Goal: Task Accomplishment & Management: Use online tool/utility

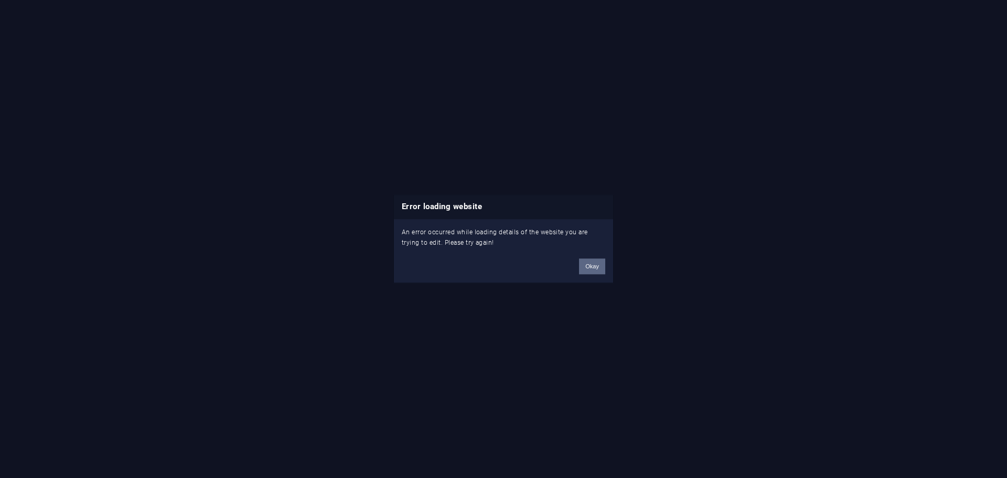
click at [597, 267] on button "Okay" at bounding box center [592, 267] width 26 height 16
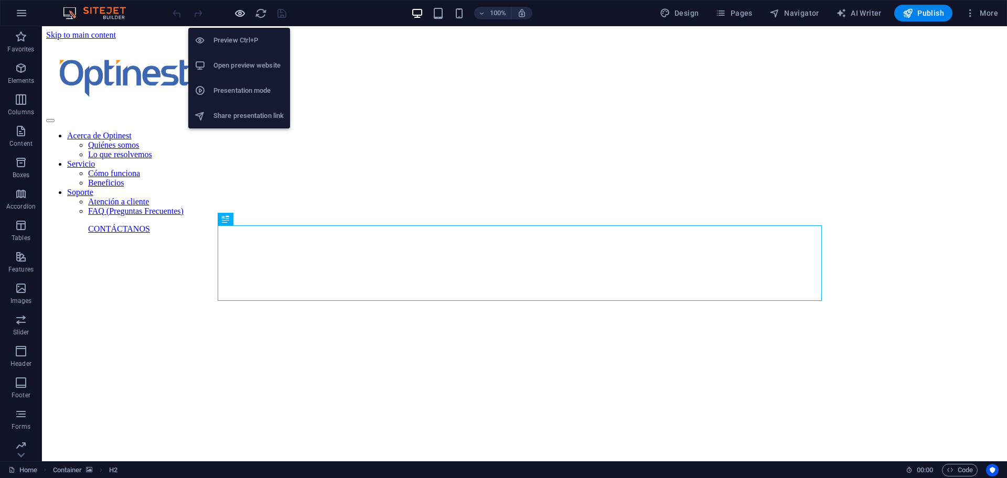
click at [243, 9] on icon "button" at bounding box center [240, 13] width 12 height 12
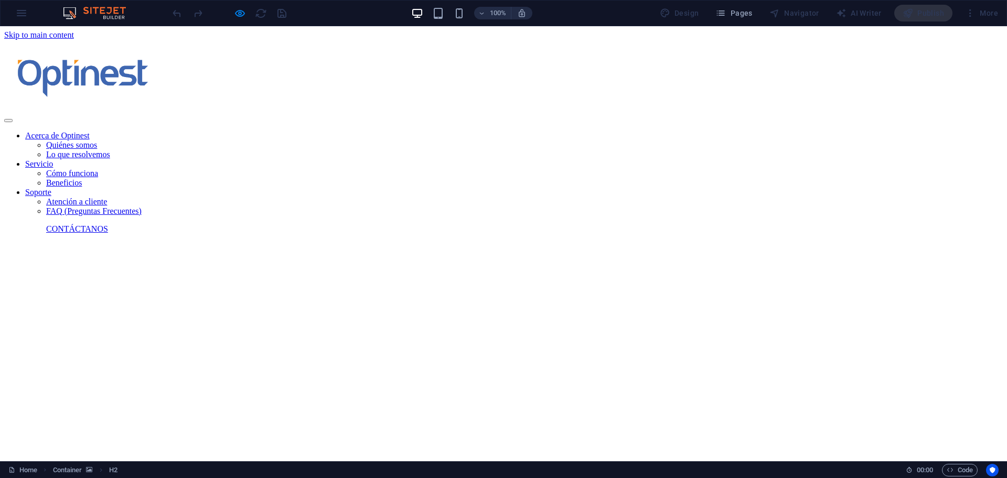
click at [108, 224] on link "CONTÁCTANOS" at bounding box center [77, 228] width 62 height 9
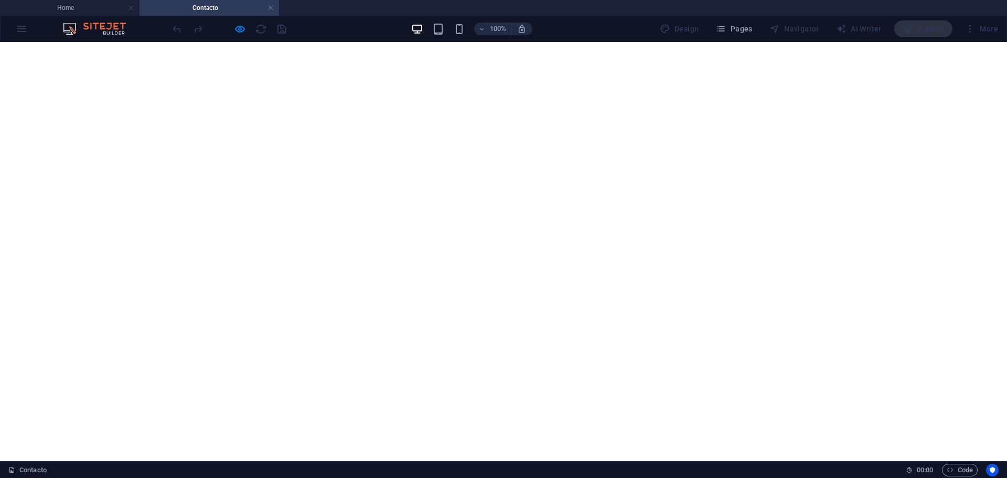
scroll to position [197, 0]
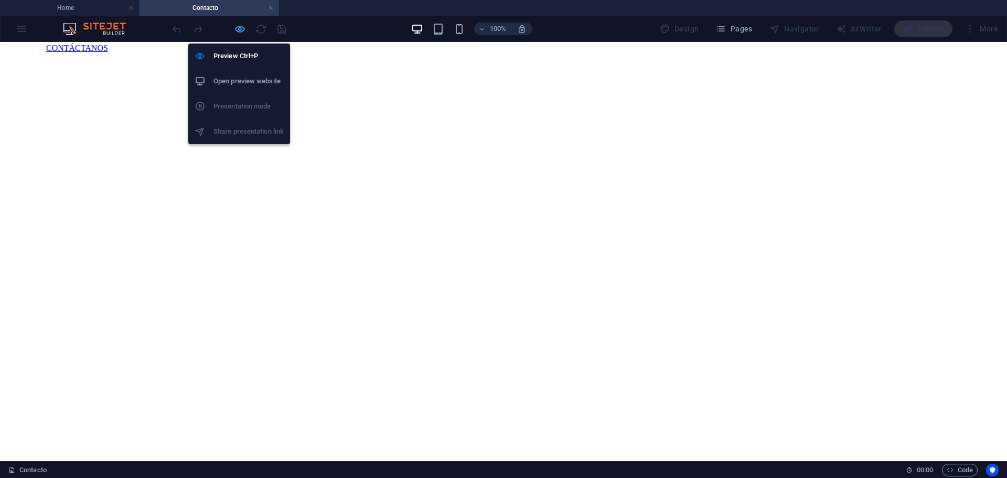
click at [240, 25] on icon "button" at bounding box center [240, 29] width 12 height 12
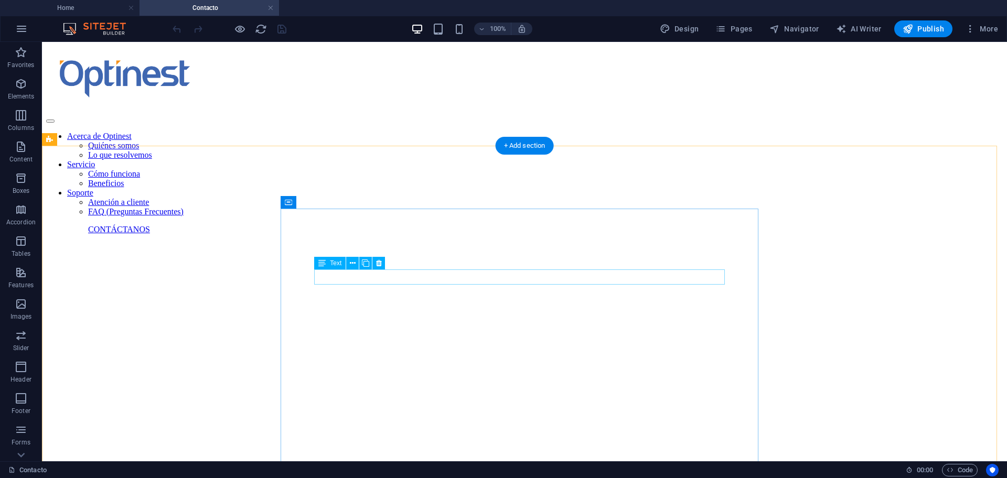
scroll to position [0, 0]
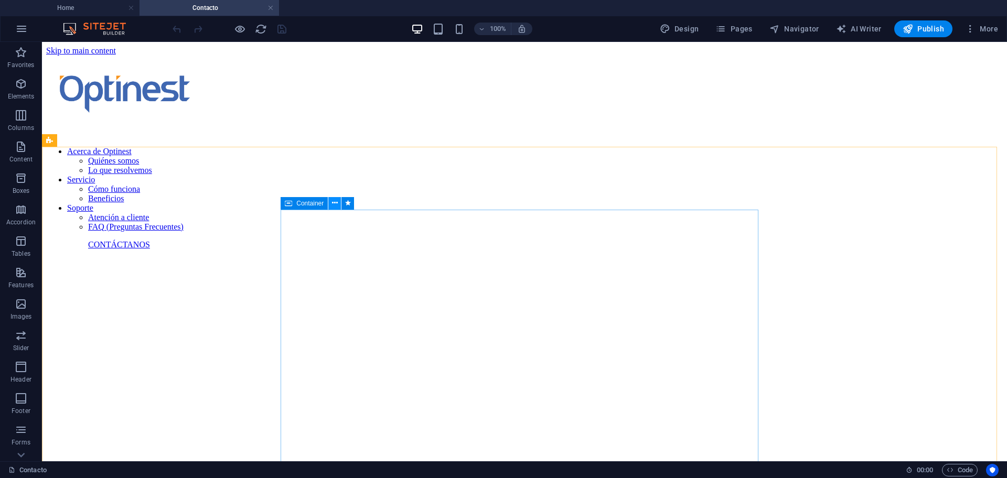
click at [333, 204] on icon at bounding box center [335, 203] width 6 height 11
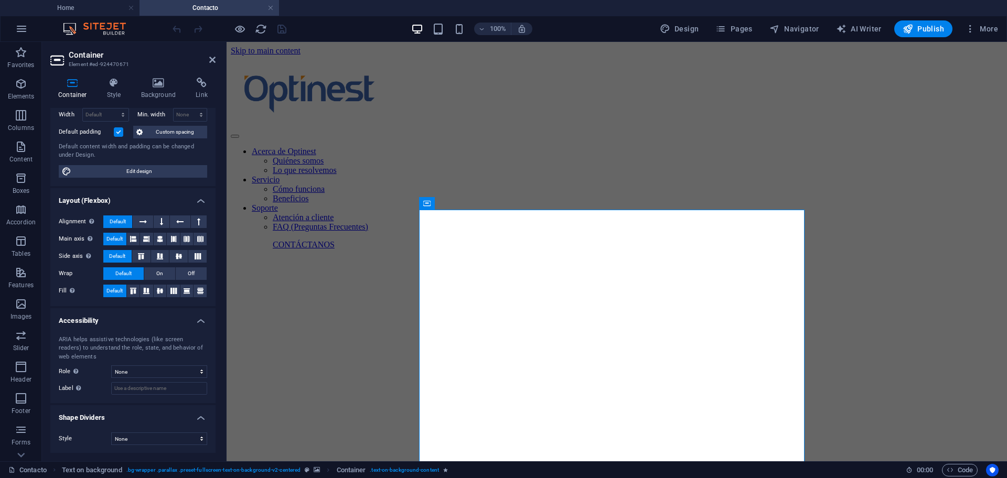
scroll to position [79, 0]
click at [150, 372] on select "None Alert Article Banner Comment Complementary Dialog Footer Header Marquee Pr…" at bounding box center [159, 371] width 96 height 13
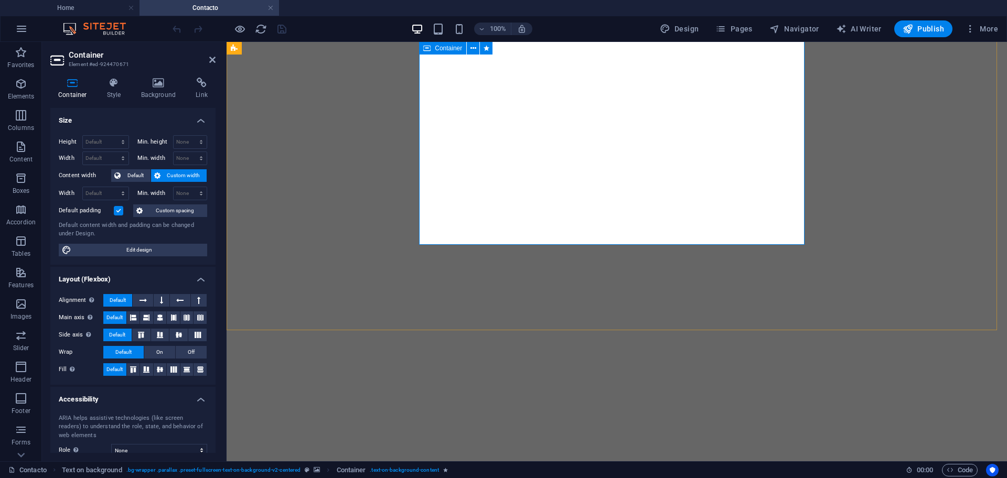
scroll to position [328, 0]
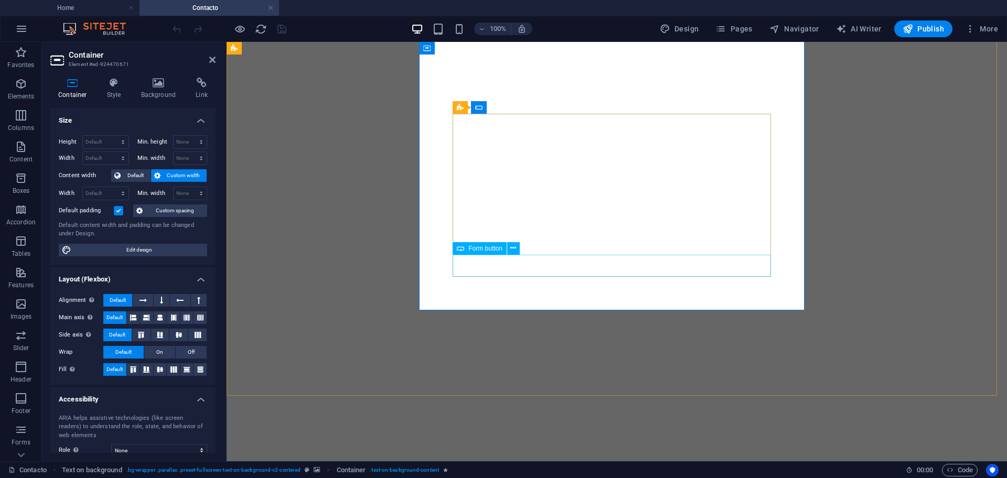
click at [118, 90] on h4 "Style" at bounding box center [116, 89] width 34 height 22
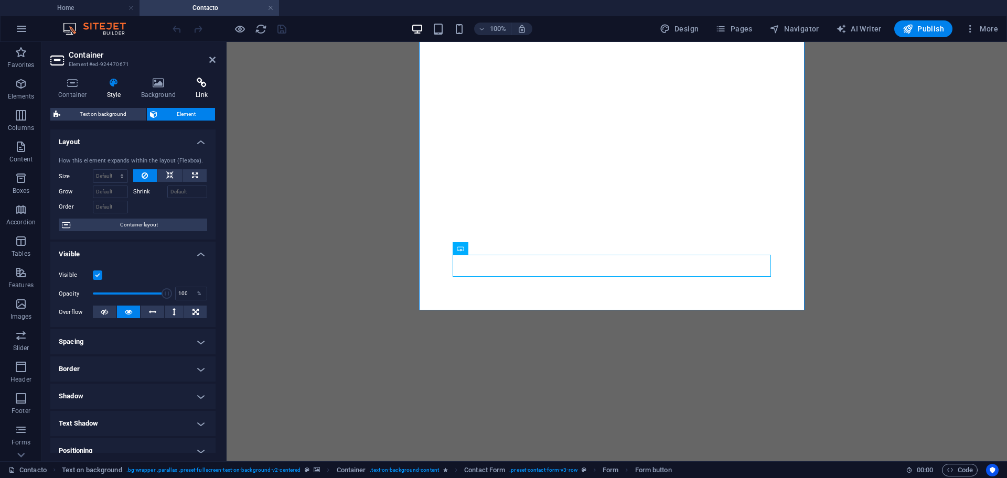
click at [191, 88] on icon at bounding box center [202, 83] width 28 height 10
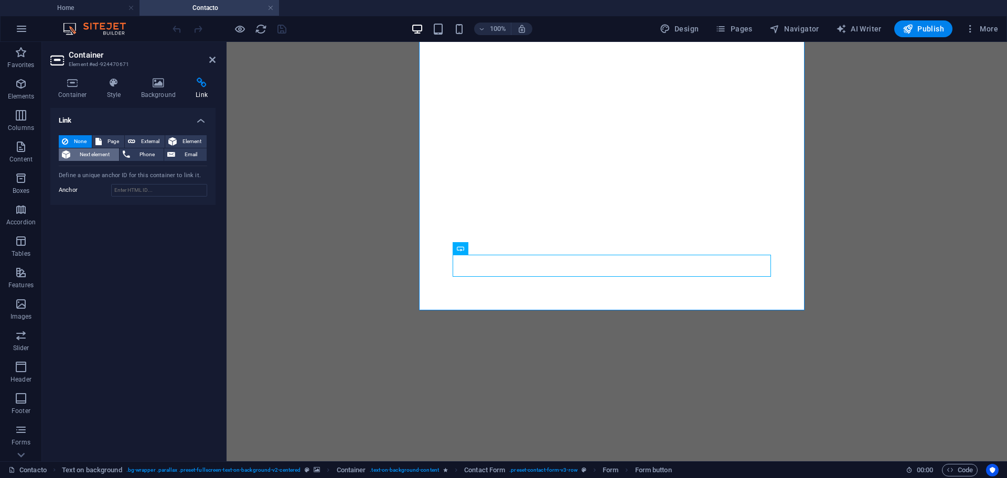
click at [89, 151] on span "Next element" at bounding box center [94, 154] width 42 height 13
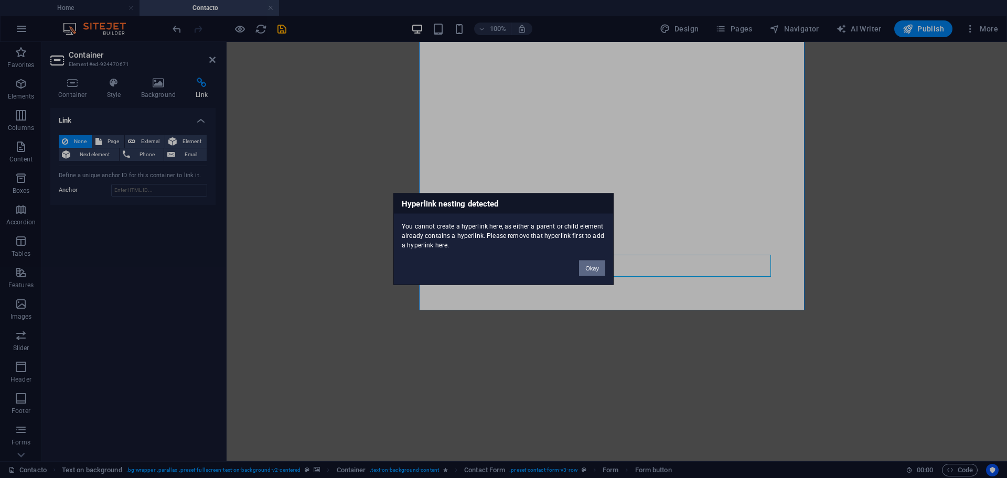
drag, startPoint x: 590, startPoint y: 268, endPoint x: 315, endPoint y: 215, distance: 280.8
click at [590, 268] on button "Okay" at bounding box center [592, 269] width 26 height 16
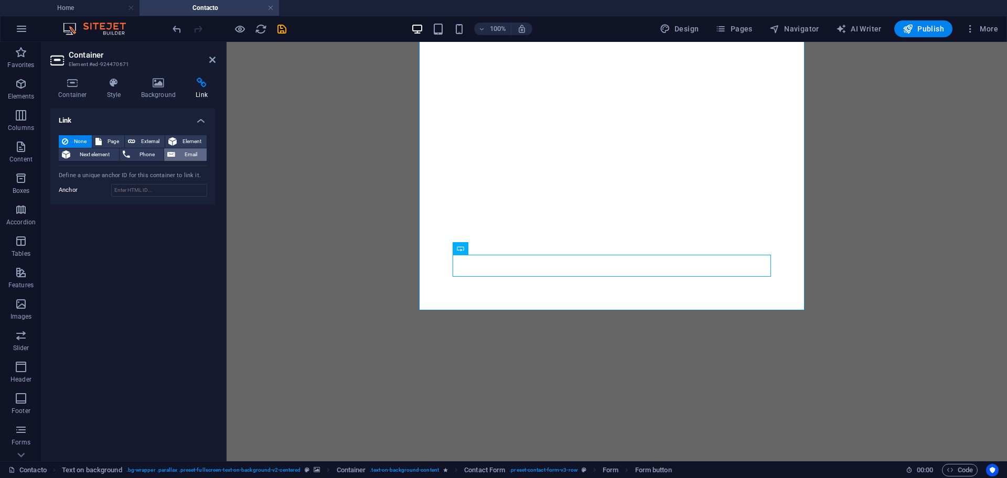
click at [185, 152] on span "Email" at bounding box center [190, 154] width 25 height 13
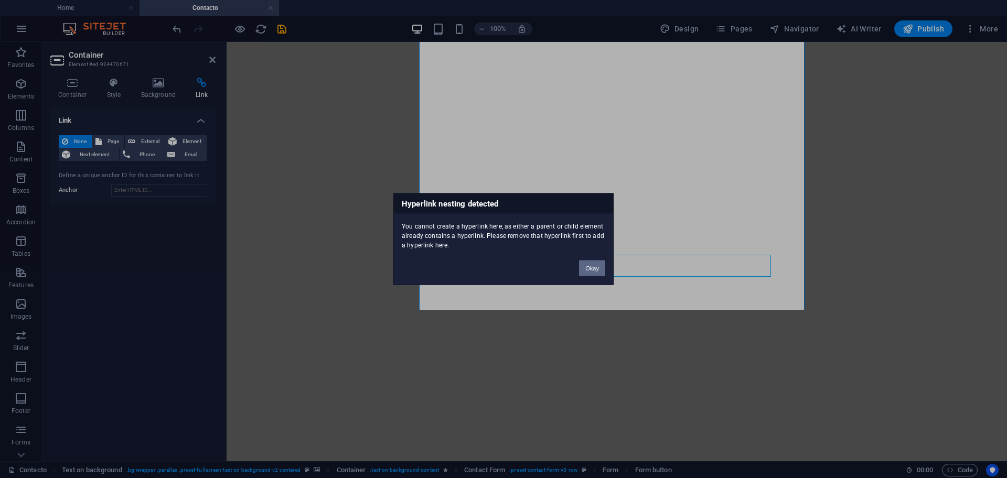
drag, startPoint x: 599, startPoint y: 266, endPoint x: 370, endPoint y: 224, distance: 233.5
click at [599, 266] on button "Okay" at bounding box center [592, 269] width 26 height 16
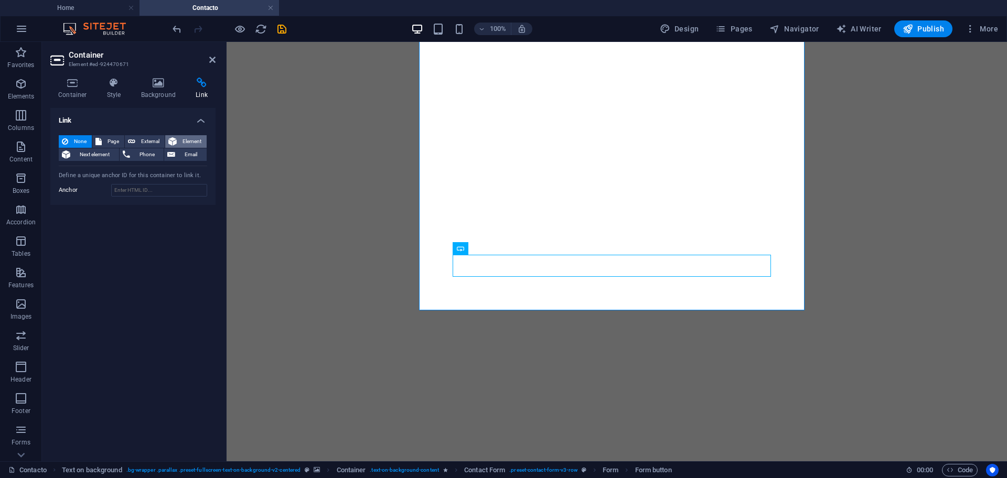
click at [191, 139] on span "Element" at bounding box center [192, 141] width 24 height 13
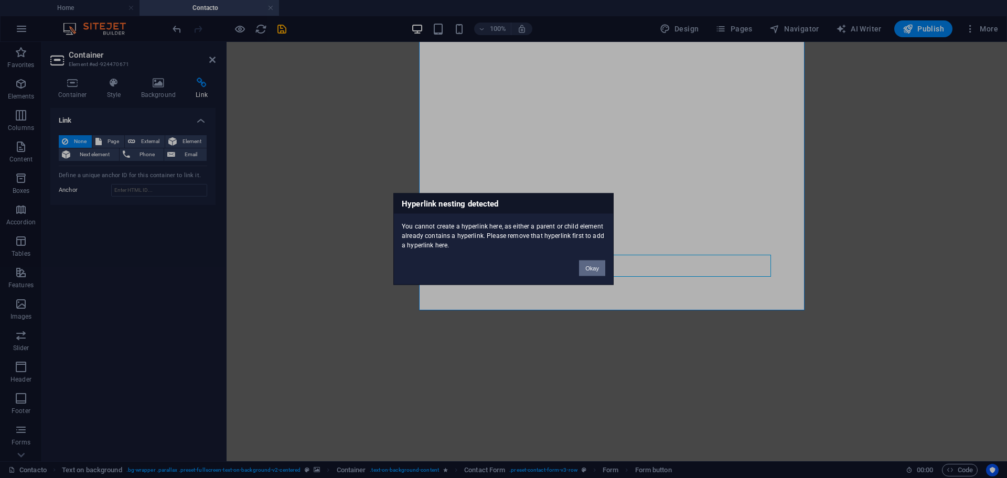
click at [589, 266] on button "Okay" at bounding box center [592, 269] width 26 height 16
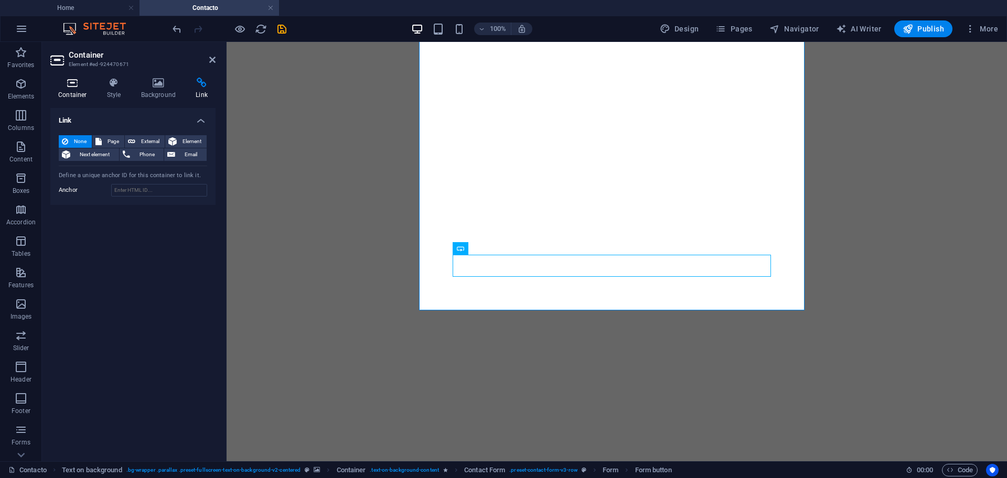
click at [84, 85] on icon at bounding box center [72, 83] width 45 height 10
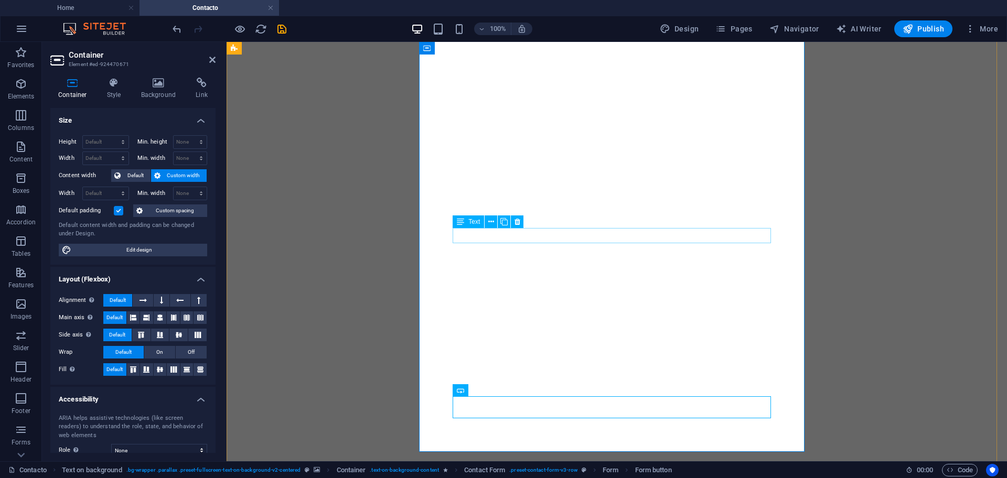
scroll to position [262, 0]
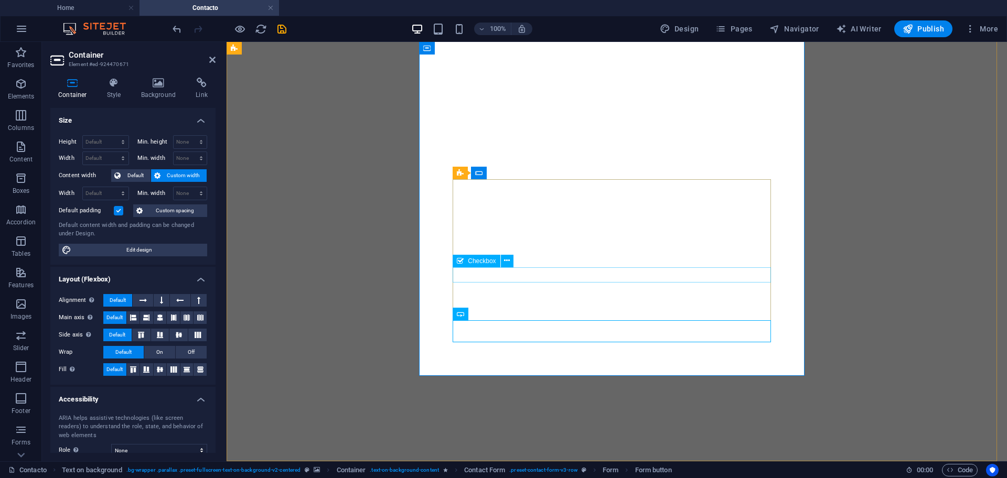
click at [464, 175] on icon at bounding box center [460, 173] width 7 height 13
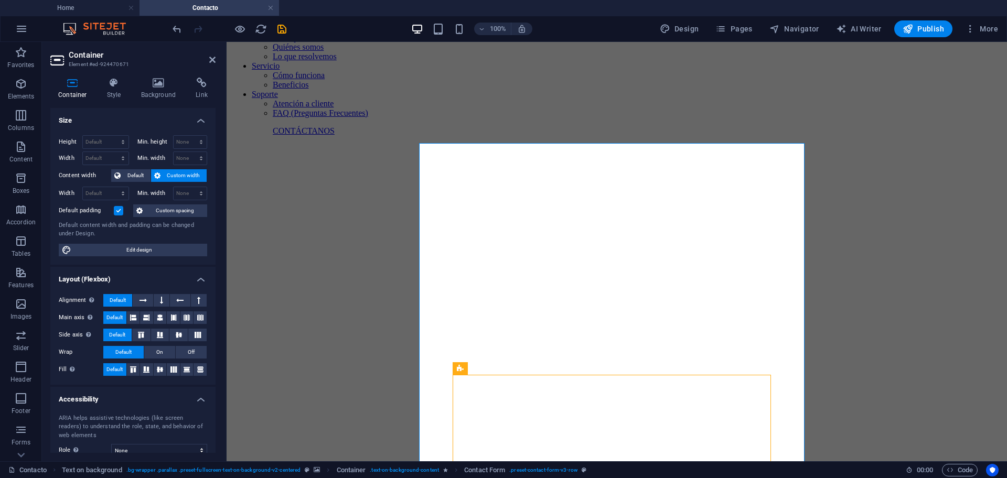
scroll to position [131, 0]
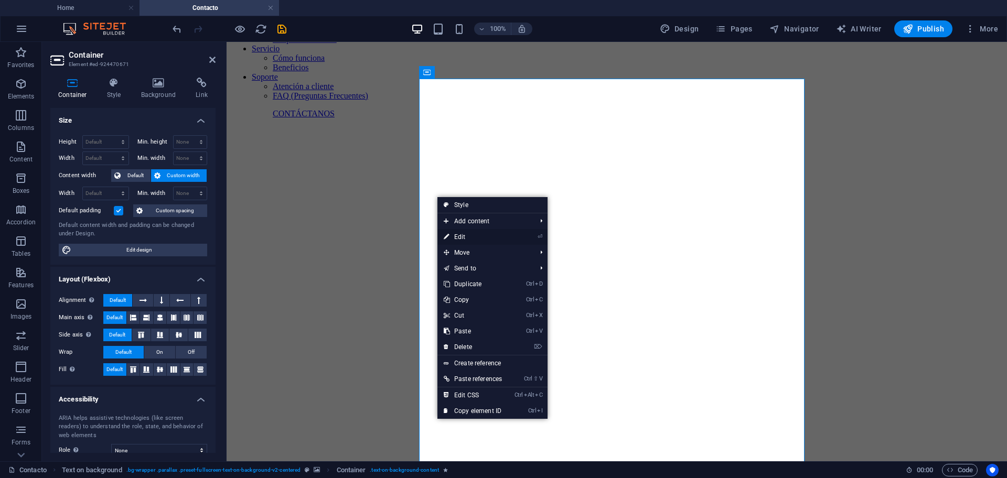
click at [508, 238] on link "⏎ Edit" at bounding box center [472, 237] width 71 height 16
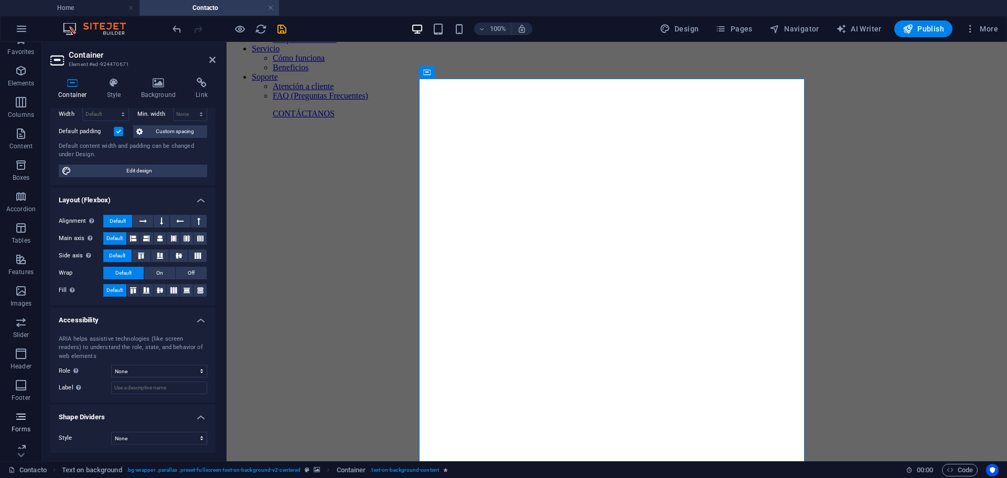
scroll to position [52, 0]
click at [24, 379] on icon "button" at bounding box center [21, 377] width 13 height 13
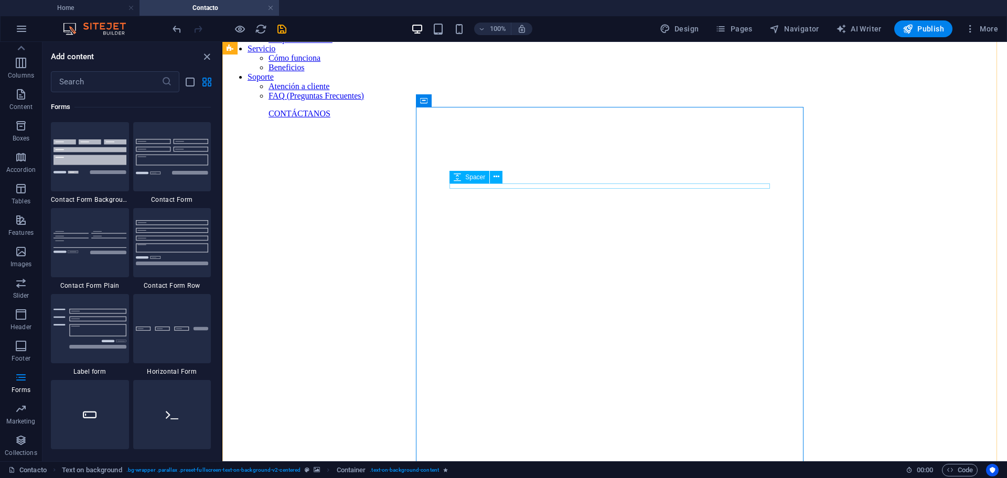
scroll to position [0, 0]
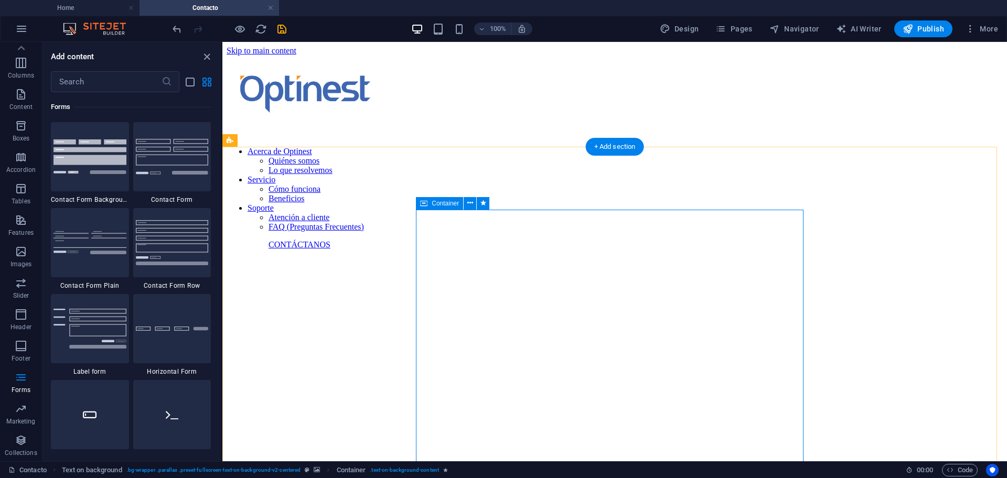
click at [483, 206] on icon at bounding box center [483, 203] width 6 height 11
select select "move-left-to-right"
select select "s"
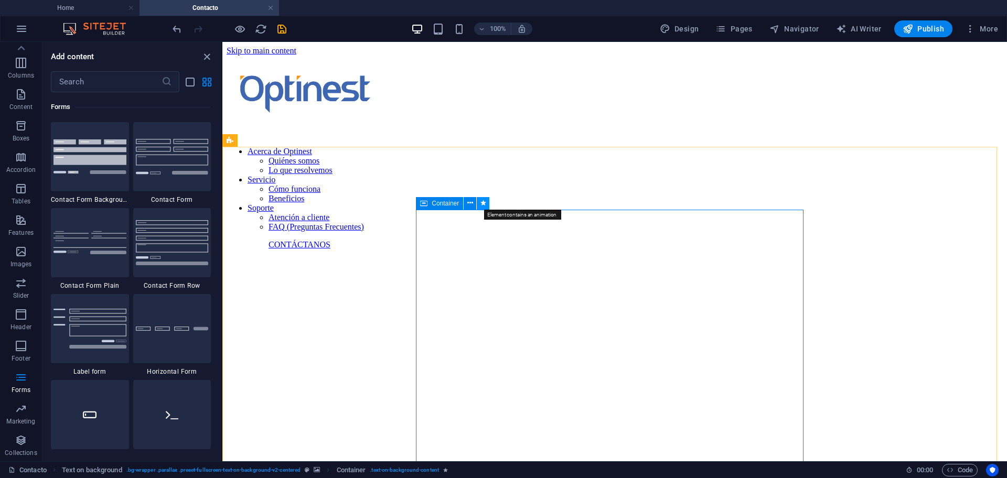
select select "scroll"
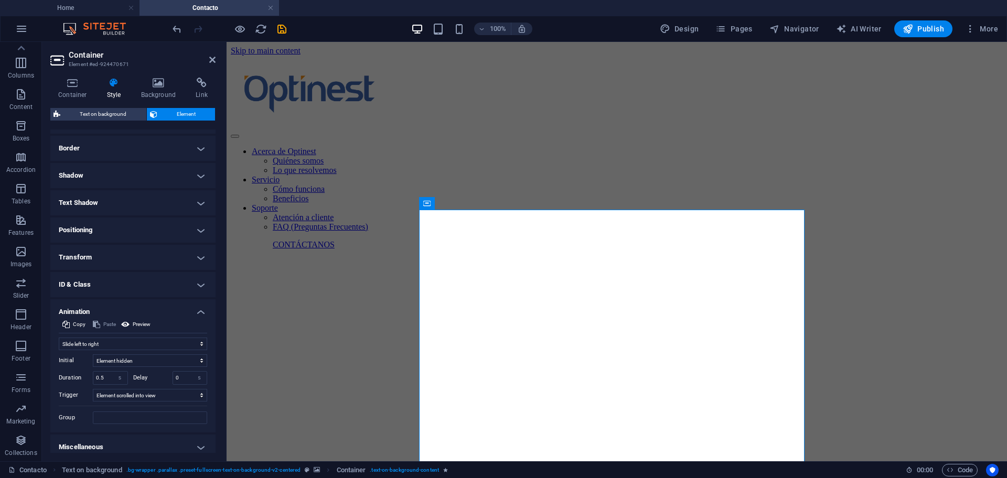
scroll to position [82, 0]
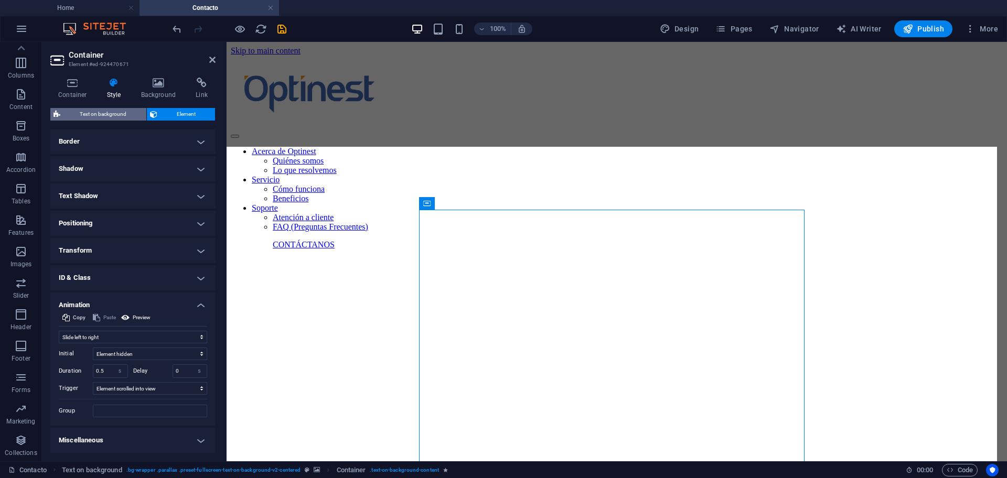
click at [107, 114] on span "Text on background" at bounding box center [103, 114] width 80 height 13
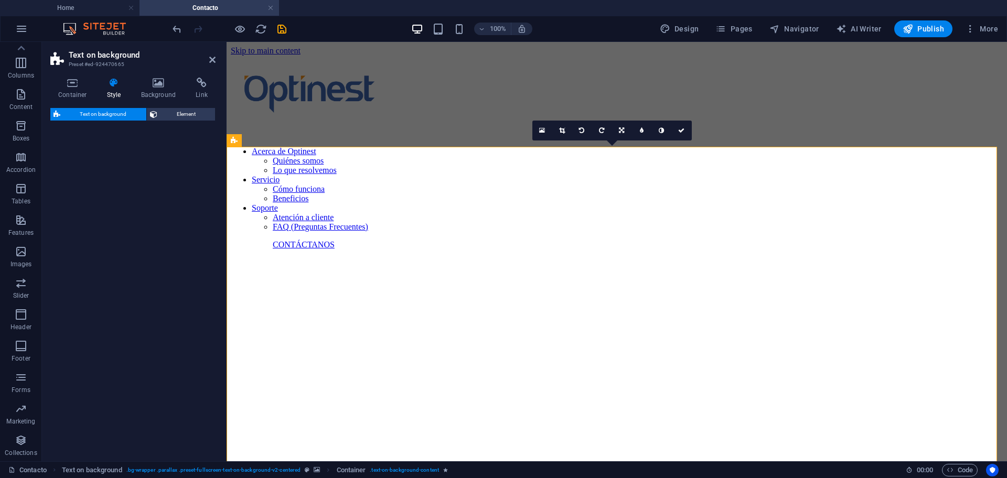
select select "%"
select select "rem"
select select "px"
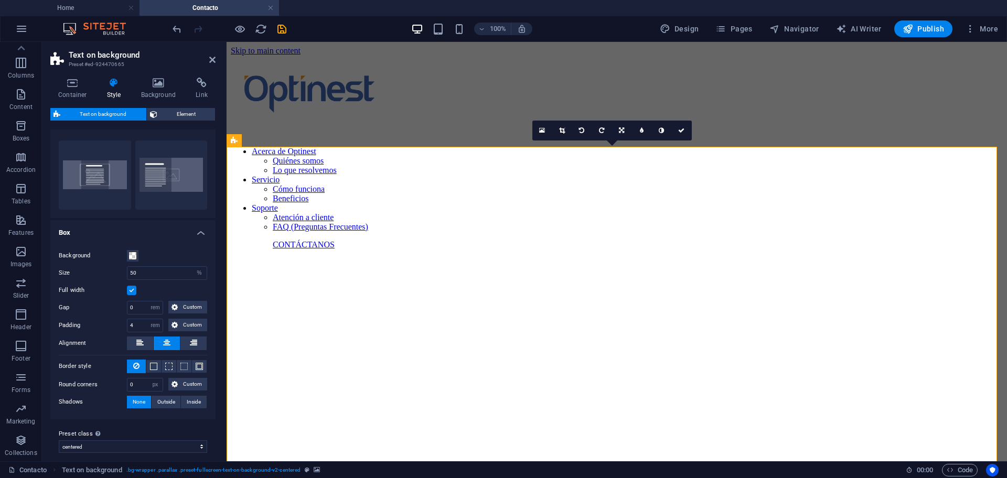
scroll to position [25, 0]
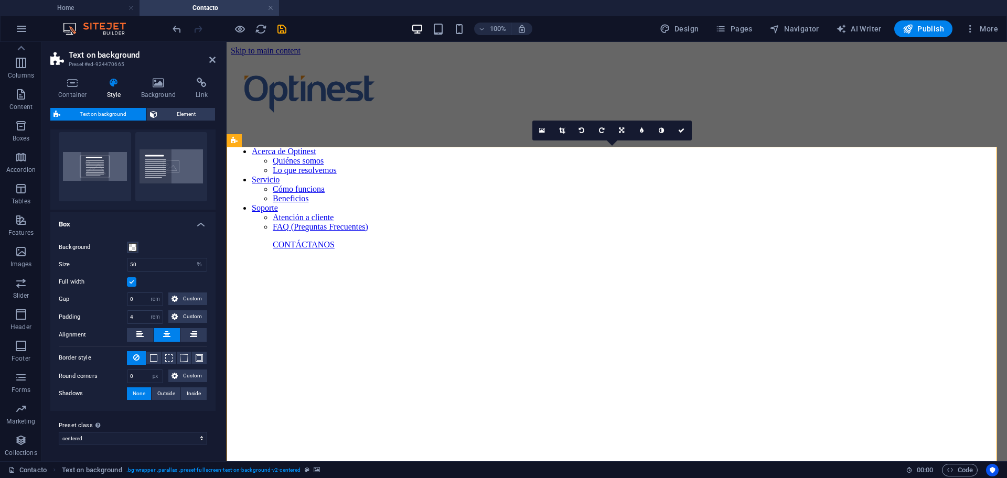
click at [142, 431] on label "Preset class Above chosen variant and settings affect all elements which carry …" at bounding box center [133, 425] width 148 height 13
click at [142, 432] on select "centered Add preset class" at bounding box center [133, 438] width 148 height 13
click at [140, 430] on label "Preset class Above chosen variant and settings affect all elements which carry …" at bounding box center [133, 425] width 148 height 13
click at [140, 432] on select "centered Add preset class" at bounding box center [133, 438] width 148 height 13
click at [135, 440] on select "centered Add preset class" at bounding box center [133, 438] width 148 height 13
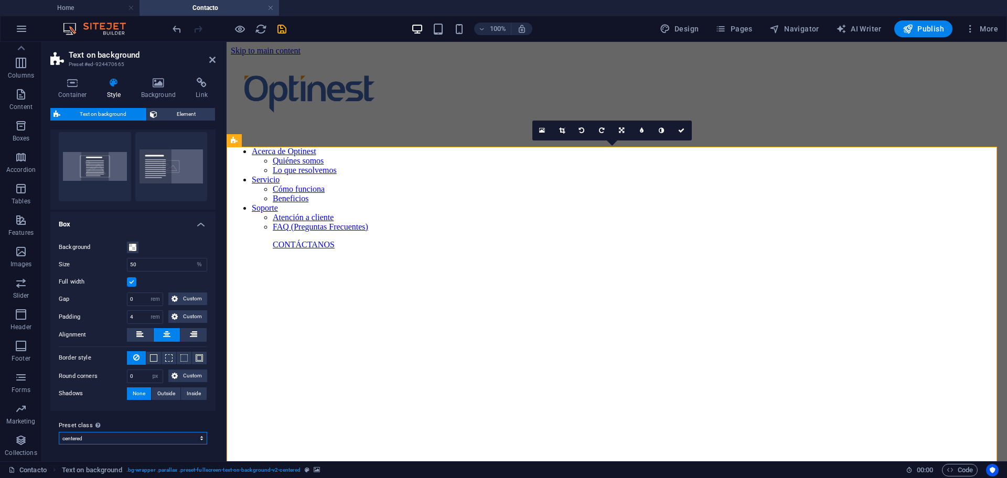
click at [136, 437] on select "centered Add preset class" at bounding box center [133, 438] width 148 height 13
click at [133, 417] on div "Preset class Above chosen variant and settings affect all elements which carry …" at bounding box center [132, 432] width 165 height 42
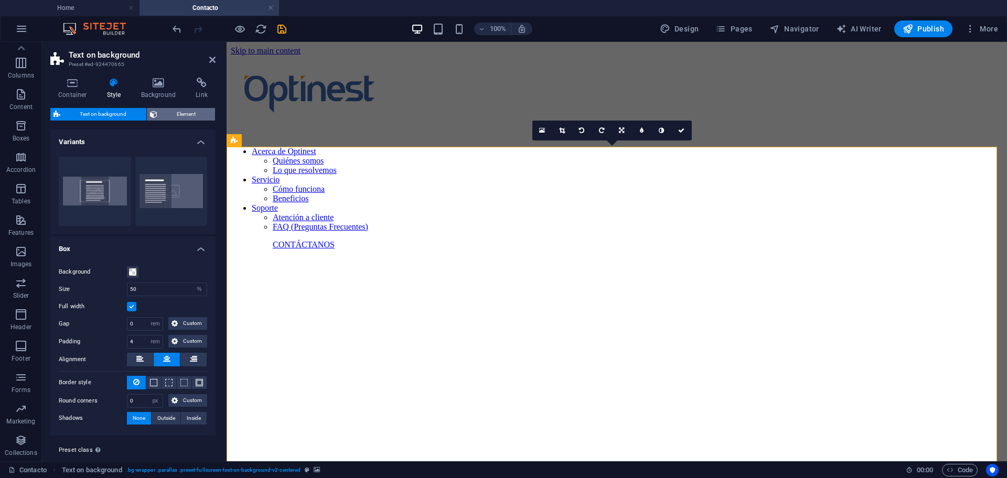
click at [163, 109] on span "Element" at bounding box center [186, 114] width 52 height 13
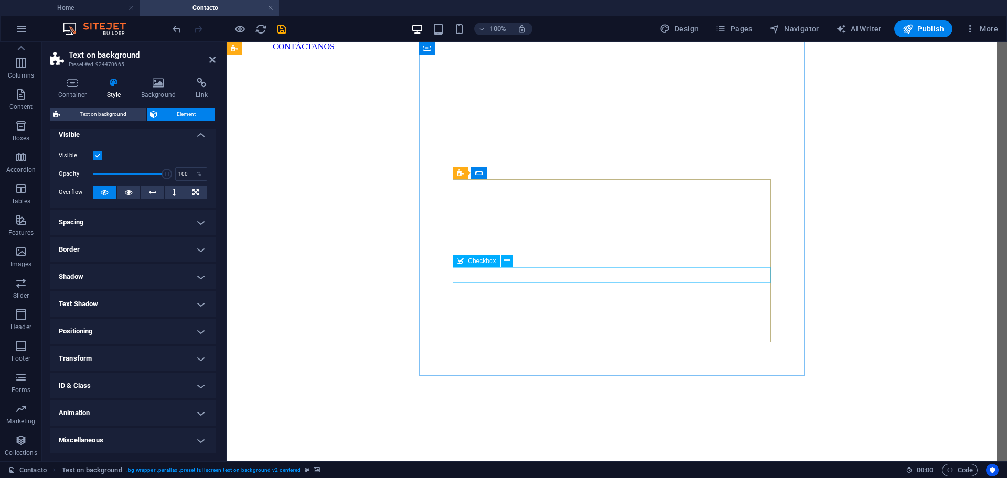
scroll to position [262, 0]
checkbox input "false"
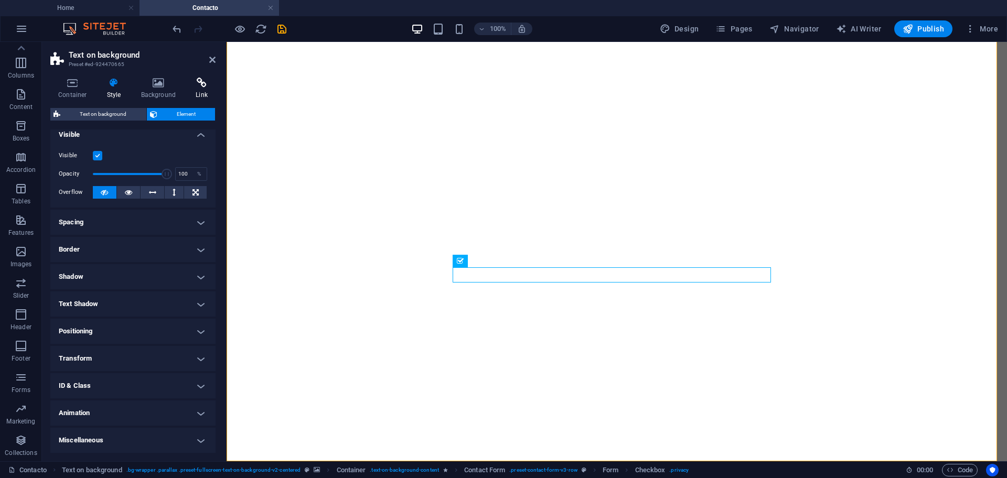
click at [200, 91] on h4 "Link" at bounding box center [202, 89] width 28 height 22
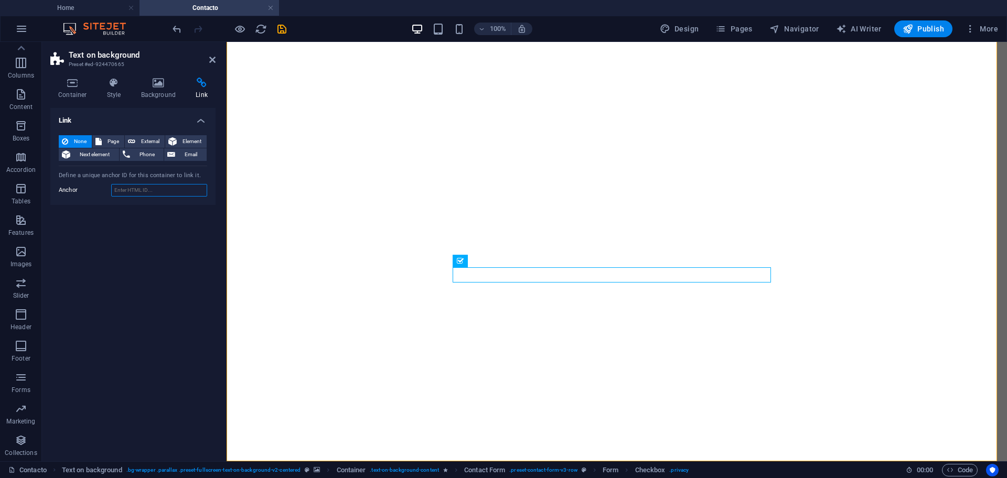
click at [156, 190] on input "Anchor" at bounding box center [159, 190] width 96 height 13
click at [105, 141] on span "Page" at bounding box center [113, 141] width 16 height 13
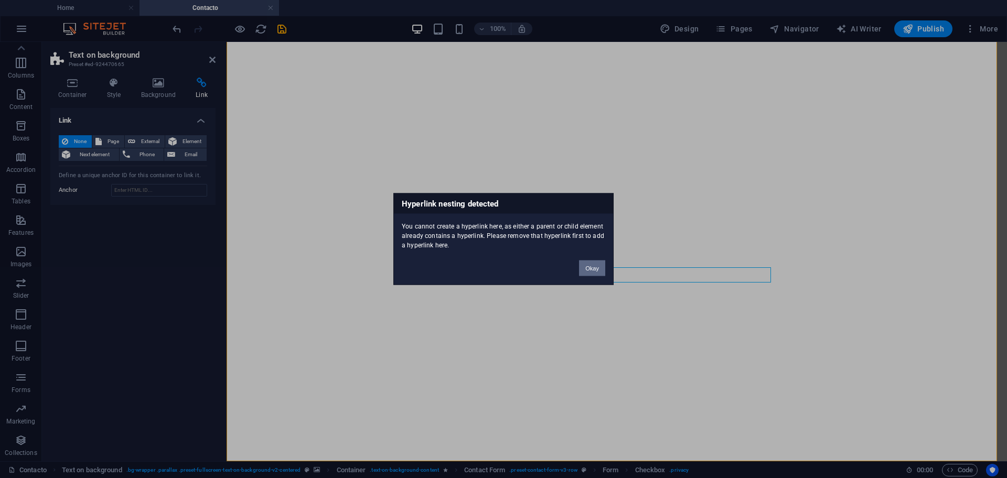
click at [595, 264] on button "Okay" at bounding box center [592, 269] width 26 height 16
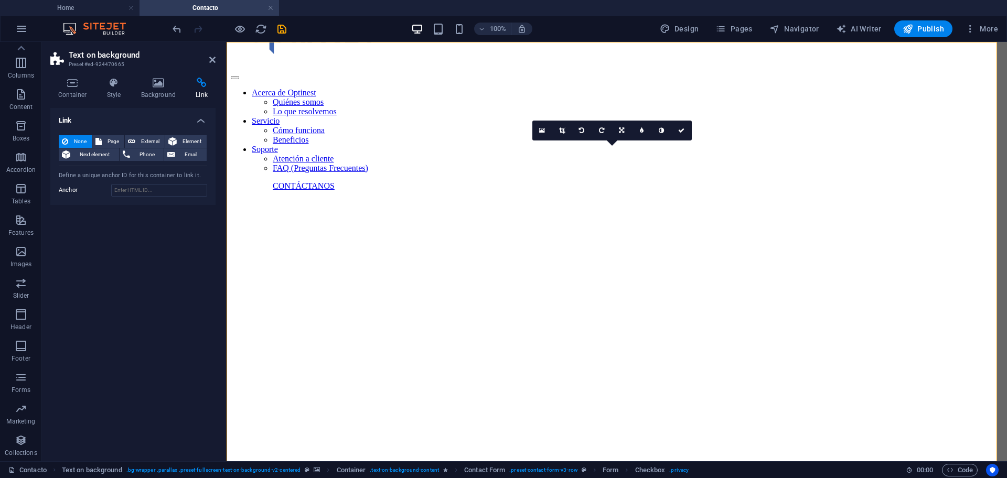
scroll to position [0, 0]
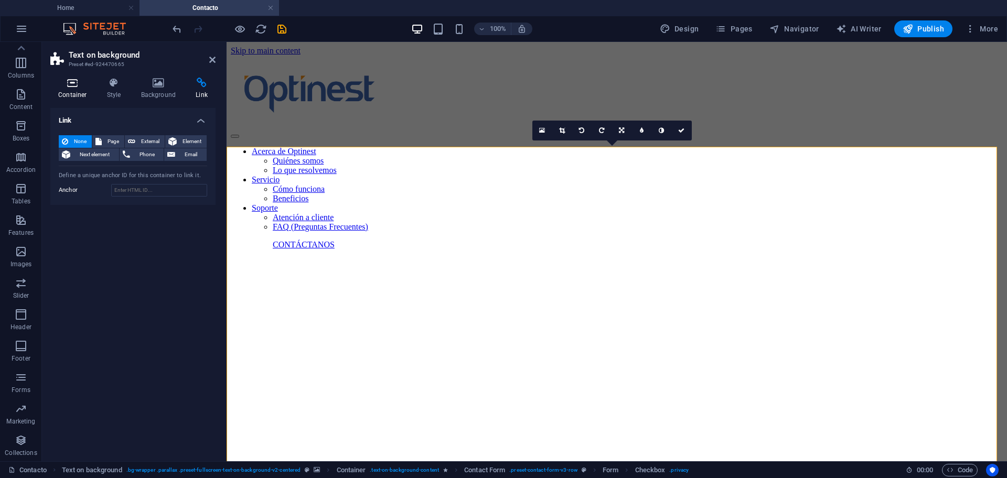
click at [80, 85] on icon at bounding box center [72, 83] width 45 height 10
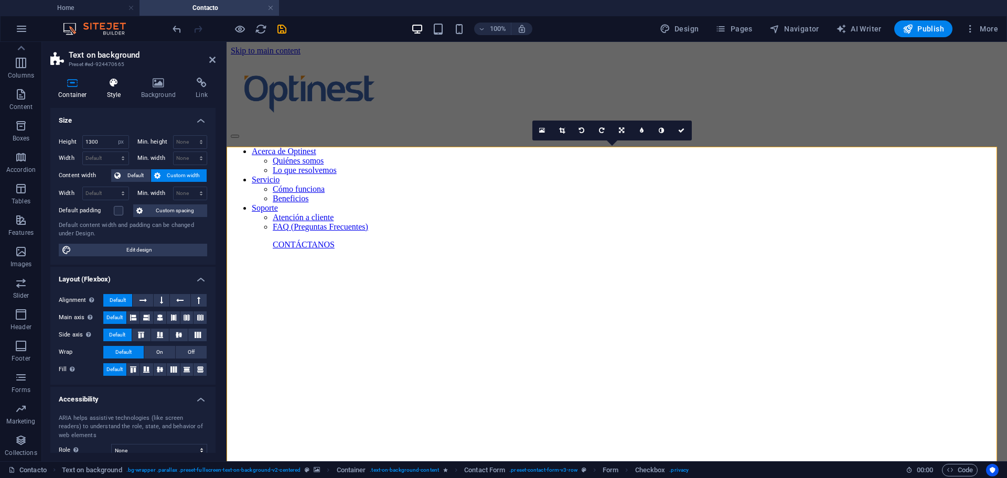
click at [103, 85] on icon at bounding box center [114, 83] width 30 height 10
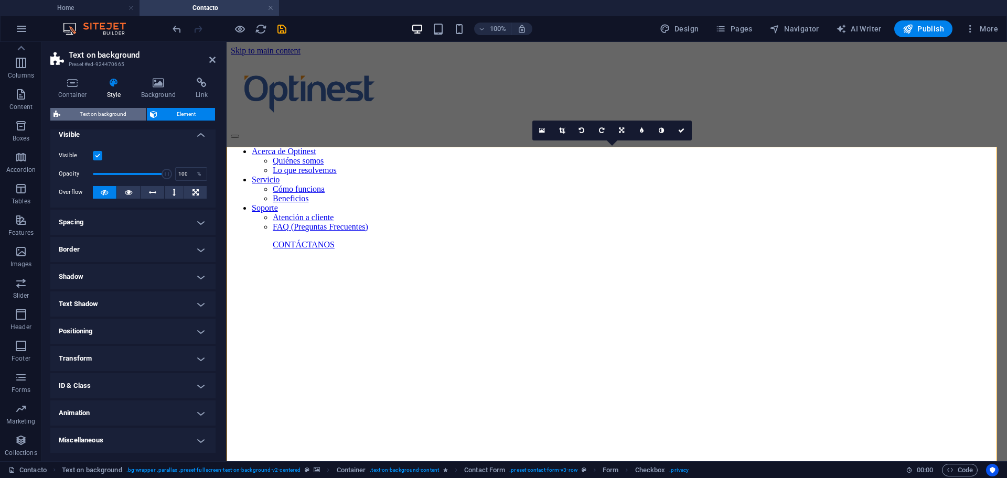
click at [122, 114] on span "Text on background" at bounding box center [103, 114] width 80 height 13
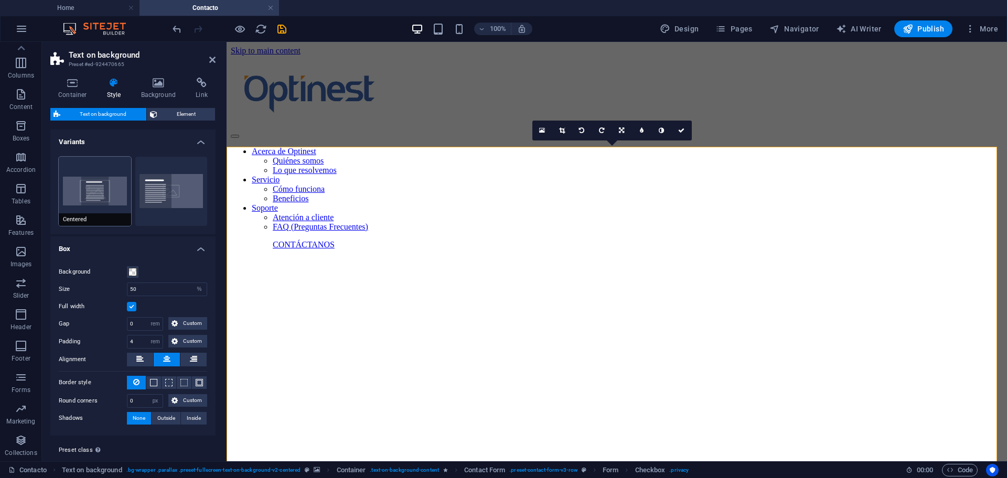
click at [104, 185] on button "Centered" at bounding box center [95, 191] width 72 height 69
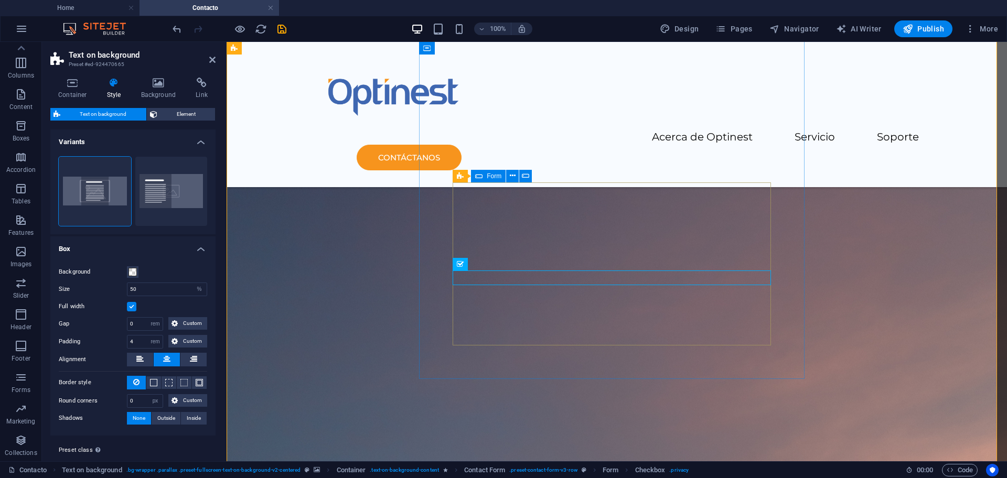
scroll to position [262, 0]
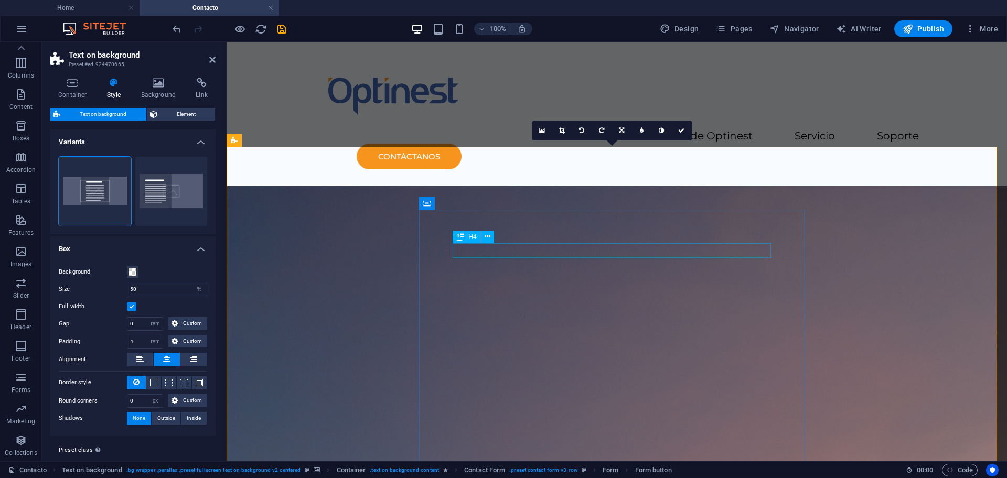
scroll to position [0, 0]
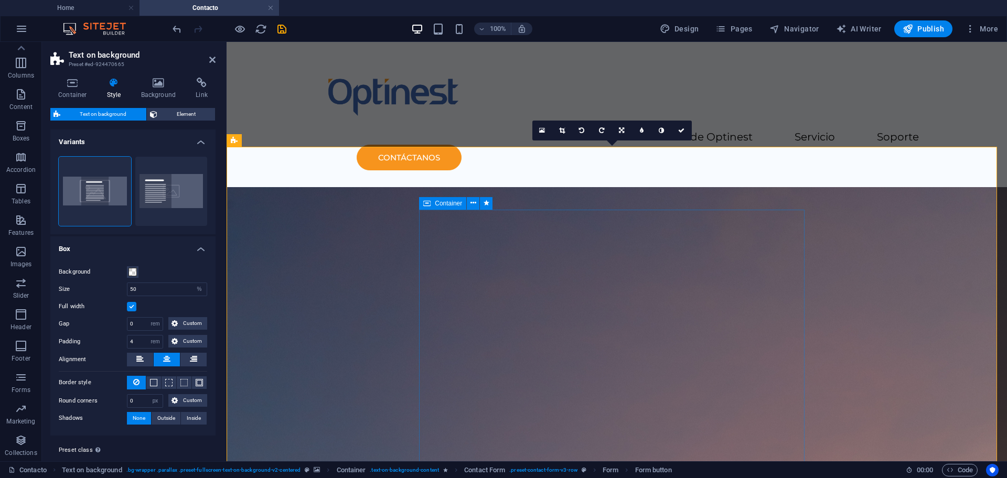
click at [449, 206] on span "Container" at bounding box center [448, 203] width 27 height 6
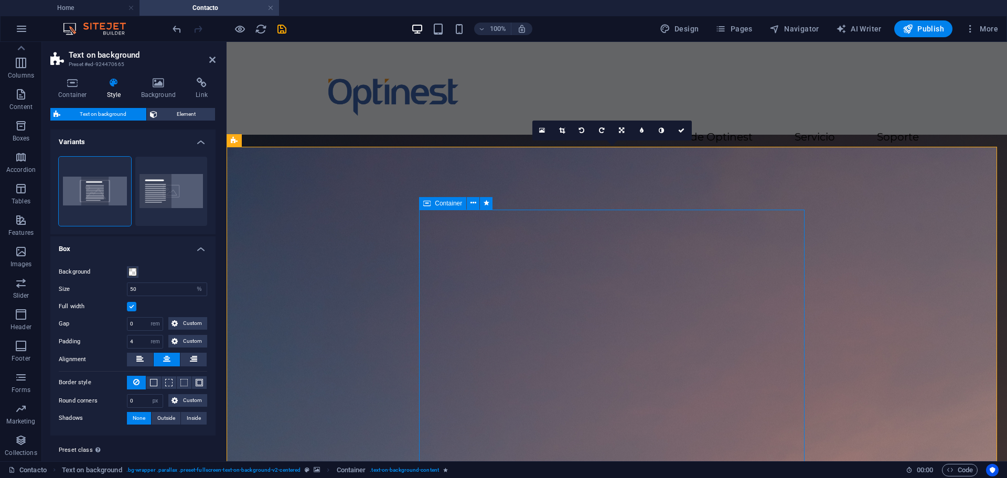
select select "move-left-to-right"
select select "s"
select select "scroll"
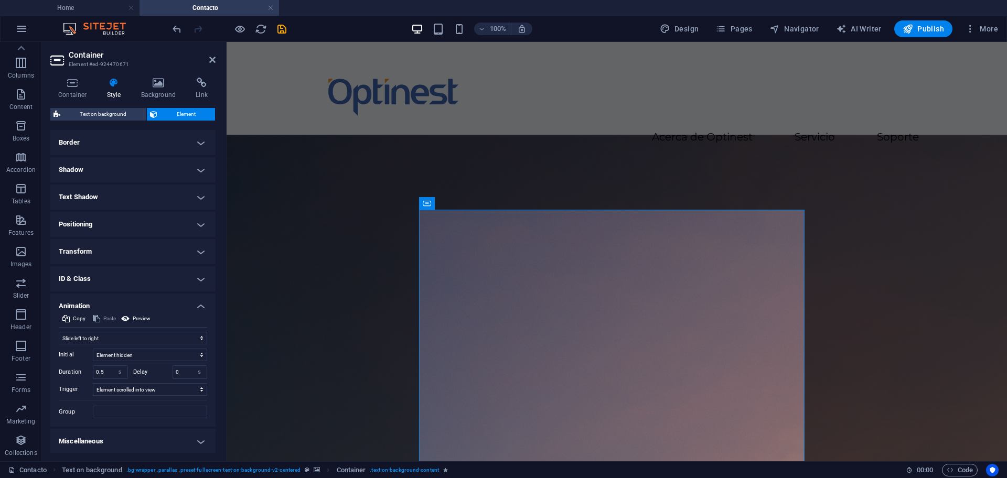
scroll to position [82, 0]
click at [158, 386] on select "No automatic trigger On page load Element scrolled into view" at bounding box center [150, 388] width 114 height 13
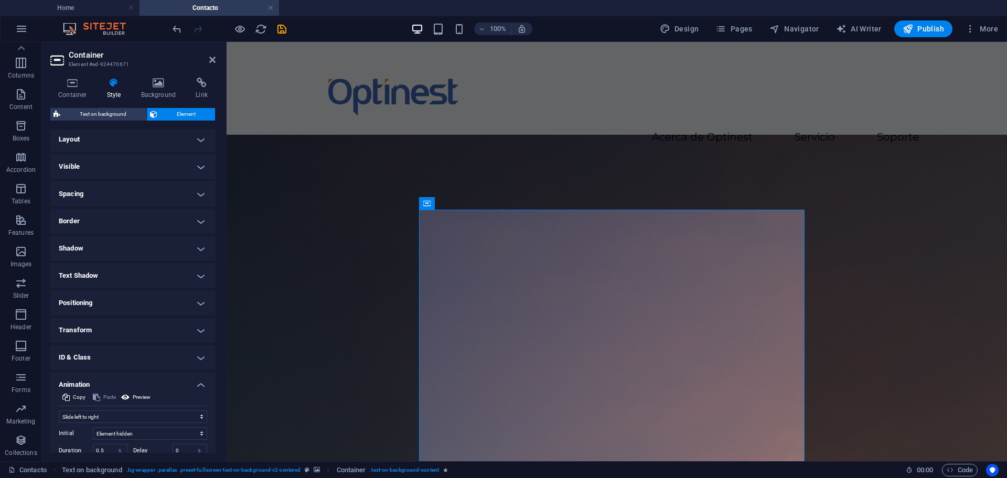
scroll to position [0, 0]
click at [154, 90] on h4 "Background" at bounding box center [160, 89] width 55 height 22
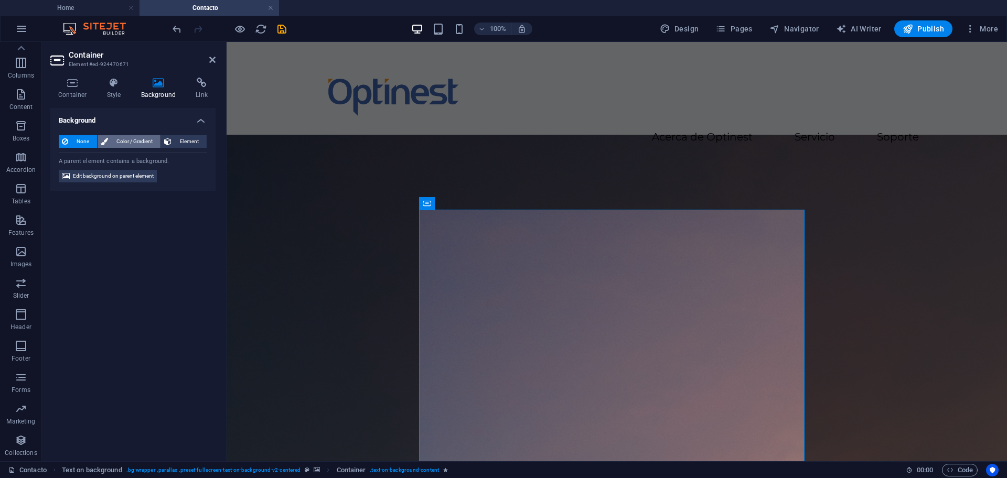
click at [127, 143] on span "Color / Gradient" at bounding box center [134, 141] width 46 height 13
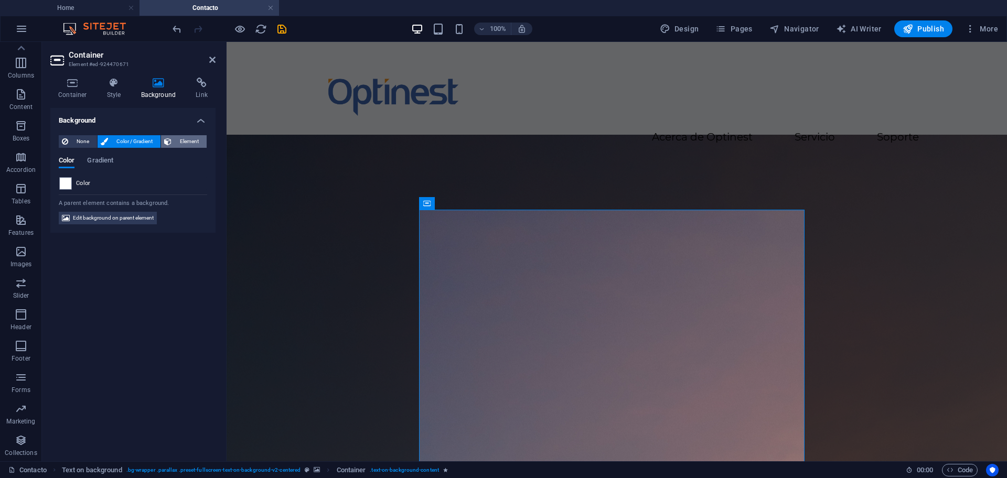
click at [184, 142] on span "Element" at bounding box center [189, 141] width 29 height 13
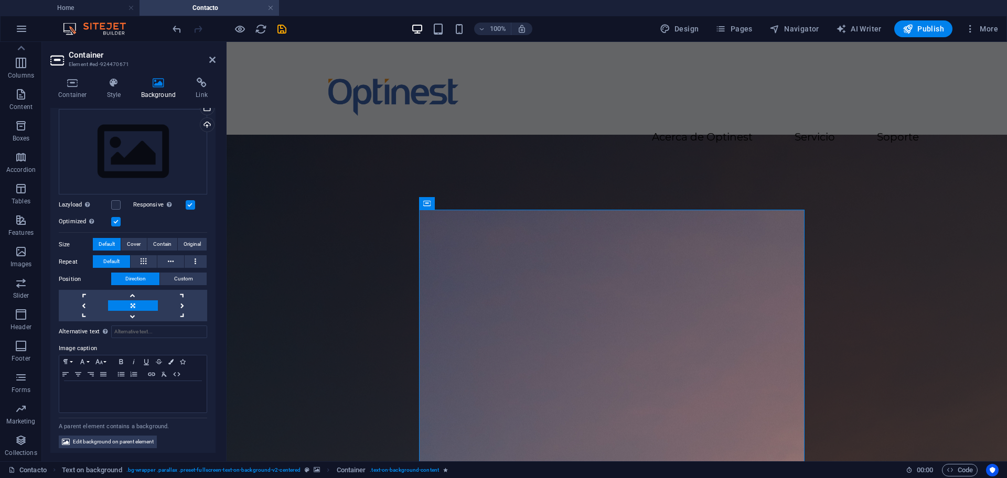
scroll to position [94, 0]
click at [195, 86] on icon at bounding box center [202, 83] width 28 height 10
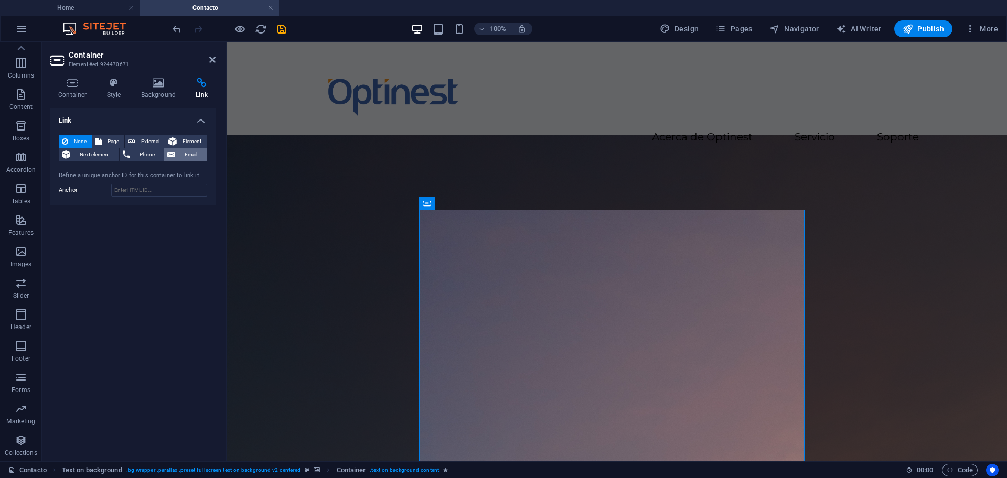
click at [186, 153] on span "Email" at bounding box center [190, 154] width 25 height 13
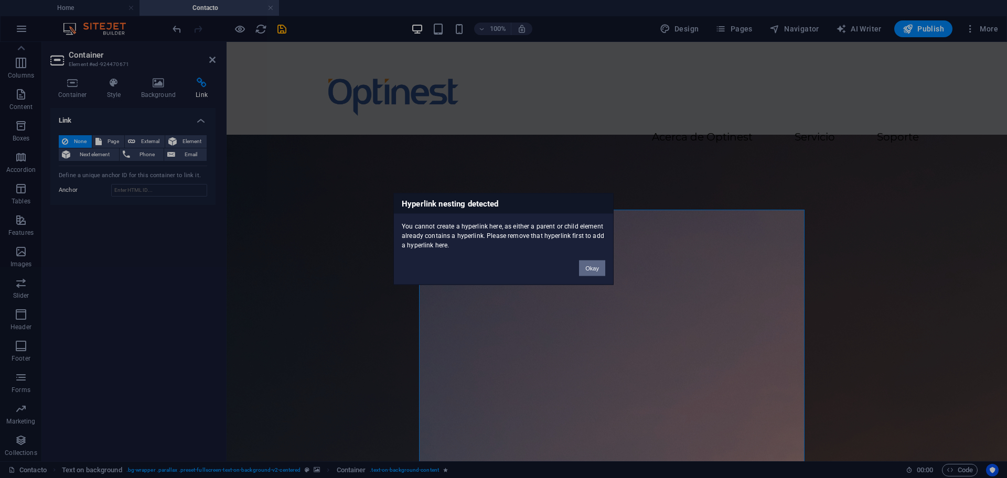
click at [583, 262] on button "Okay" at bounding box center [592, 269] width 26 height 16
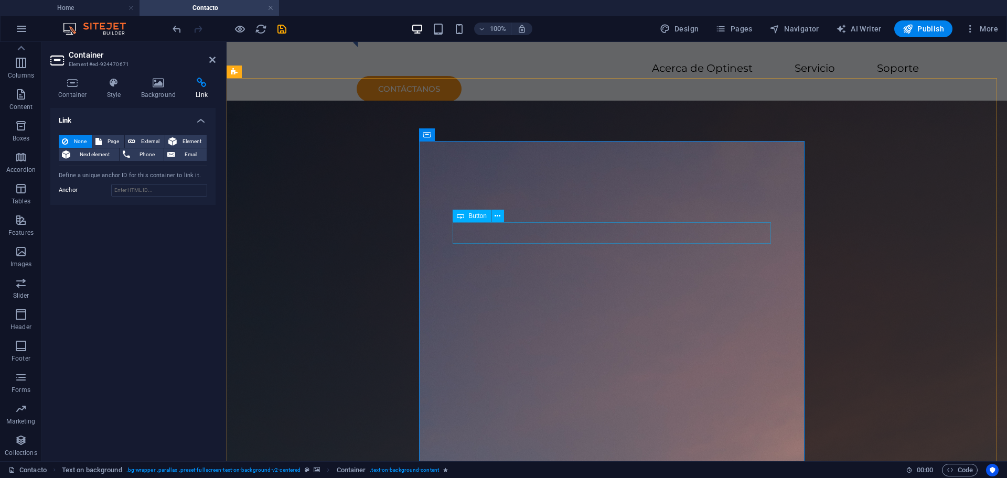
scroll to position [61, 0]
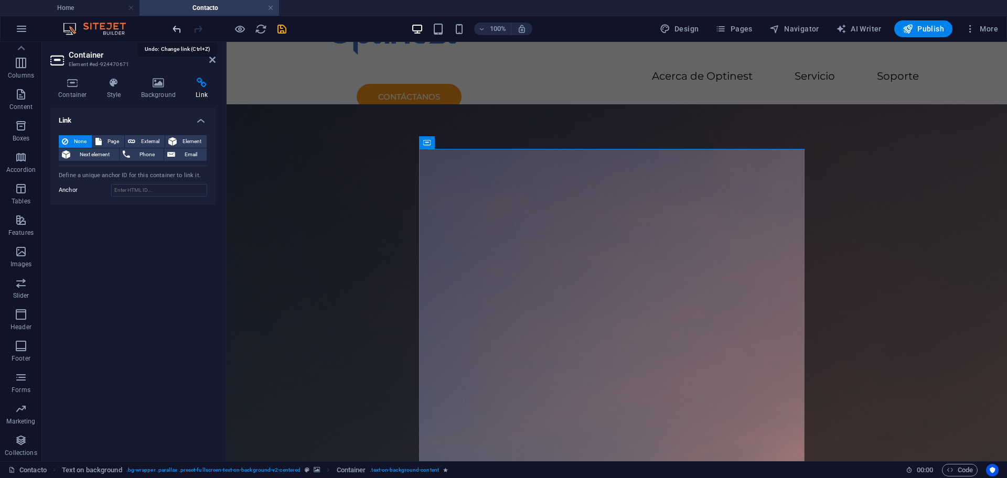
click at [171, 29] on icon "undo" at bounding box center [177, 29] width 12 height 12
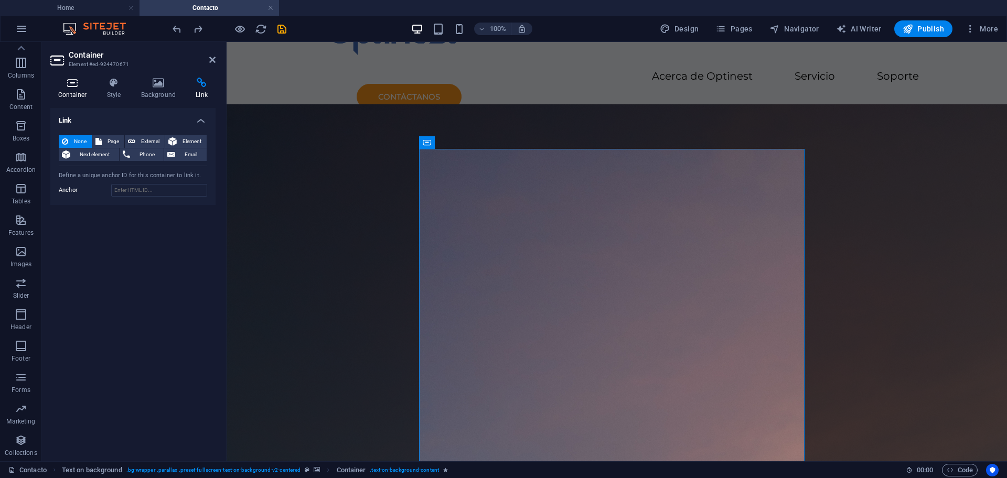
click at [82, 88] on h4 "Container" at bounding box center [74, 89] width 49 height 22
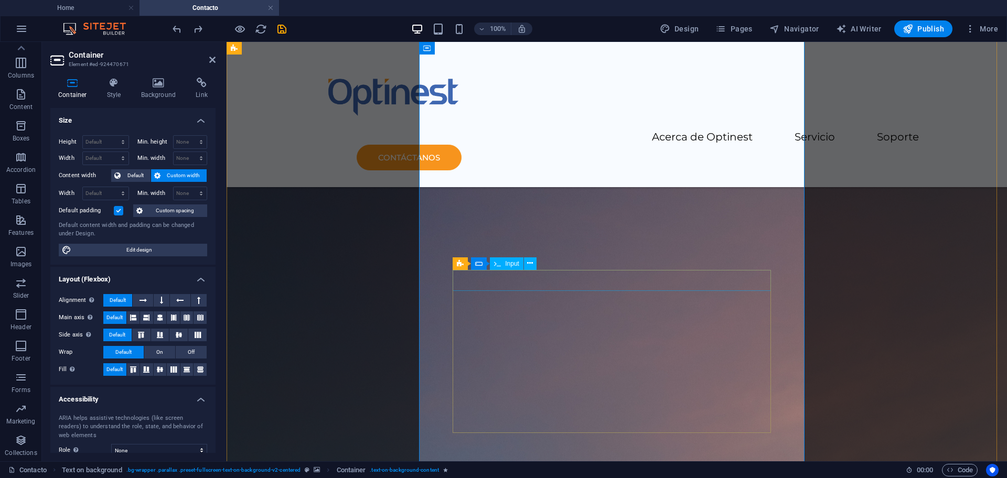
scroll to position [323, 0]
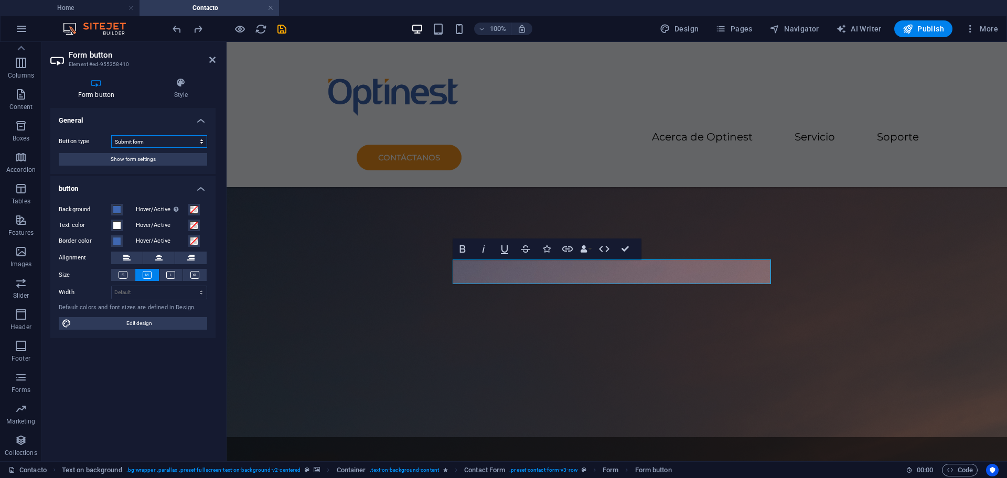
click at [150, 142] on select "Submit form Reset form No action" at bounding box center [159, 141] width 96 height 13
click at [146, 159] on span "Show form settings" at bounding box center [133, 159] width 45 height 13
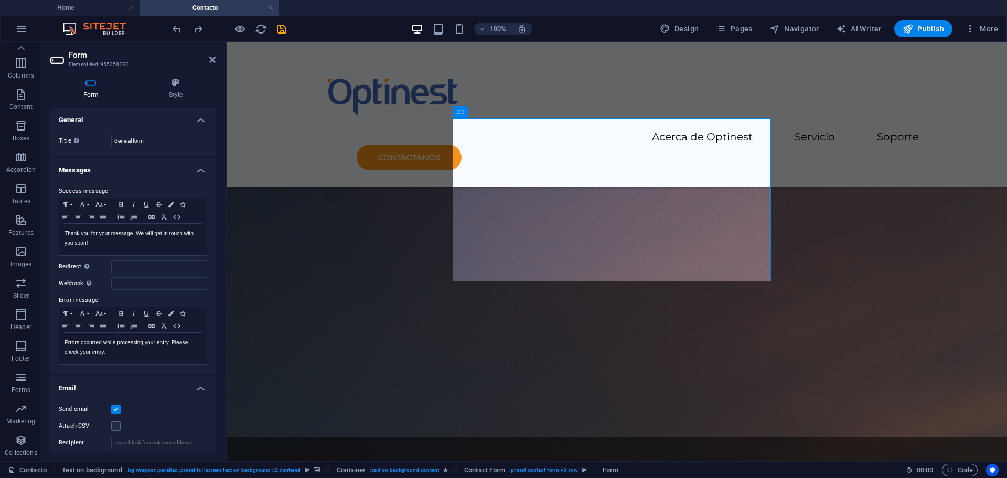
scroll to position [0, 0]
click at [167, 85] on icon at bounding box center [176, 83] width 80 height 10
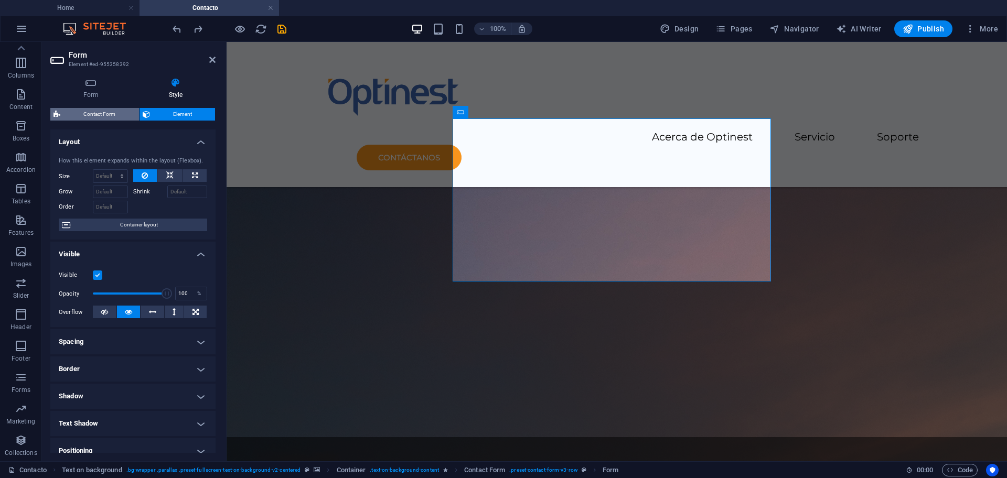
click at [105, 113] on span "Contact Form" at bounding box center [99, 114] width 72 height 13
select select "rem"
select select "preset-contact-form-v3-row"
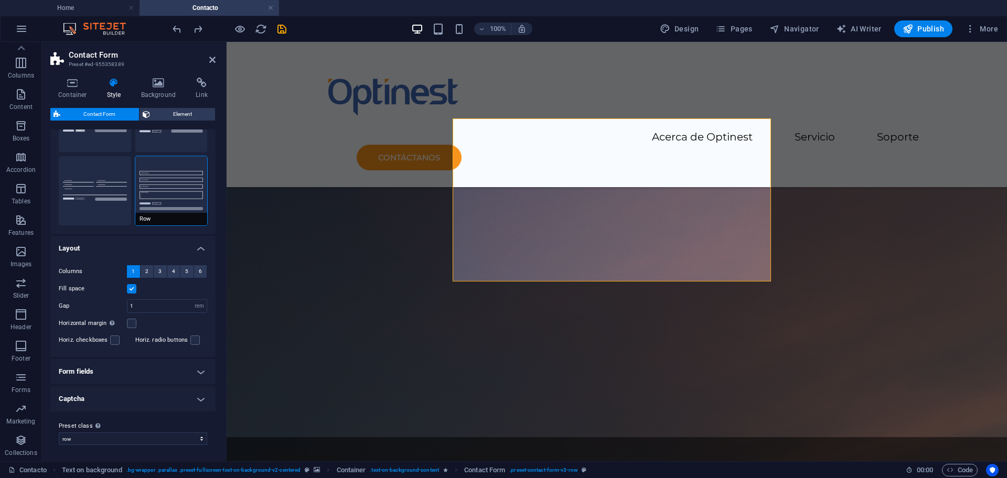
scroll to position [74, 0]
click at [154, 371] on h4 "Form fields" at bounding box center [132, 371] width 165 height 25
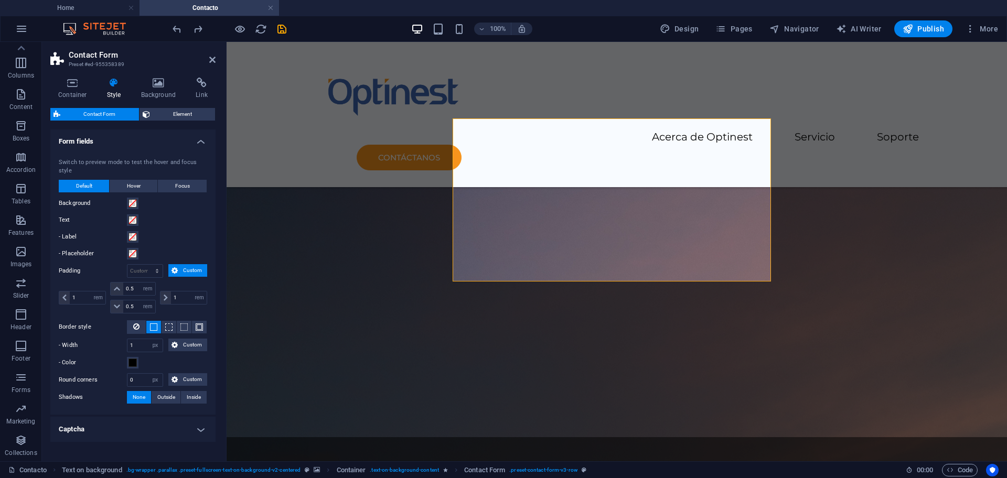
scroll to position [335, 0]
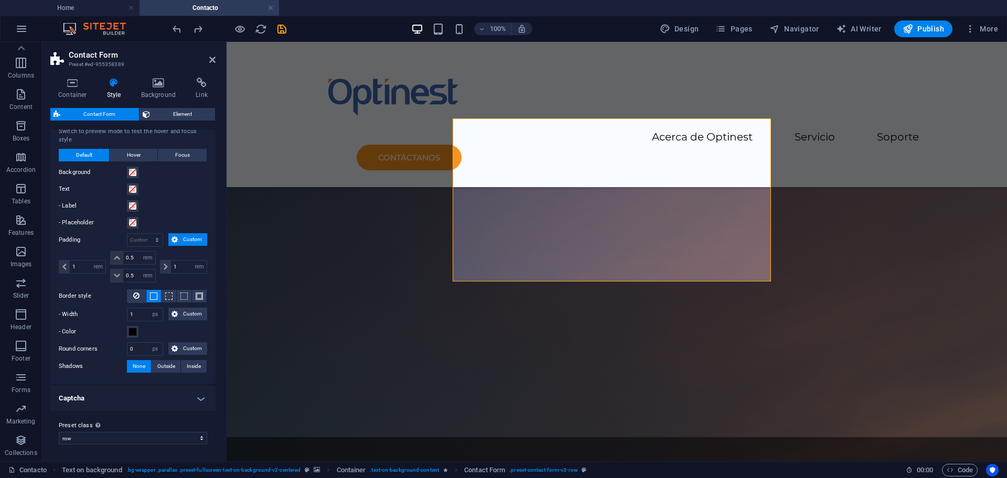
click at [143, 391] on h4 "Captcha" at bounding box center [132, 398] width 165 height 25
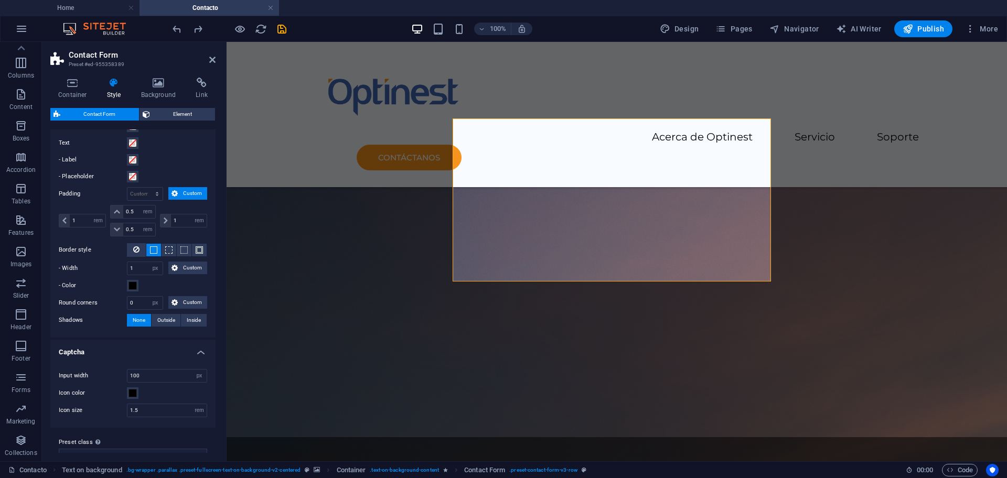
scroll to position [398, 0]
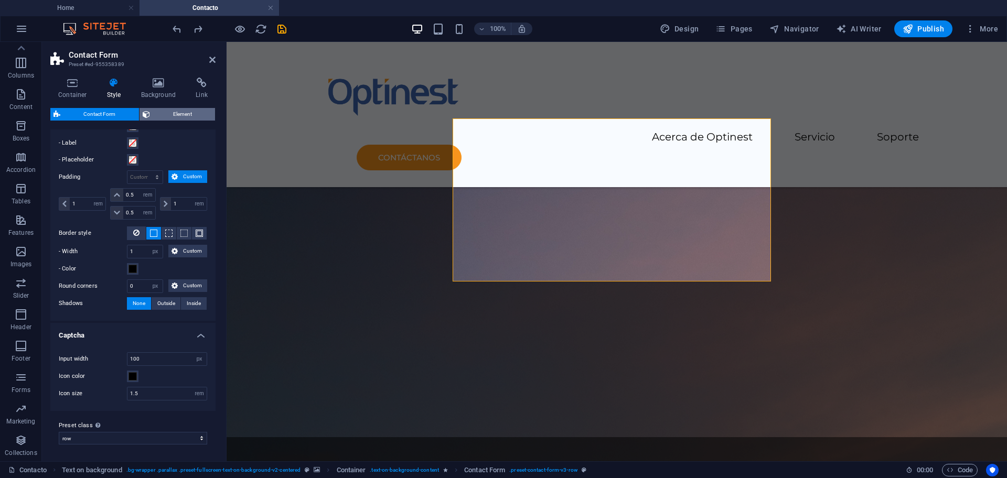
click at [154, 112] on span "Element" at bounding box center [182, 114] width 59 height 13
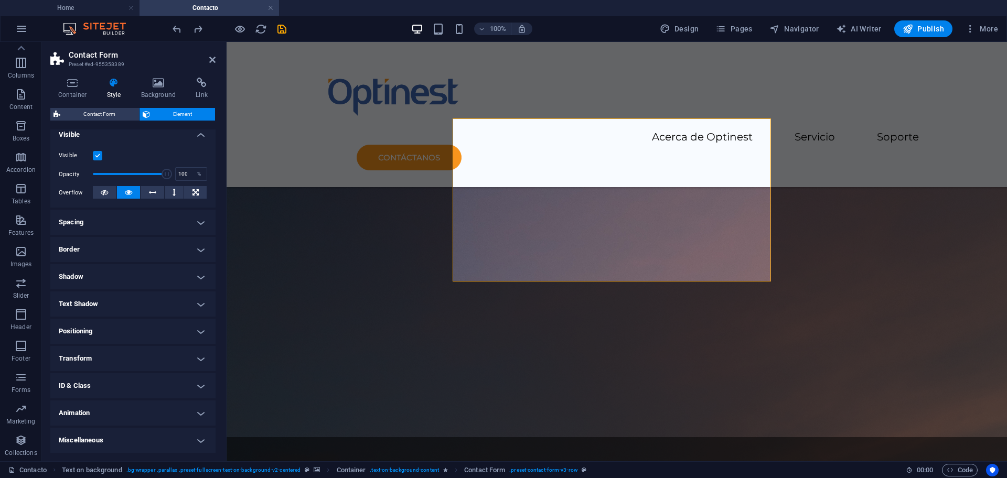
scroll to position [0, 0]
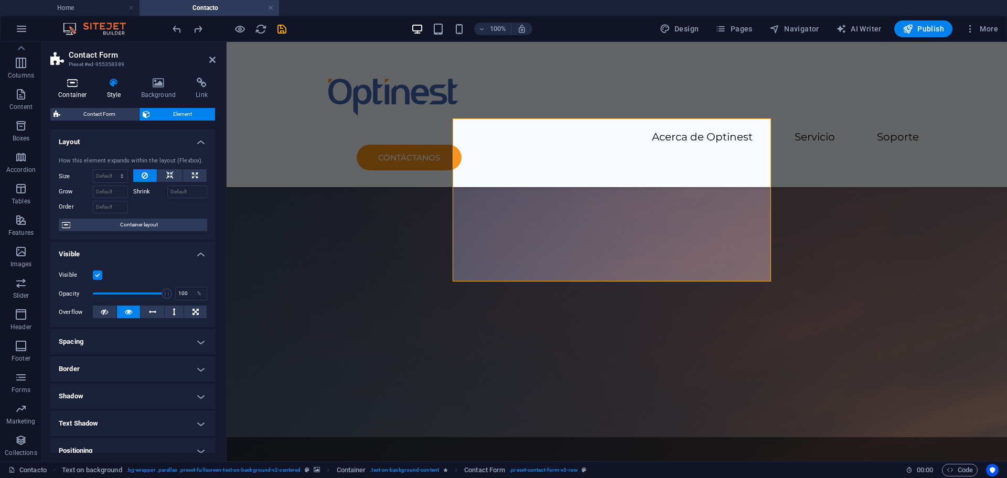
click at [84, 96] on h4 "Container" at bounding box center [74, 89] width 49 height 22
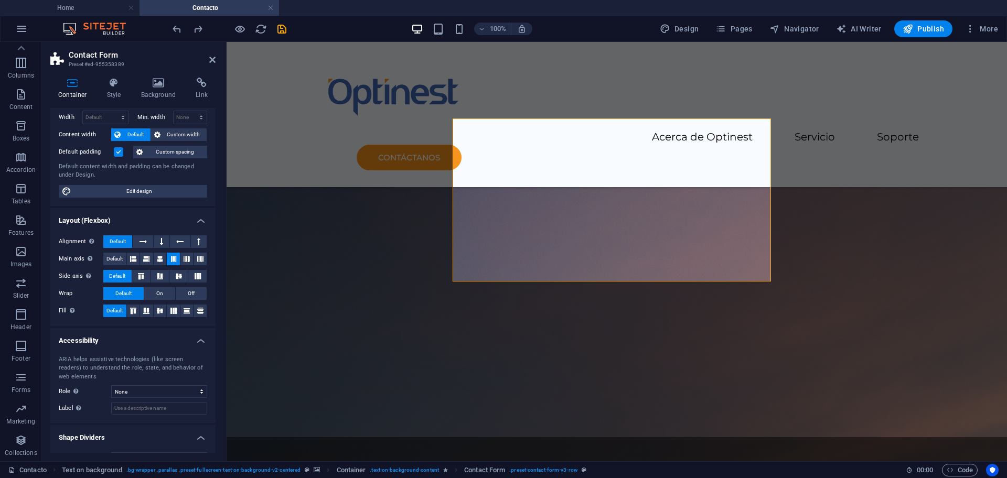
scroll to position [61, 0]
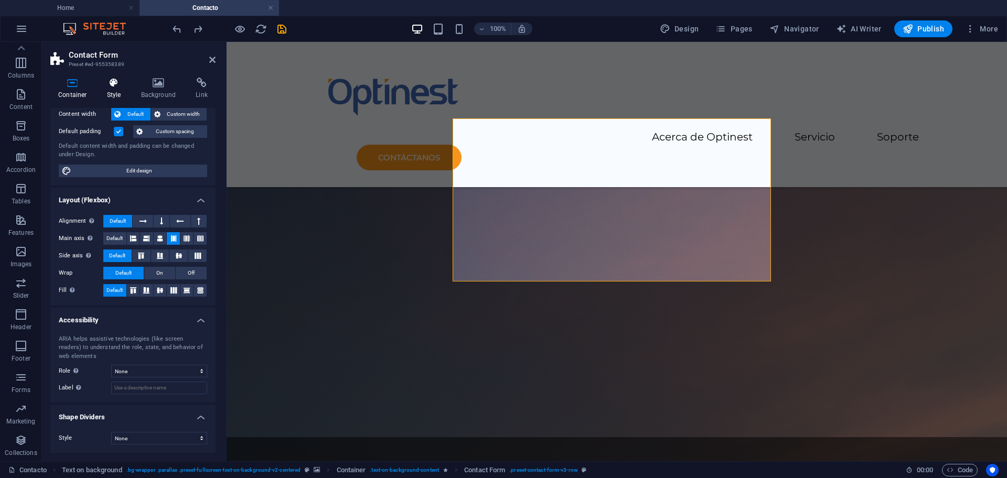
click at [111, 88] on icon at bounding box center [114, 83] width 30 height 10
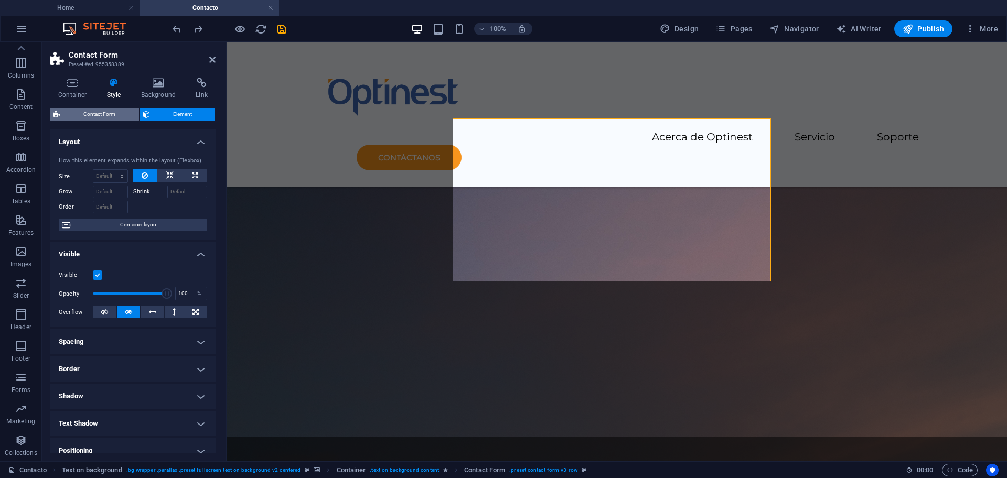
click at [107, 109] on span "Contact Form" at bounding box center [99, 114] width 72 height 13
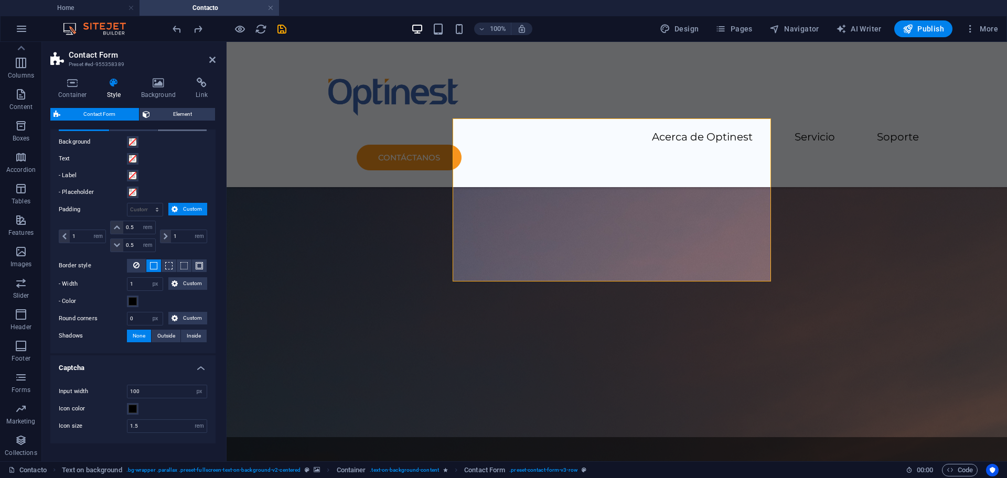
scroll to position [398, 0]
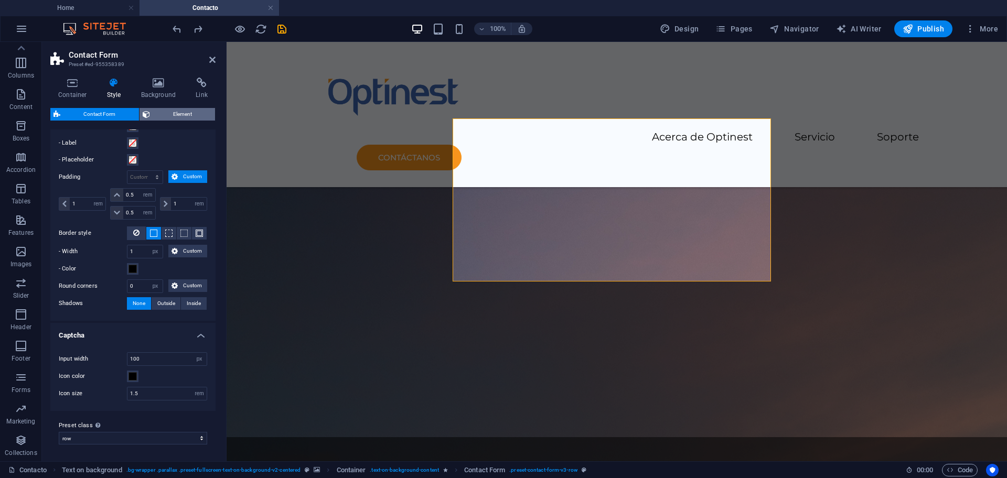
click at [159, 110] on span "Element" at bounding box center [182, 114] width 59 height 13
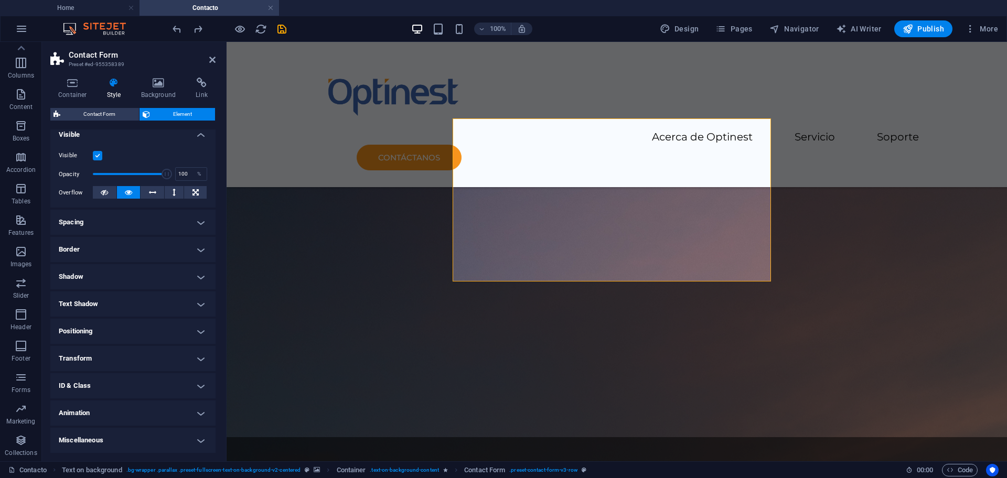
scroll to position [0, 0]
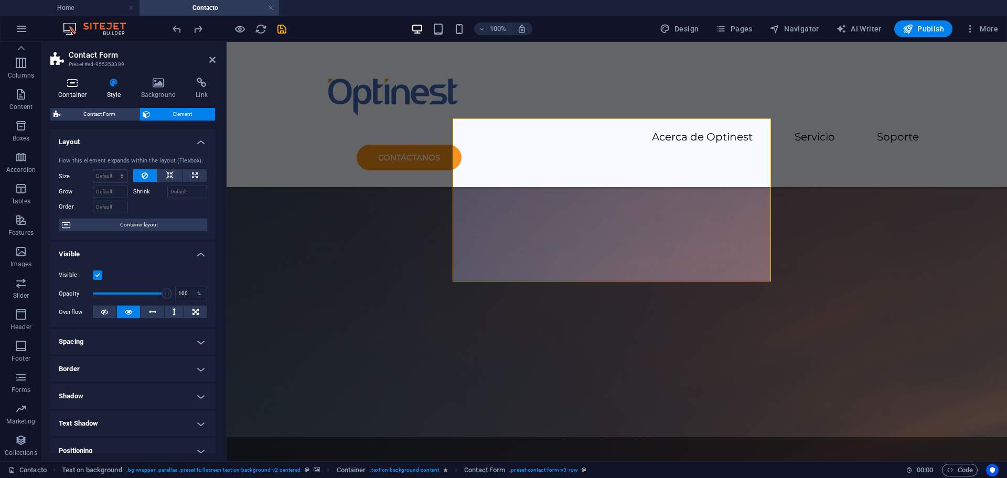
click at [72, 88] on h4 "Container" at bounding box center [74, 89] width 49 height 22
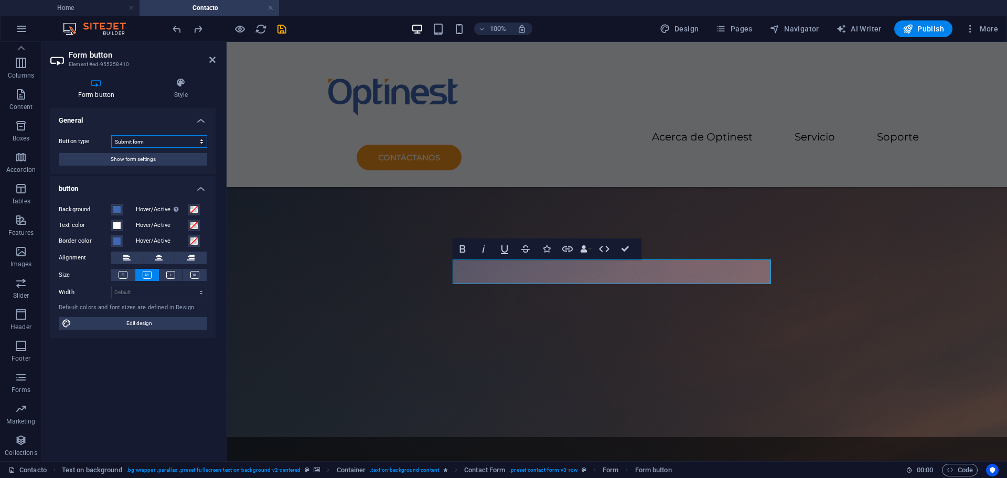
click at [146, 139] on select "Submit form Reset form No action" at bounding box center [159, 141] width 96 height 13
click at [111, 135] on select "Submit form Reset form No action" at bounding box center [159, 141] width 96 height 13
click at [173, 95] on h4 "Style" at bounding box center [180, 89] width 69 height 22
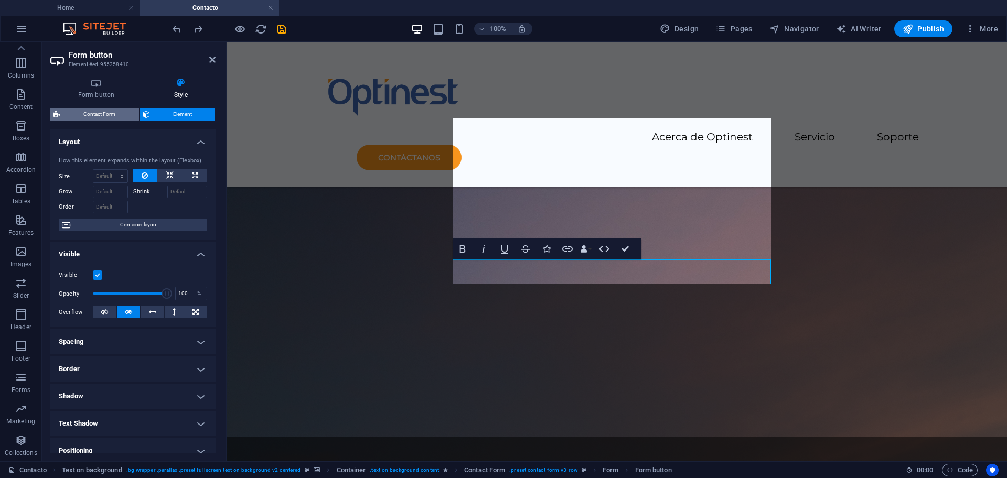
click at [113, 113] on span "Contact Form" at bounding box center [99, 114] width 72 height 13
select select "rem"
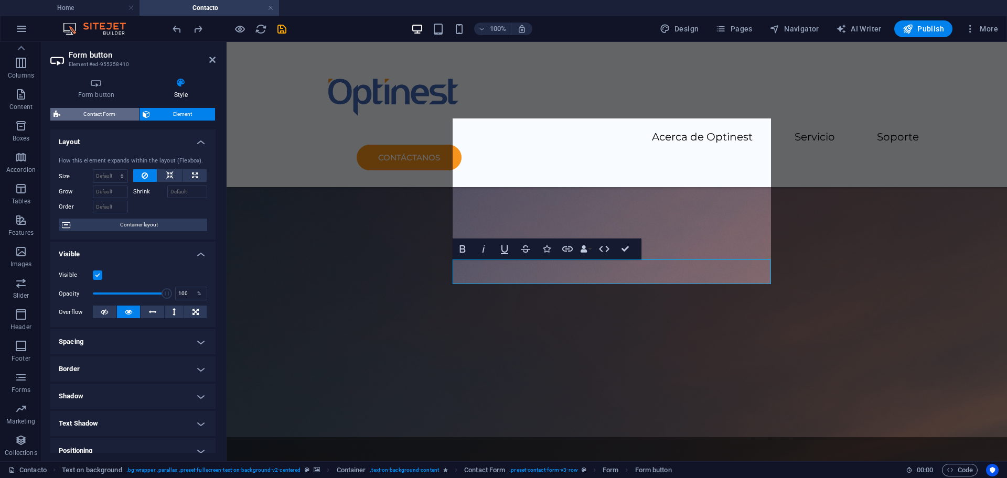
select select "rem"
select select "px"
select select "rem"
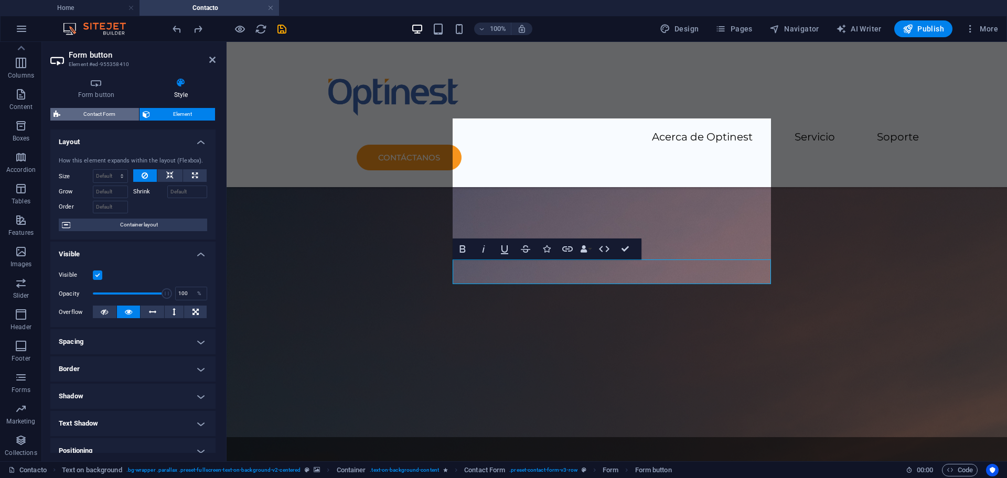
select select "preset-contact-form-v3-row"
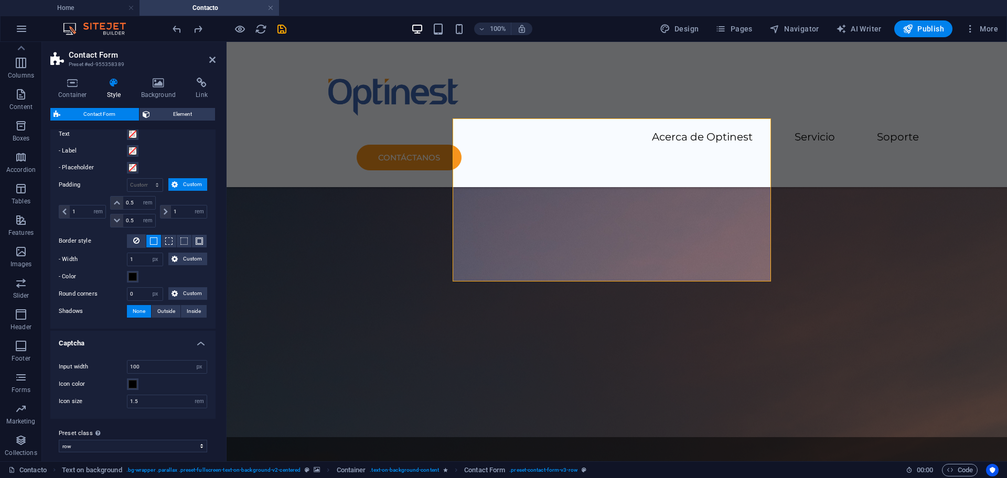
scroll to position [398, 0]
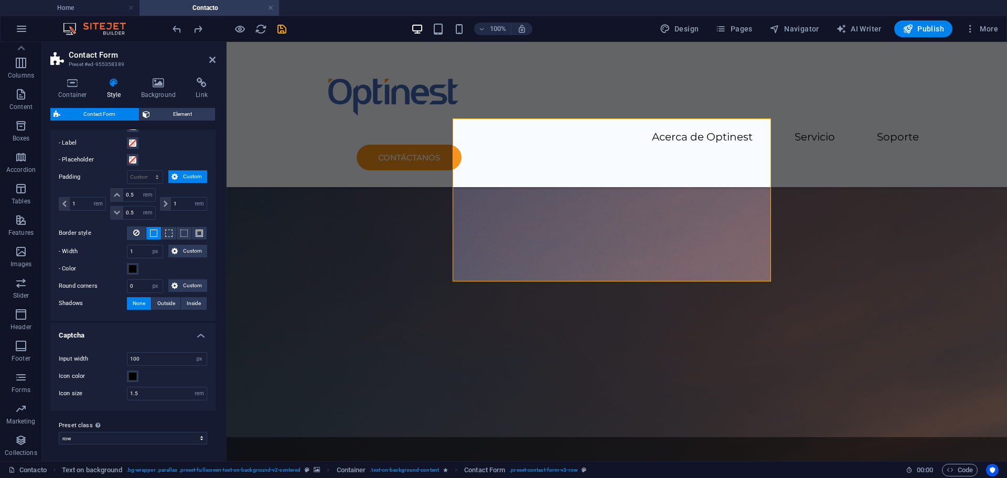
click at [203, 61] on header "Contact Form Preset #ed-955358389" at bounding box center [132, 55] width 165 height 27
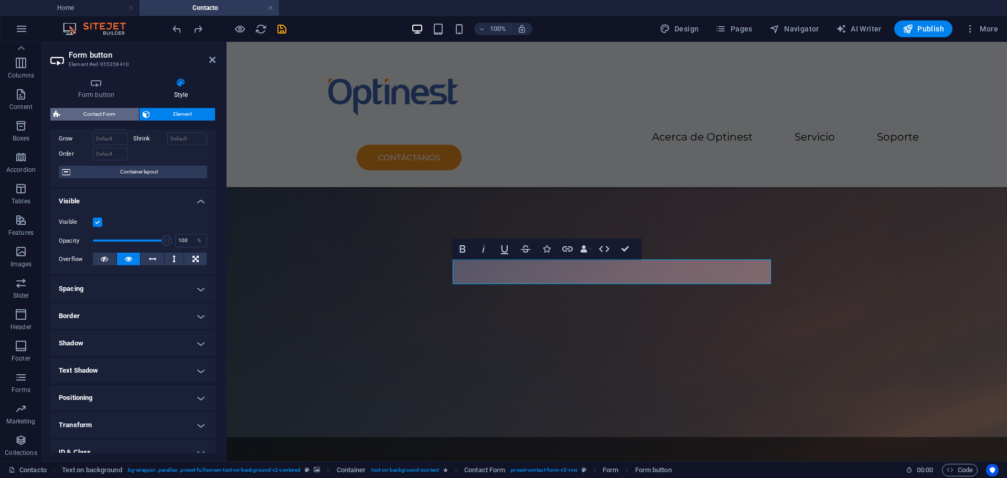
scroll to position [0, 0]
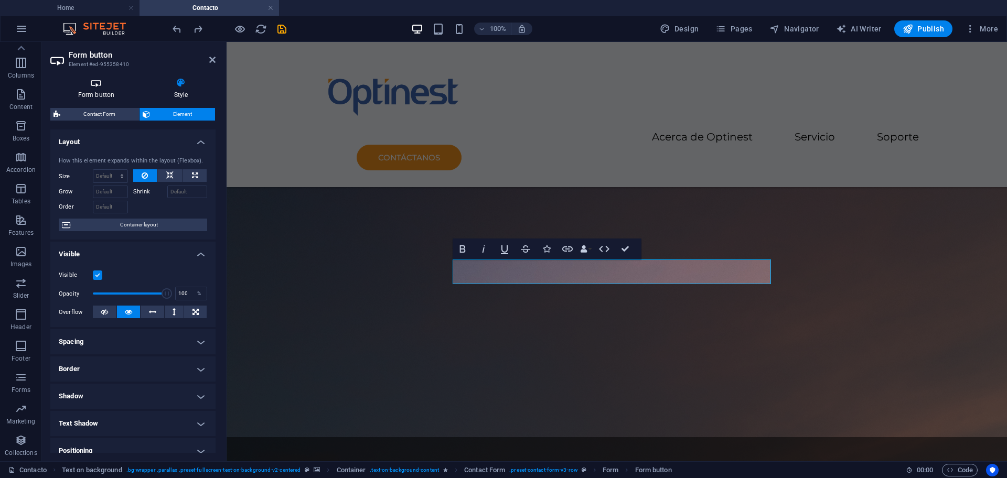
click at [103, 87] on icon at bounding box center [96, 83] width 92 height 10
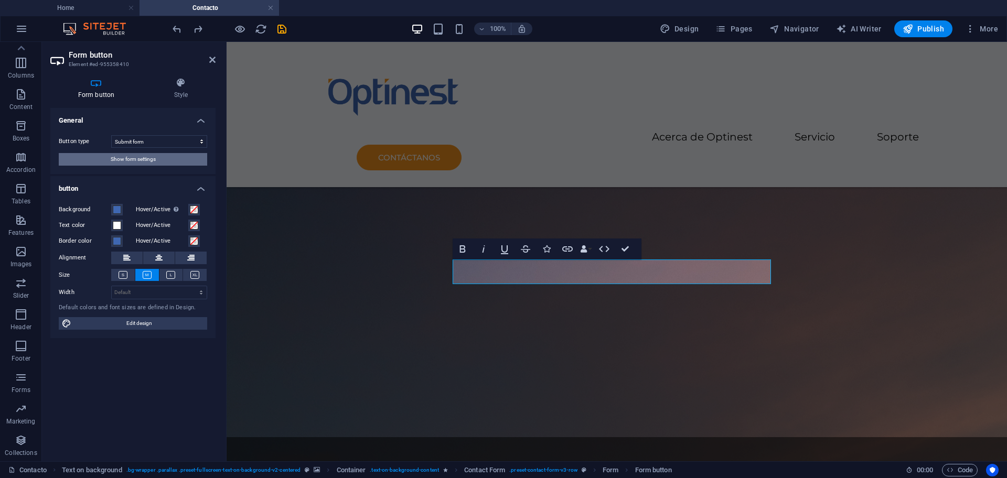
click at [156, 155] on button "Show form settings" at bounding box center [133, 159] width 148 height 13
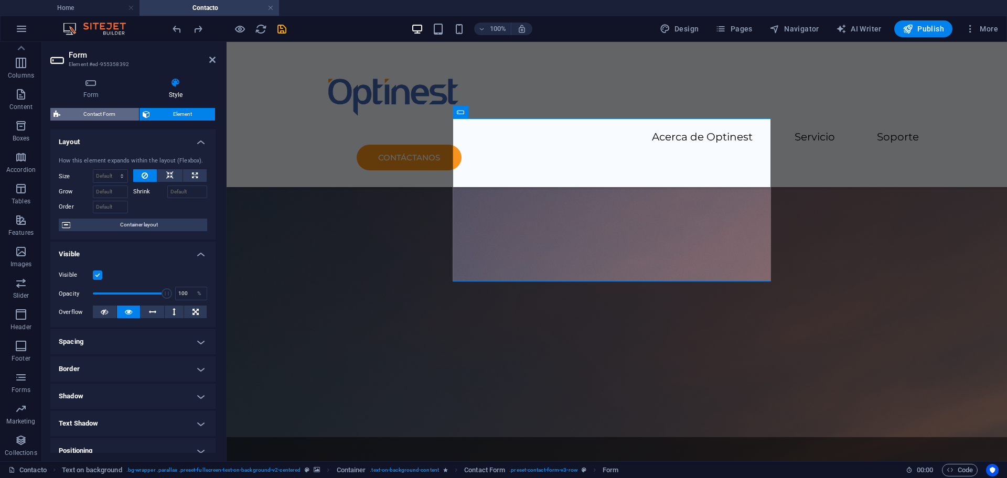
click at [104, 115] on span "Contact Form" at bounding box center [99, 114] width 72 height 13
select select "rem"
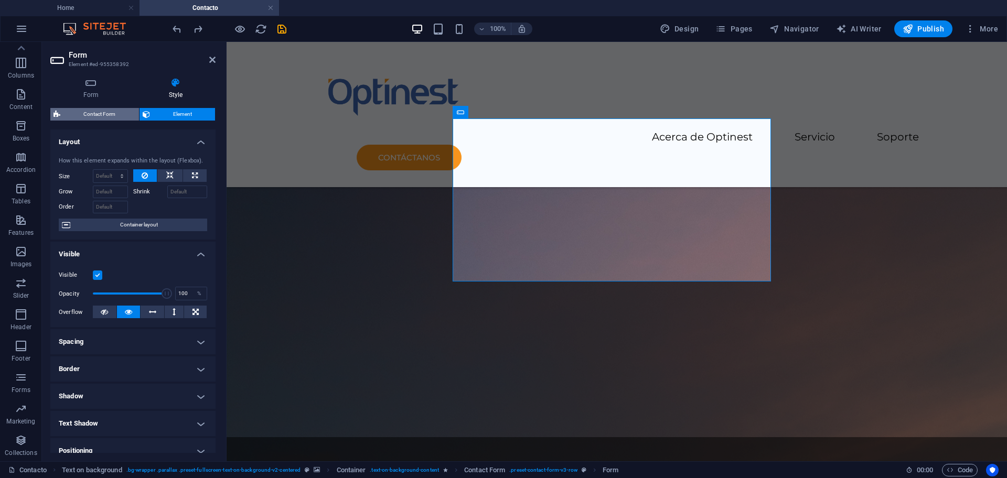
select select "rem"
select select "px"
select select "rem"
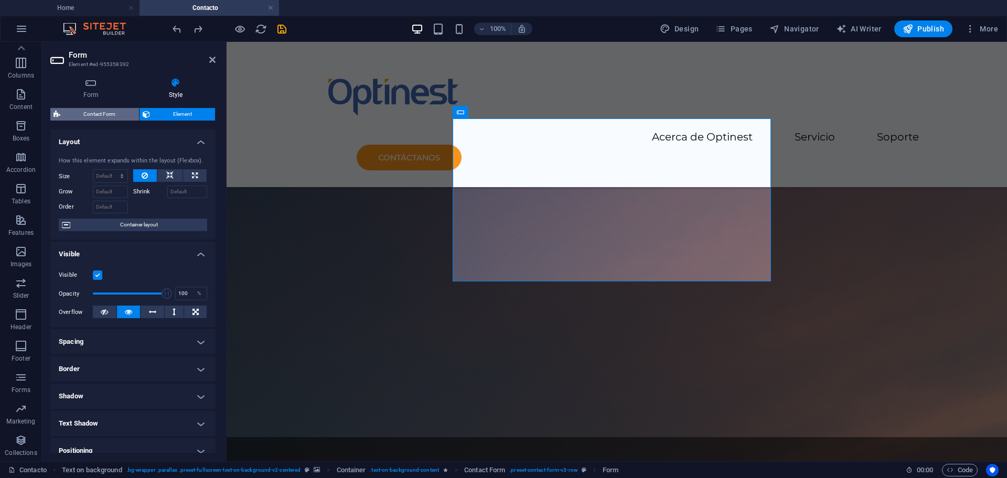
select select "preset-contact-form-v3-row"
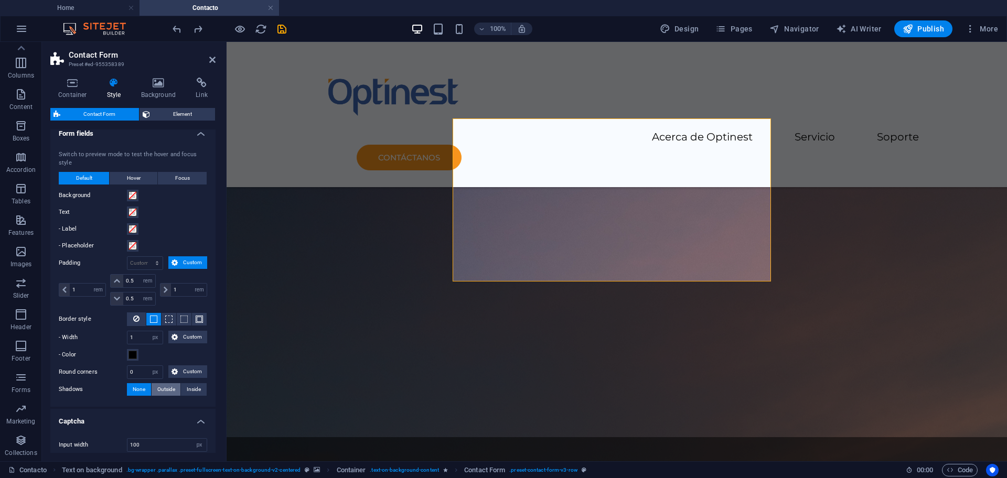
scroll to position [332, 0]
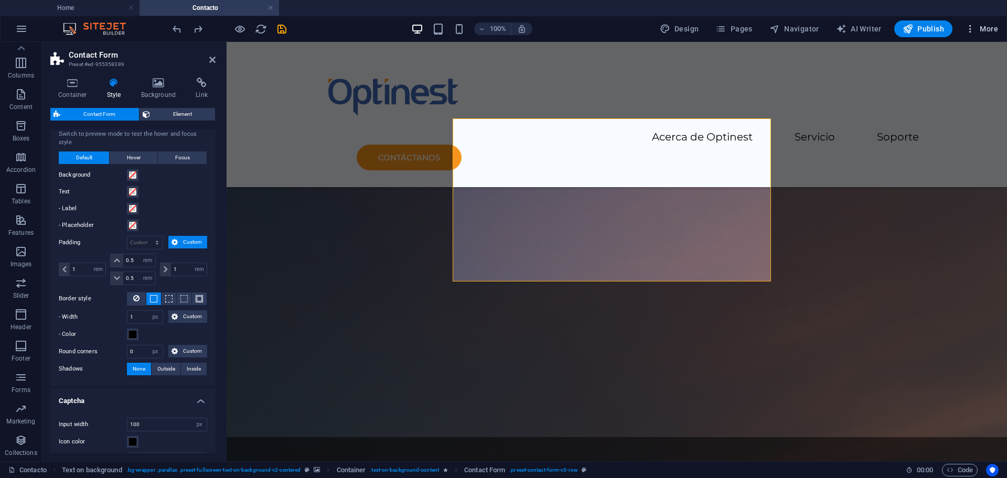
click at [972, 25] on icon "button" at bounding box center [970, 29] width 10 height 10
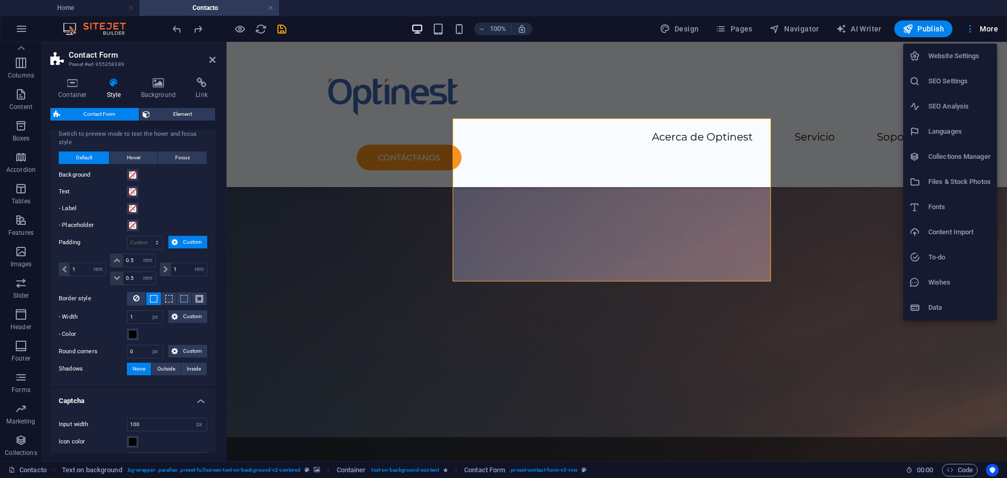
click at [752, 13] on div at bounding box center [503, 239] width 1007 height 478
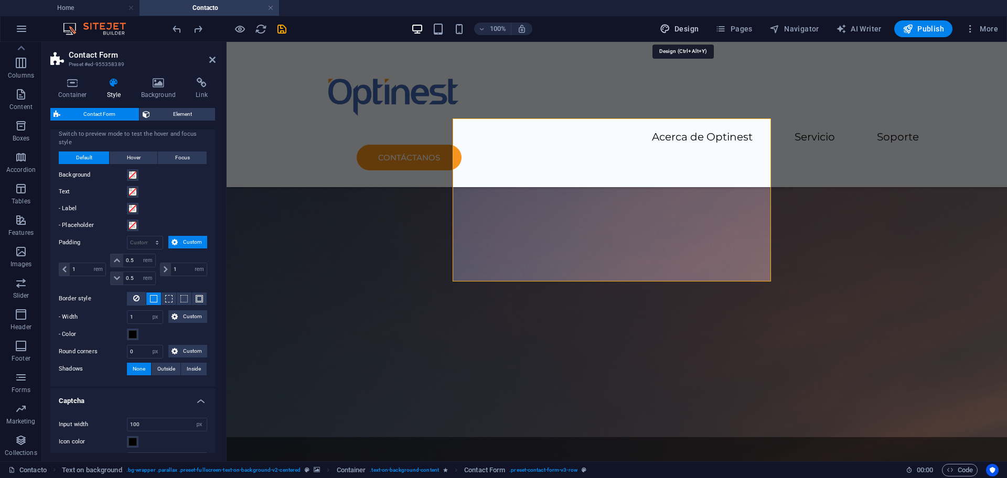
click at [699, 28] on span "Design" at bounding box center [679, 29] width 39 height 10
select select "px"
select select "400"
select select "px"
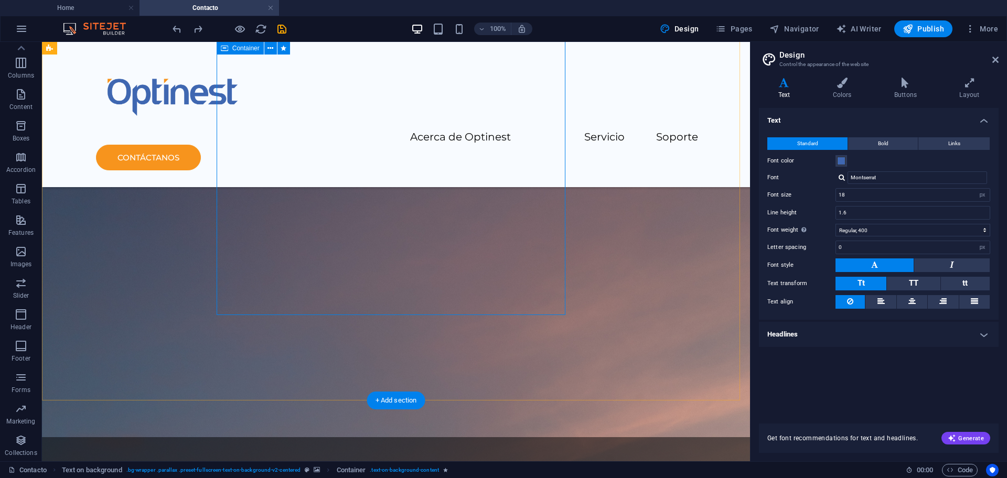
click at [952, 470] on icon "button" at bounding box center [949, 470] width 7 height 7
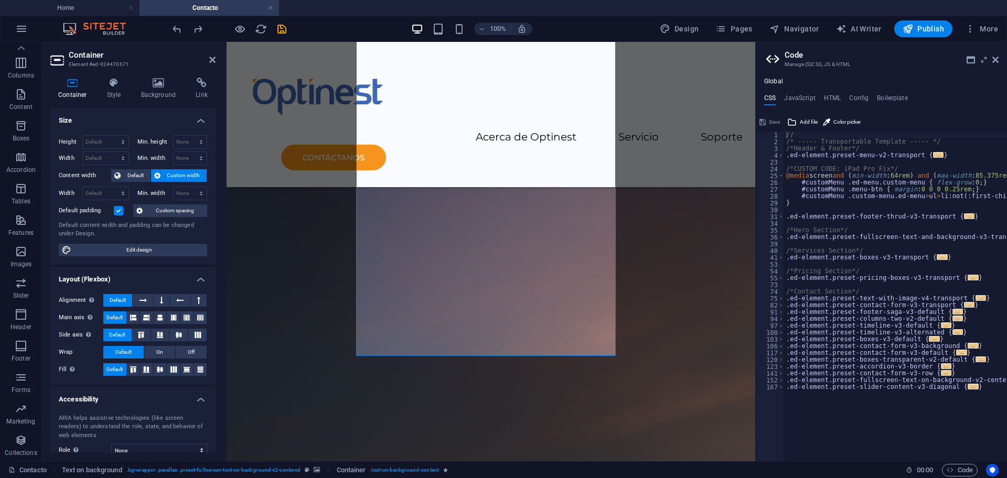
click at [673, 231] on figure at bounding box center [491, 286] width 529 height 551
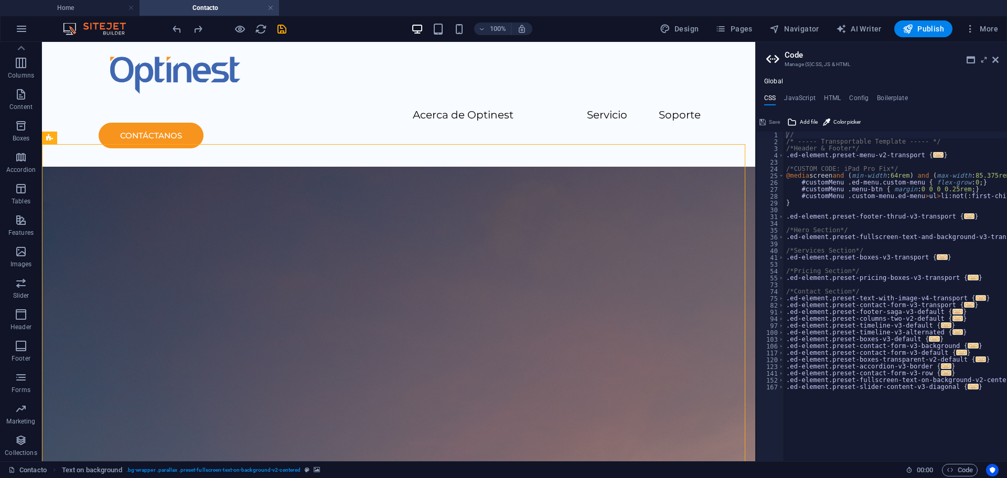
scroll to position [0, 0]
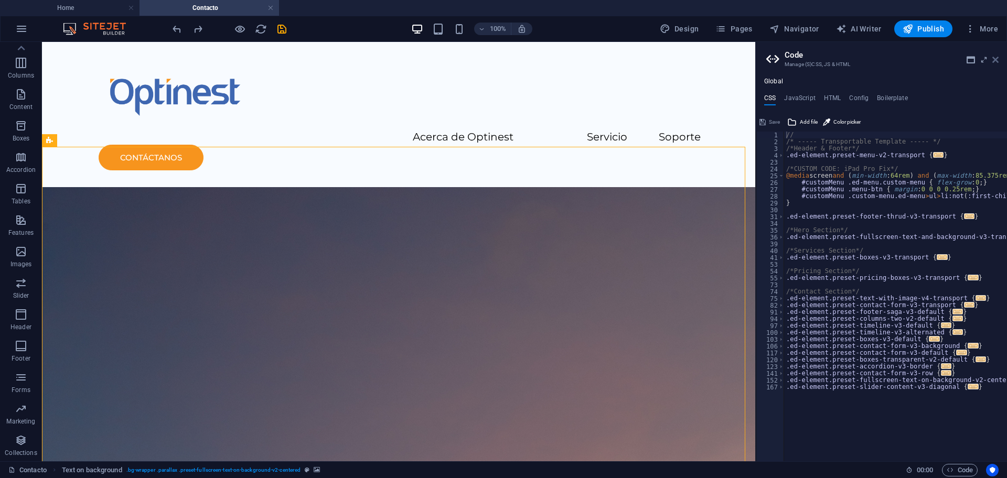
click at [997, 59] on icon at bounding box center [995, 60] width 6 height 8
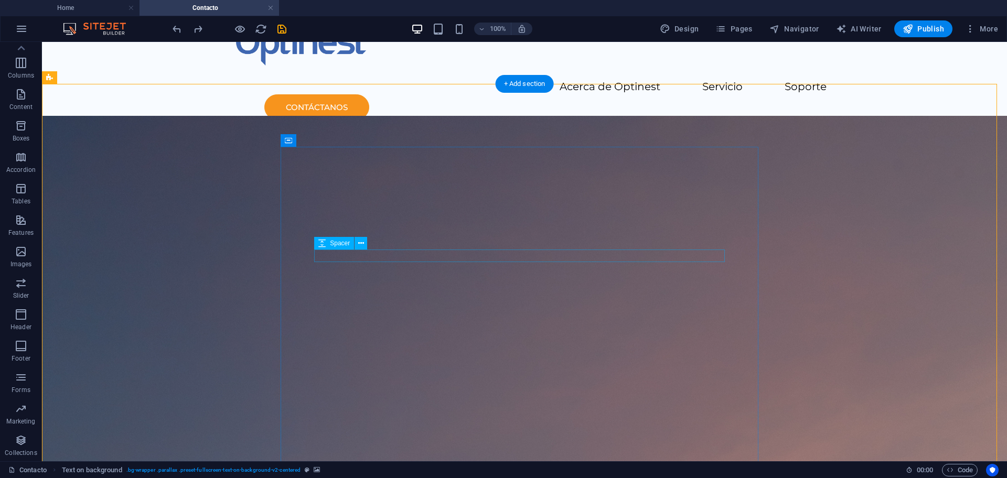
scroll to position [66, 0]
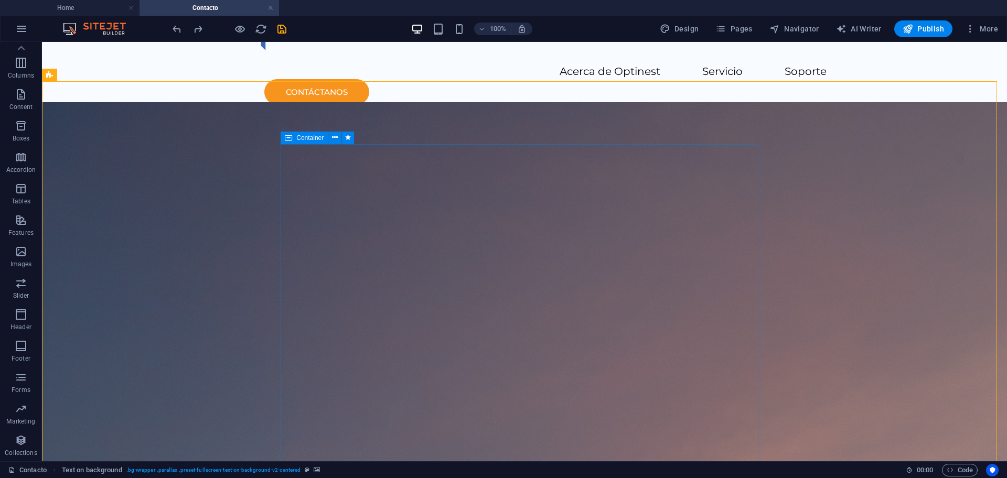
click at [312, 137] on span "Container" at bounding box center [309, 138] width 27 height 6
click at [333, 135] on icon at bounding box center [335, 137] width 6 height 11
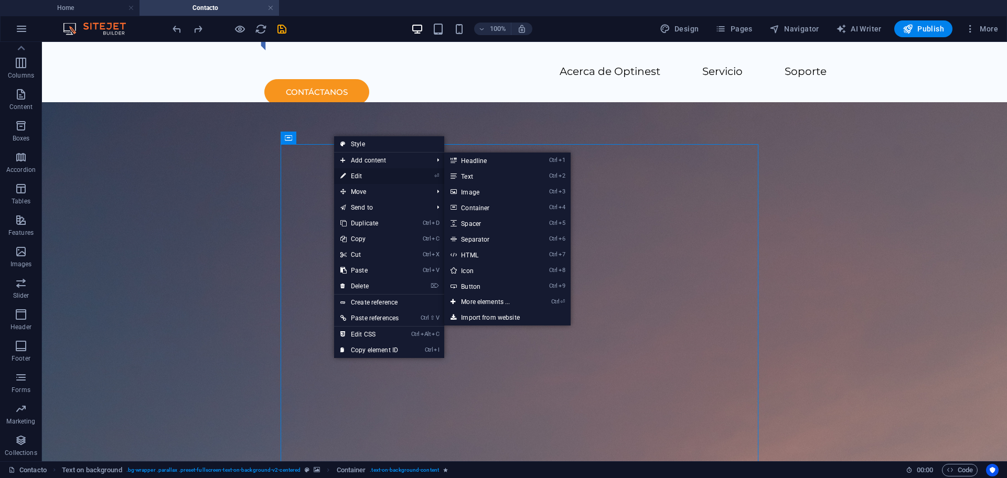
click at [394, 175] on link "⏎ Edit" at bounding box center [369, 176] width 71 height 16
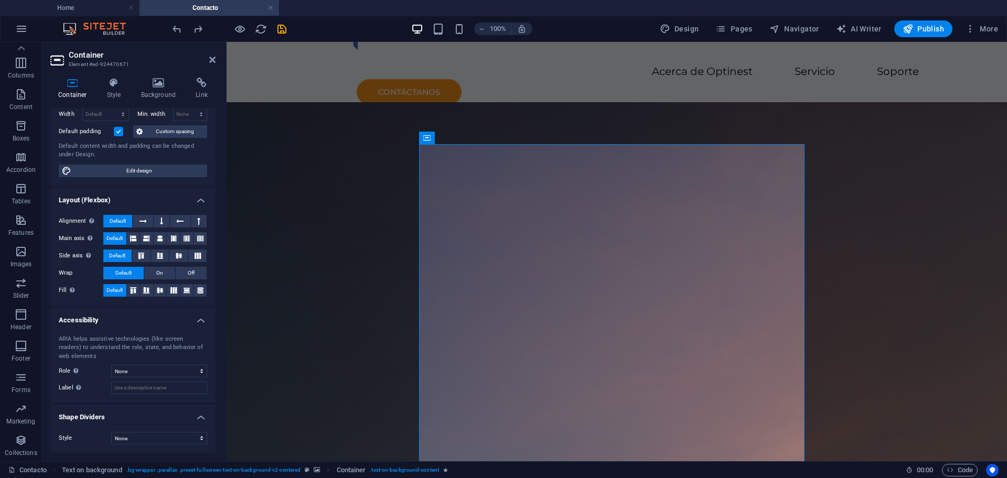
scroll to position [0, 0]
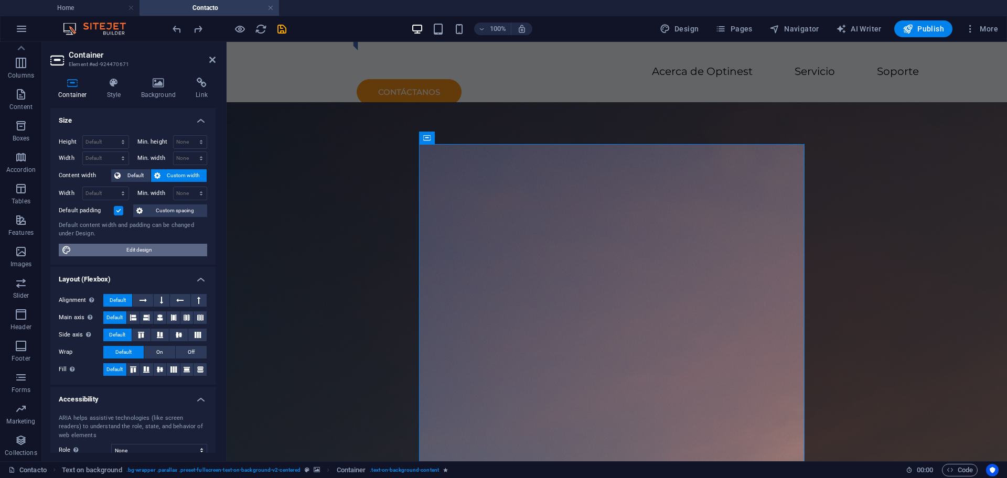
click at [156, 253] on span "Edit design" at bounding box center [139, 250] width 130 height 13
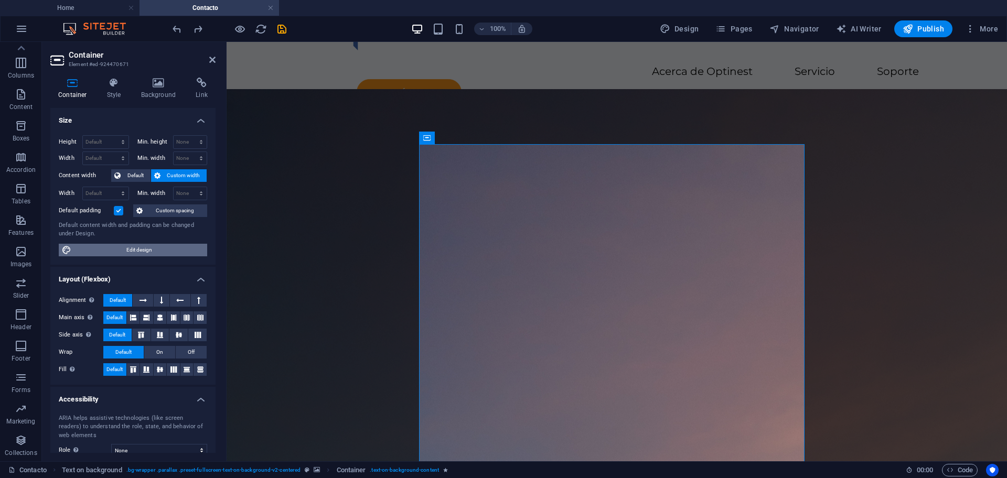
select select "rem"
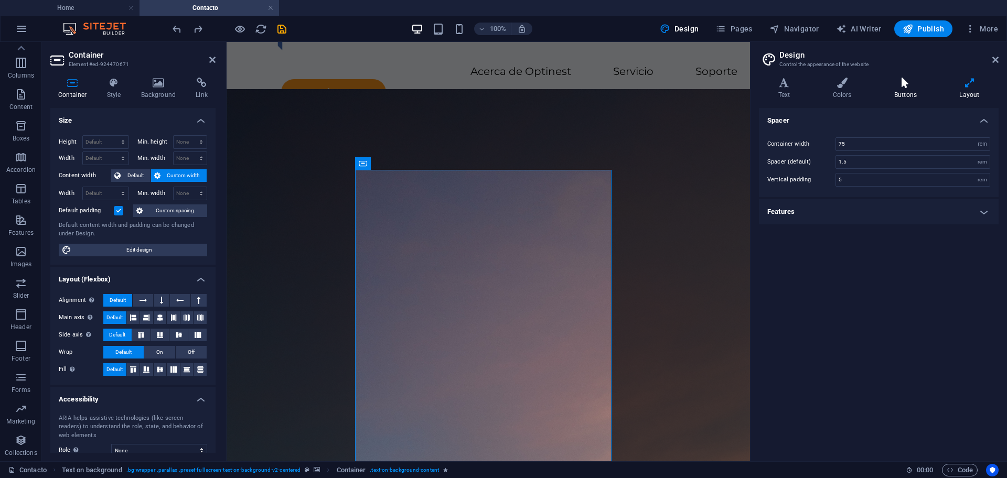
click at [900, 85] on icon at bounding box center [905, 83] width 61 height 10
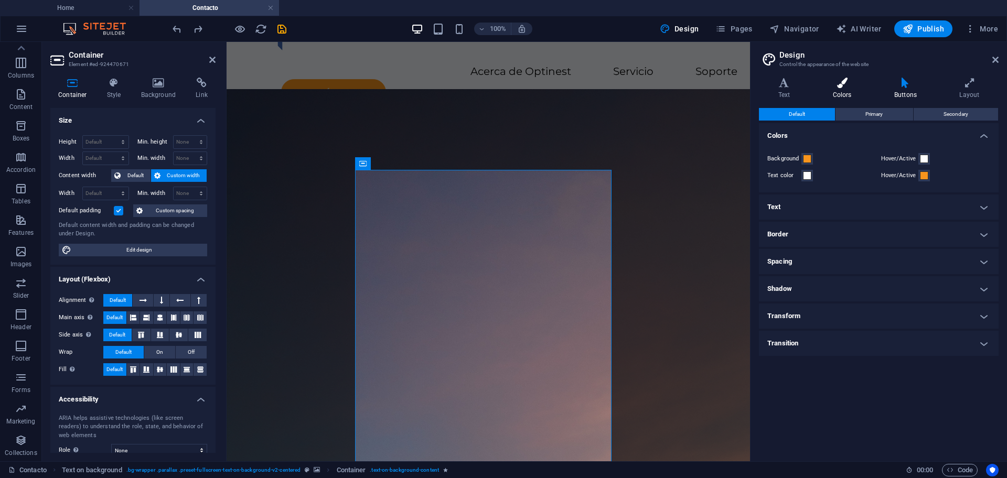
click at [851, 85] on icon at bounding box center [841, 83] width 57 height 10
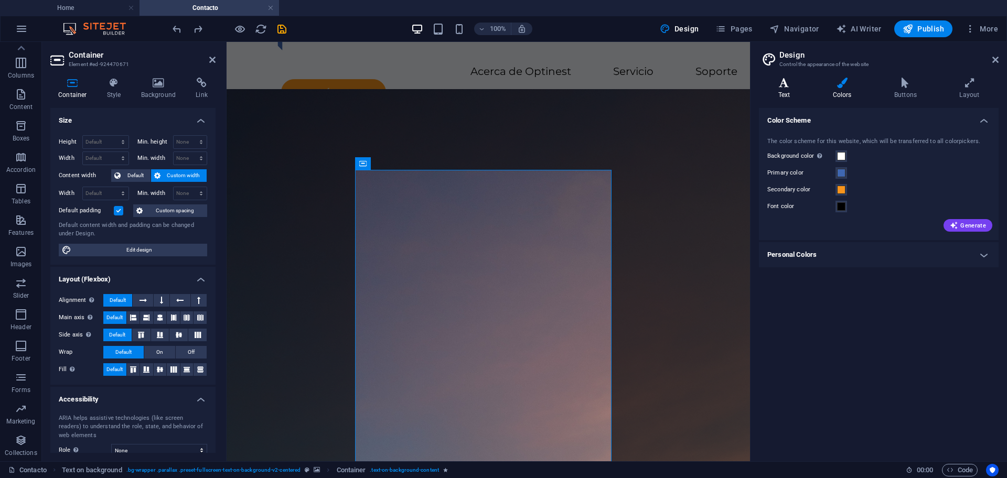
click at [791, 85] on icon at bounding box center [784, 83] width 50 height 10
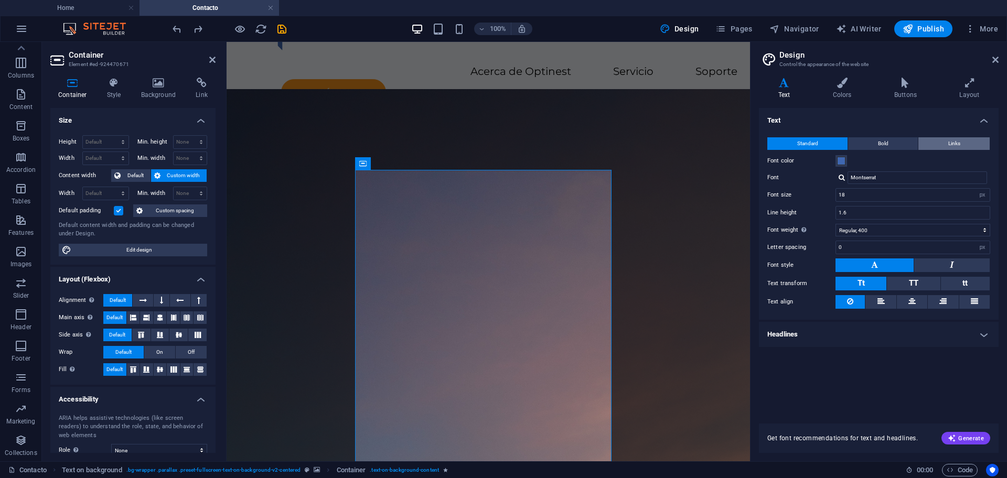
click at [926, 142] on button "Links" at bounding box center [953, 143] width 71 height 13
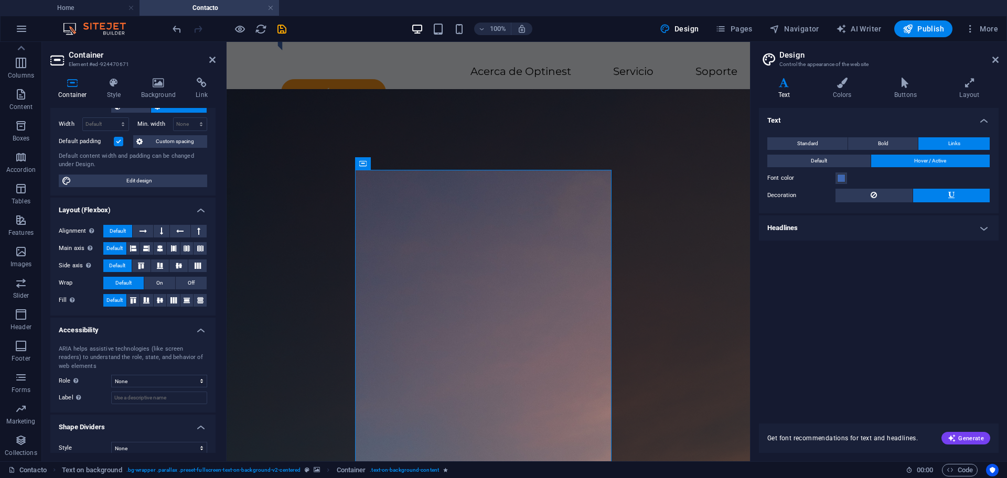
scroll to position [79, 0]
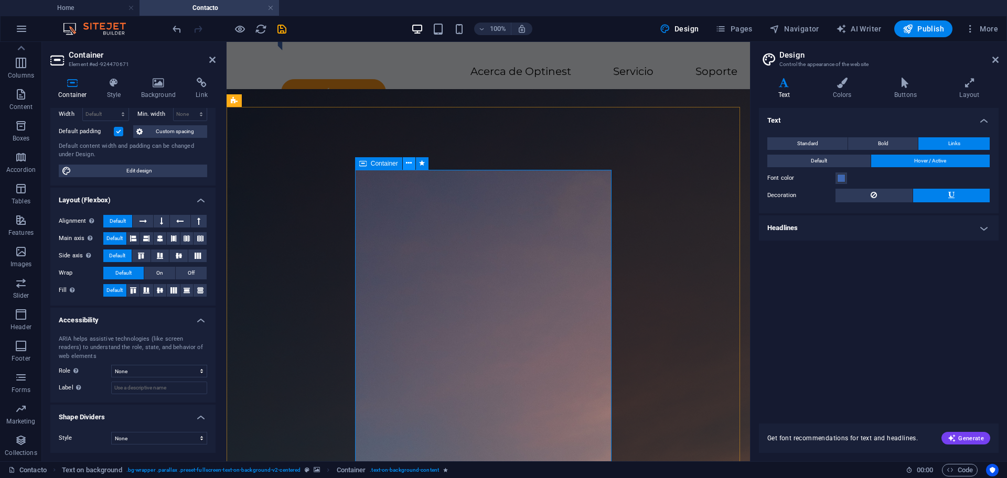
click at [411, 165] on icon at bounding box center [409, 163] width 6 height 11
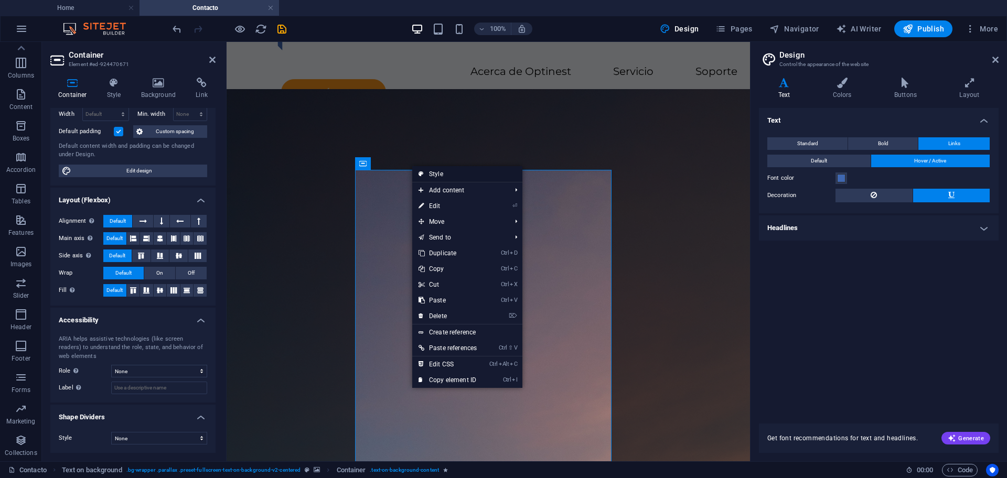
click at [450, 172] on link "Style" at bounding box center [467, 174] width 110 height 16
select select "%"
select select "rem"
select select "px"
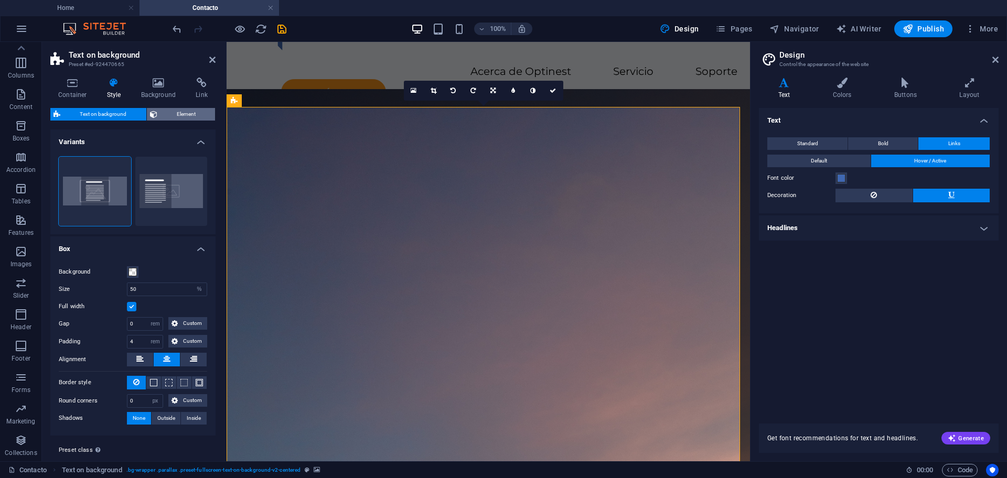
click at [182, 111] on span "Element" at bounding box center [186, 114] width 52 height 13
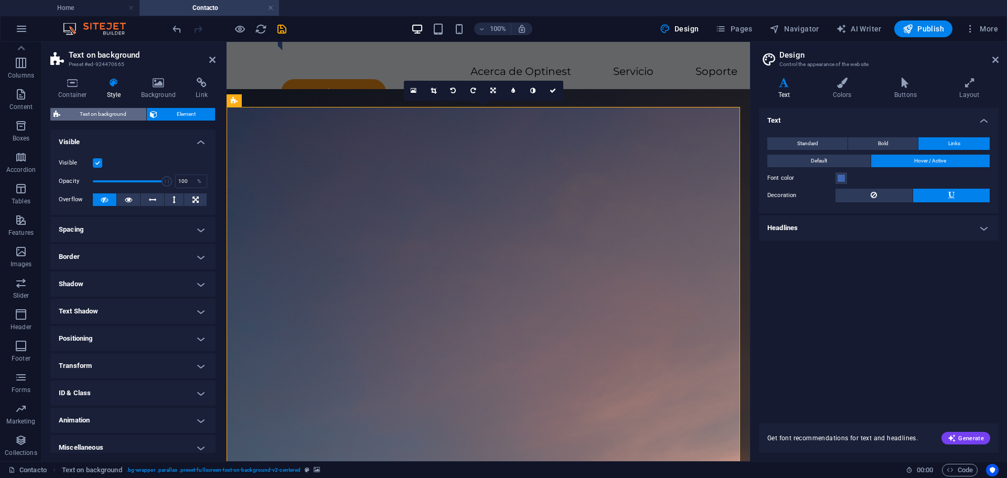
click at [116, 115] on span "Text on background" at bounding box center [103, 114] width 80 height 13
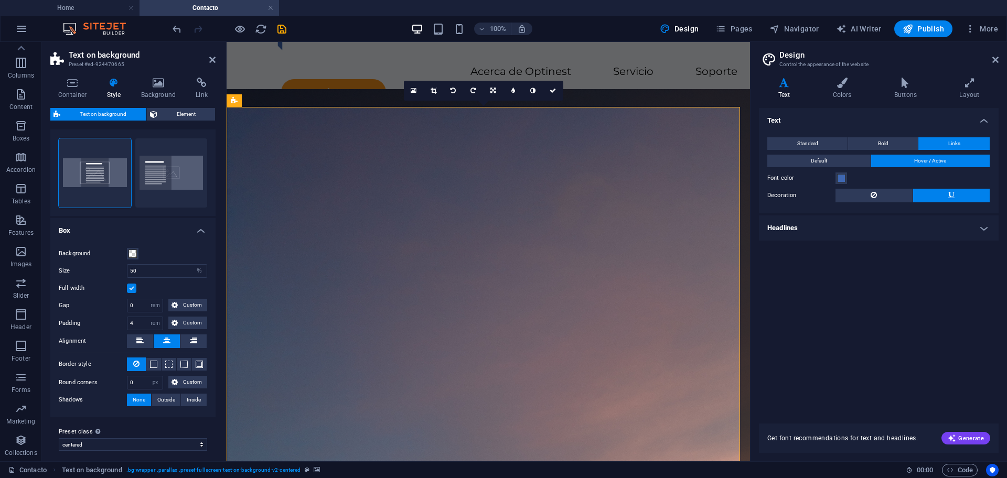
scroll to position [0, 0]
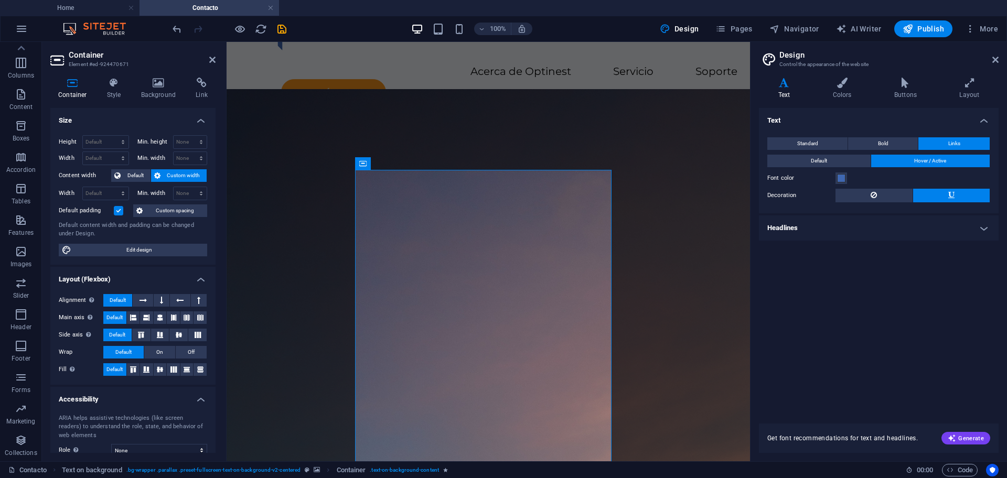
click at [166, 173] on span "Custom width" at bounding box center [184, 175] width 40 height 13
click at [177, 175] on span "Custom width" at bounding box center [184, 175] width 40 height 13
click at [179, 210] on span "Custom spacing" at bounding box center [175, 210] width 58 height 13
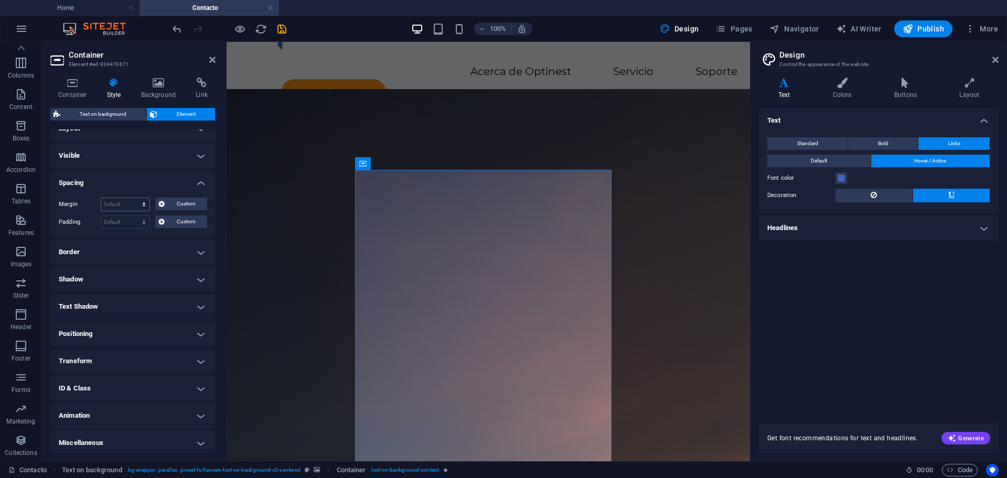
scroll to position [16, 0]
click at [140, 440] on h4 "Miscellaneous" at bounding box center [132, 440] width 165 height 25
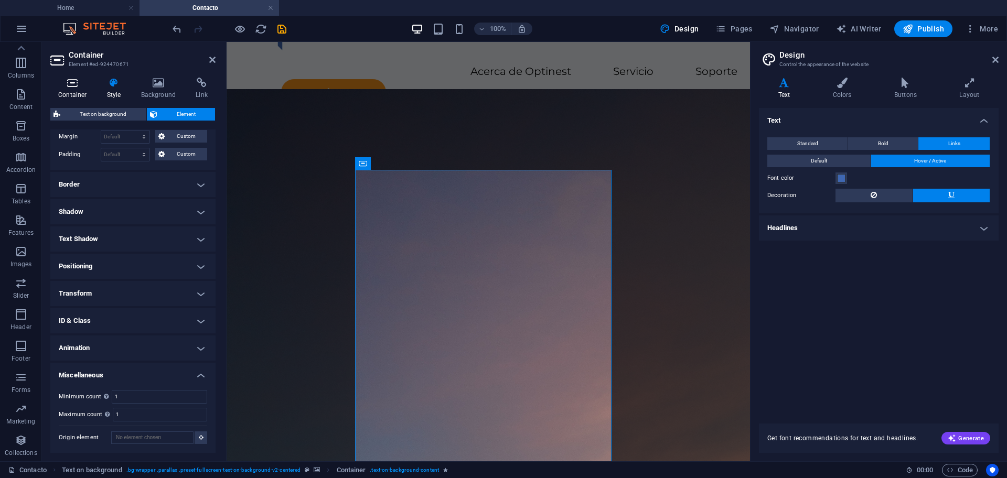
click at [71, 85] on icon at bounding box center [72, 83] width 45 height 10
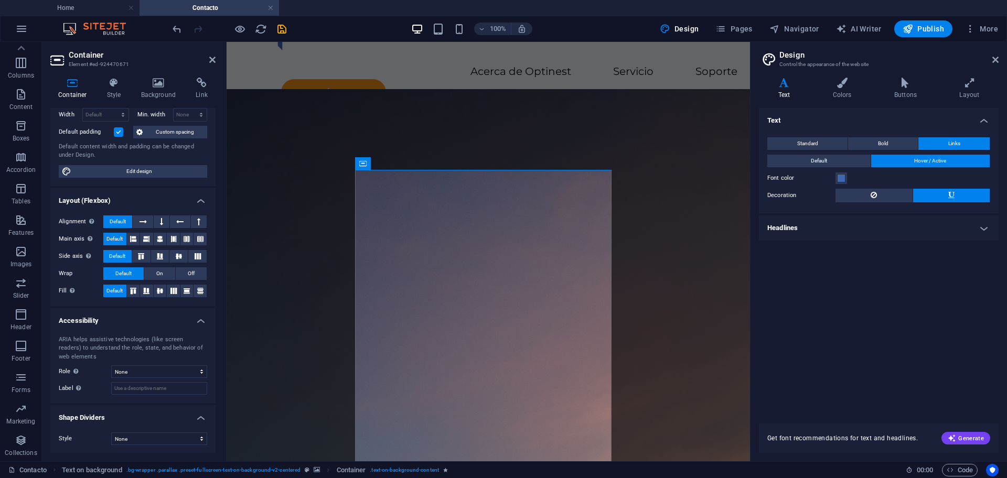
scroll to position [79, 0]
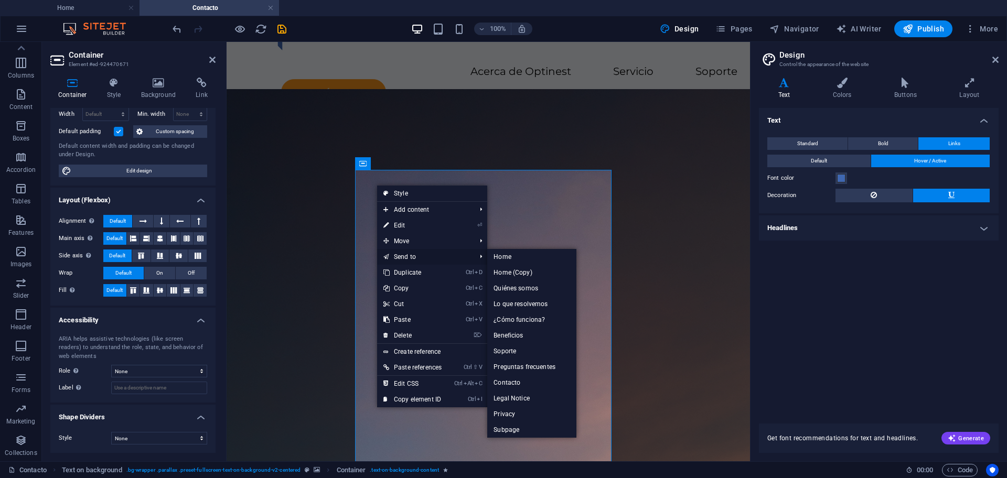
click at [425, 255] on link "Send to" at bounding box center [424, 257] width 94 height 16
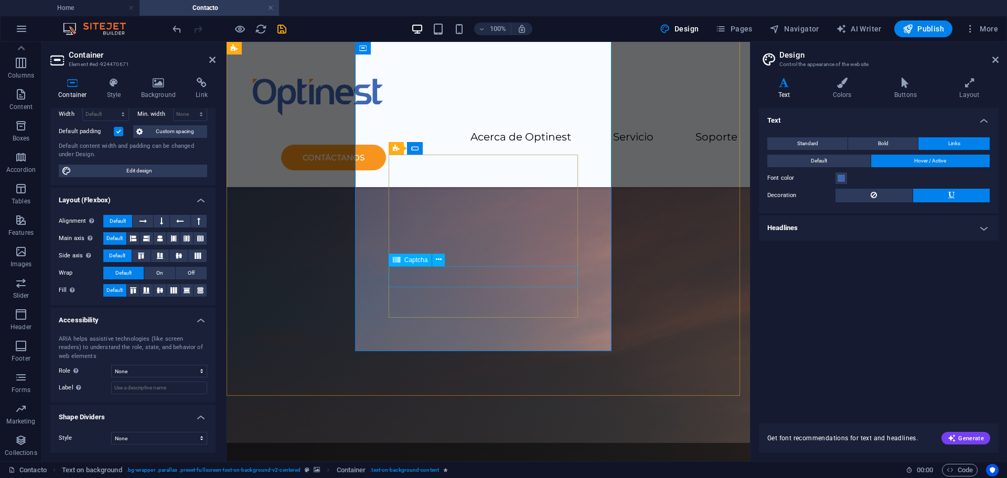
scroll to position [328, 0]
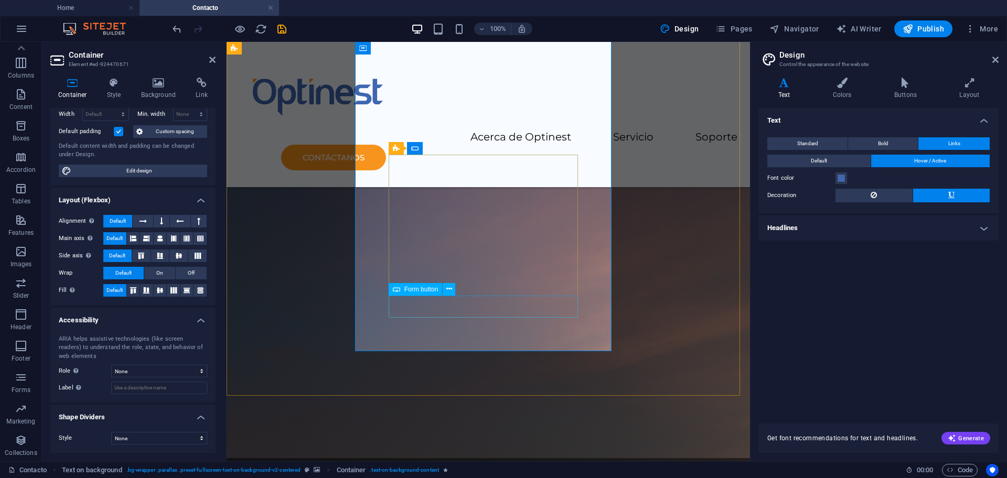
click at [431, 286] on span "Form button" at bounding box center [421, 289] width 34 height 6
click at [447, 287] on icon at bounding box center [449, 289] width 6 height 11
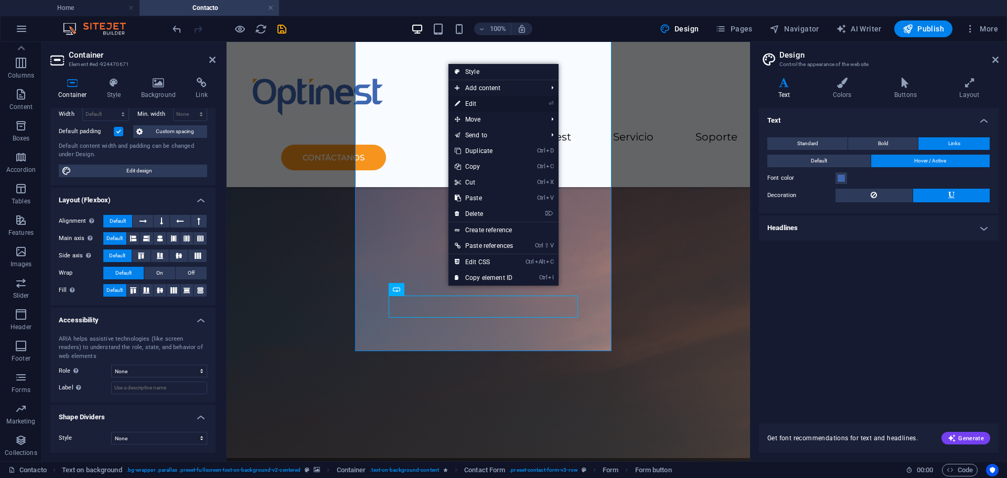
click at [491, 104] on link "⏎ Edit" at bounding box center [483, 104] width 71 height 16
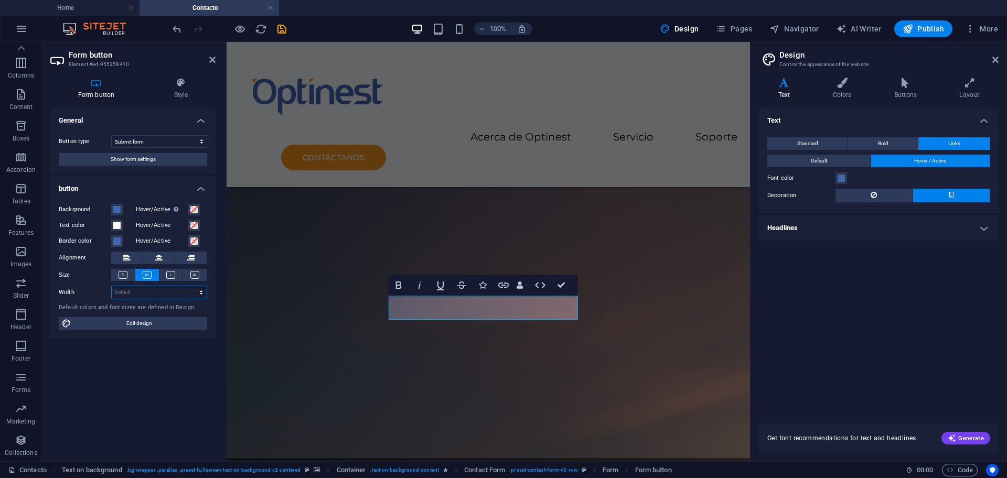
click at [147, 288] on select "Default px rem % em vh vw" at bounding box center [159, 292] width 95 height 13
click at [174, 288] on select "Default px rem % em vh vw" at bounding box center [159, 292] width 95 height 13
click at [153, 143] on select "Submit form Reset form No action" at bounding box center [159, 141] width 96 height 13
click at [111, 135] on select "Submit form Reset form No action" at bounding box center [159, 141] width 96 height 13
click at [148, 144] on select "Submit form Reset form No action" at bounding box center [159, 141] width 96 height 13
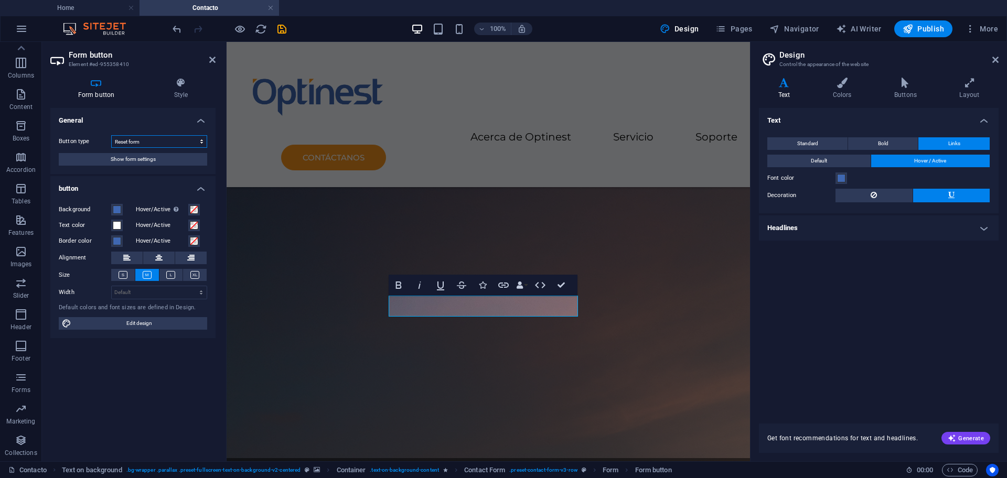
select select "submit"
click at [111, 135] on select "Submit form Reset form No action" at bounding box center [159, 141] width 96 height 13
click at [147, 327] on span "Edit design" at bounding box center [139, 323] width 130 height 13
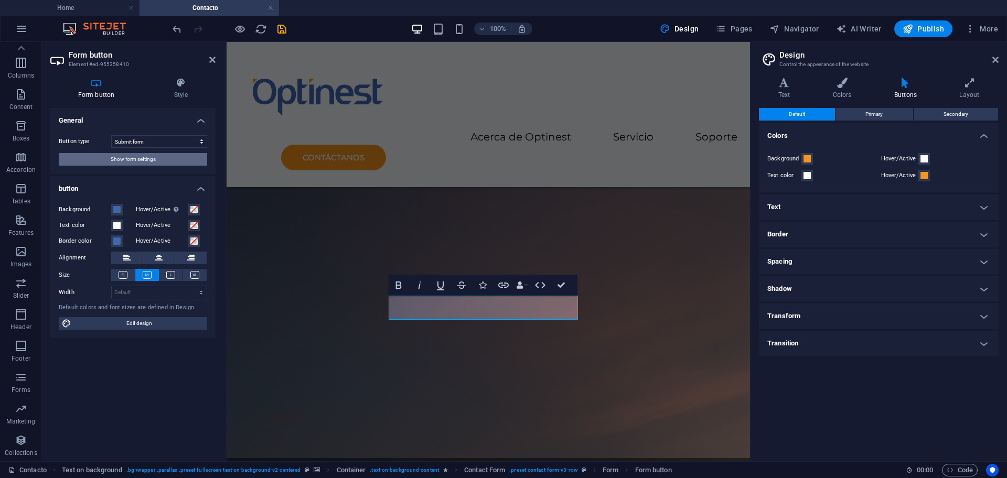
click at [134, 163] on span "Show form settings" at bounding box center [133, 159] width 45 height 13
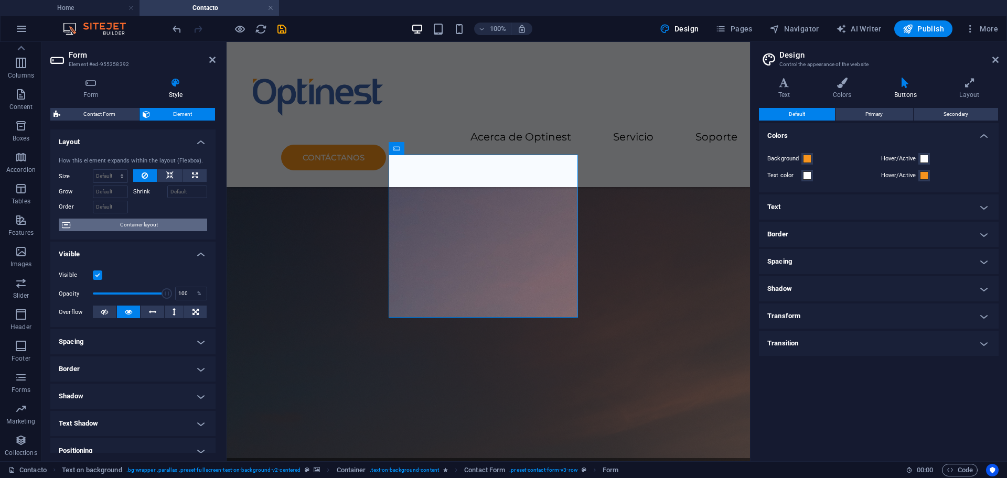
click at [149, 220] on span "Container layout" at bounding box center [138, 225] width 131 height 13
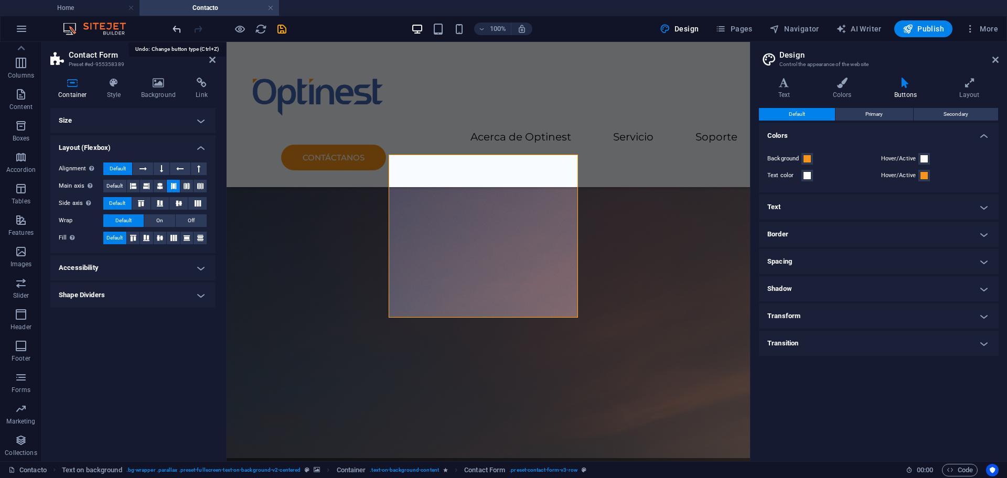
click at [174, 32] on icon "undo" at bounding box center [177, 29] width 12 height 12
click at [199, 26] on icon "redo" at bounding box center [198, 29] width 12 height 12
click at [166, 114] on h4 "Size" at bounding box center [132, 120] width 165 height 25
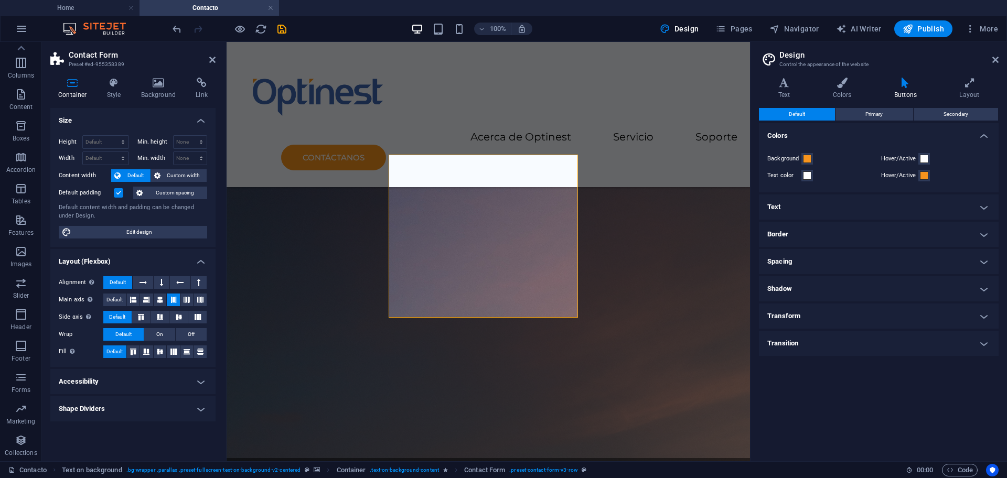
click at [166, 114] on h4 "Size" at bounding box center [132, 117] width 165 height 19
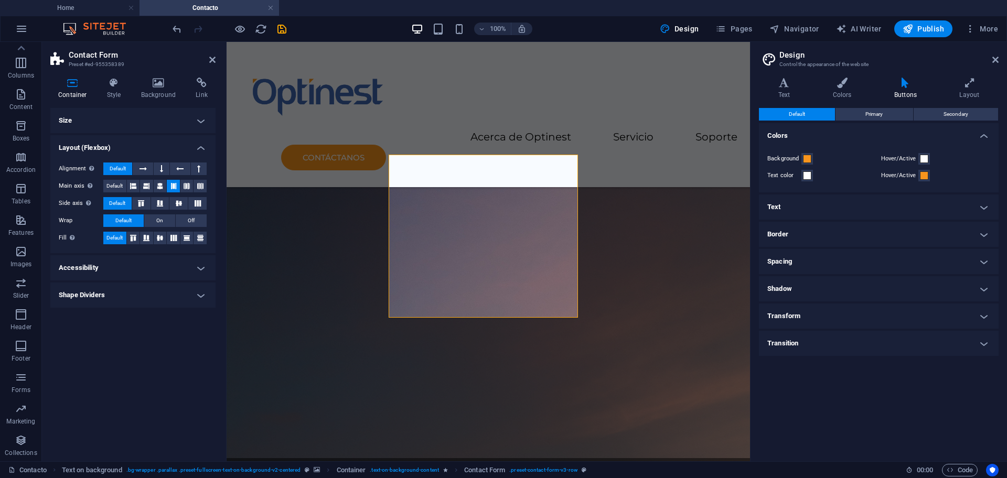
click at [165, 136] on h4 "Layout (Flexbox)" at bounding box center [132, 144] width 165 height 19
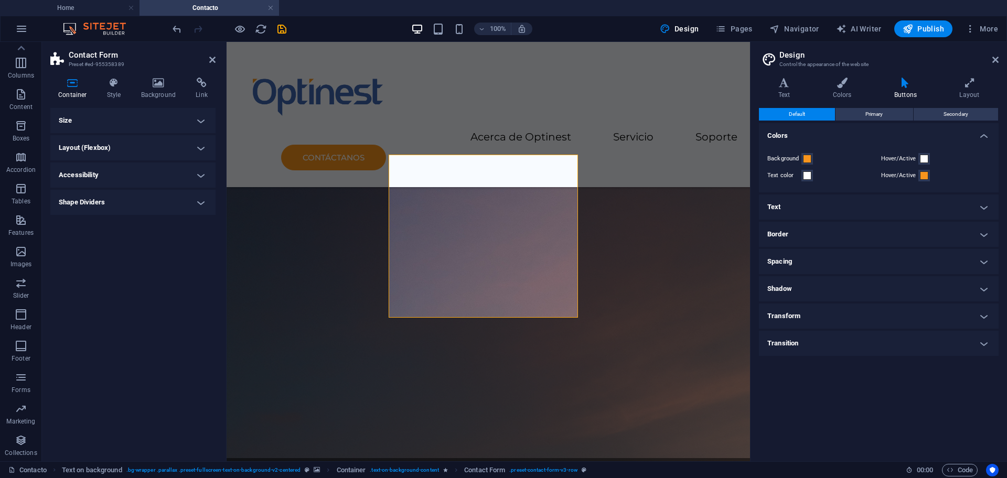
click at [157, 170] on h4 "Accessibility" at bounding box center [132, 175] width 165 height 25
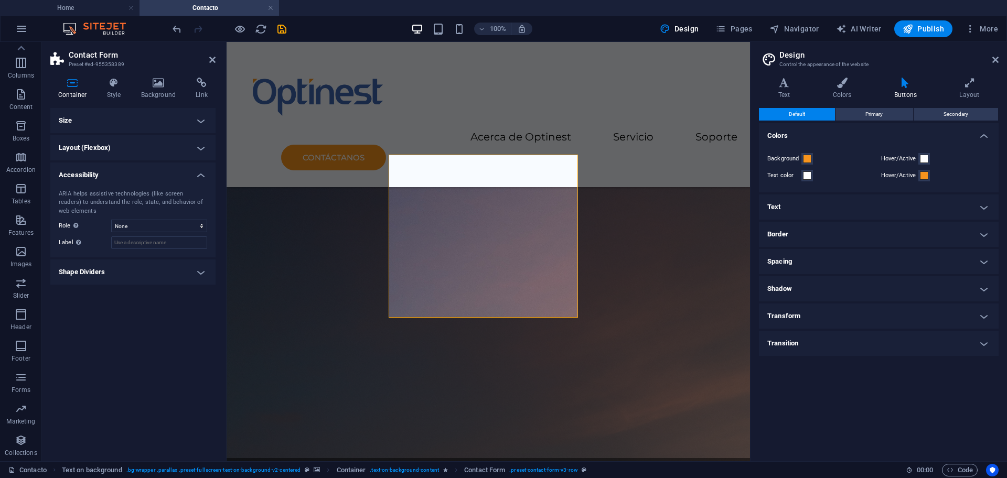
click at [155, 264] on h4 "Shape Dividers" at bounding box center [132, 272] width 165 height 25
click at [291, 260] on figure at bounding box center [488, 284] width 523 height 551
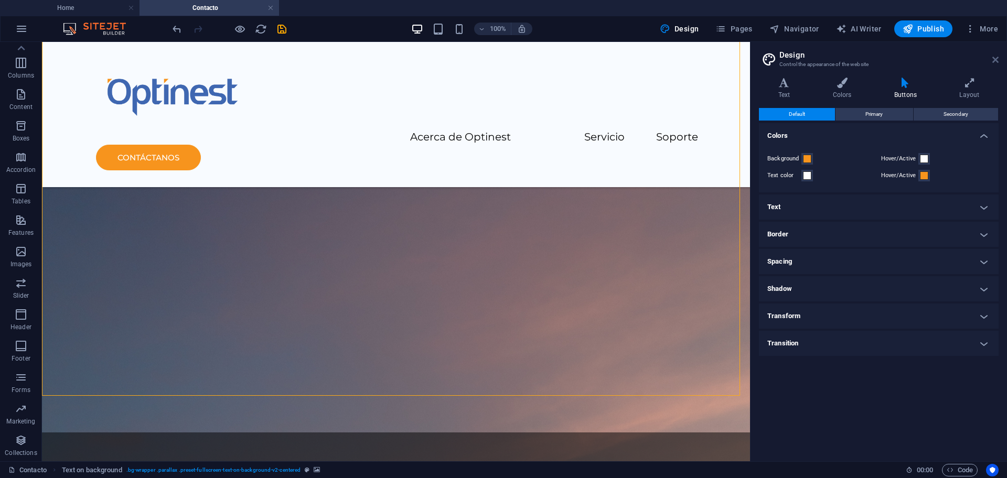
click at [994, 56] on icon at bounding box center [995, 60] width 6 height 8
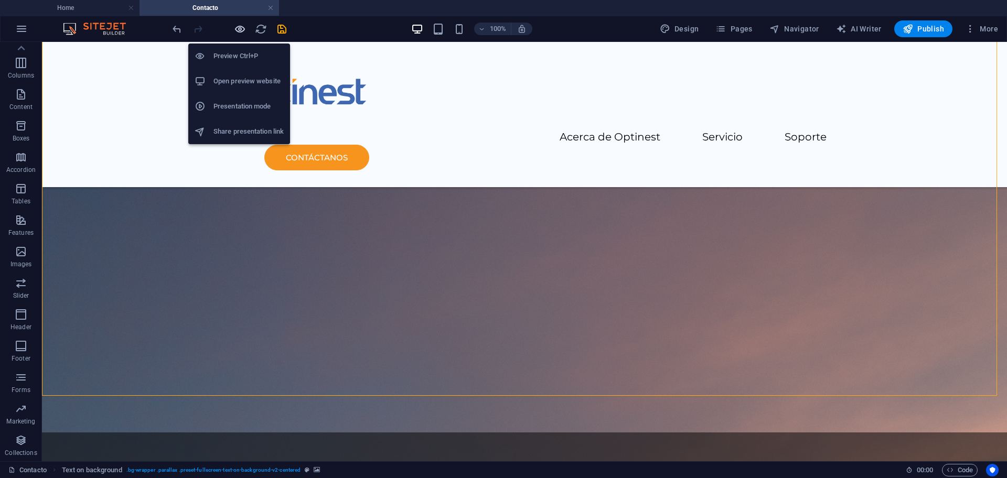
click at [242, 27] on icon "button" at bounding box center [240, 29] width 12 height 12
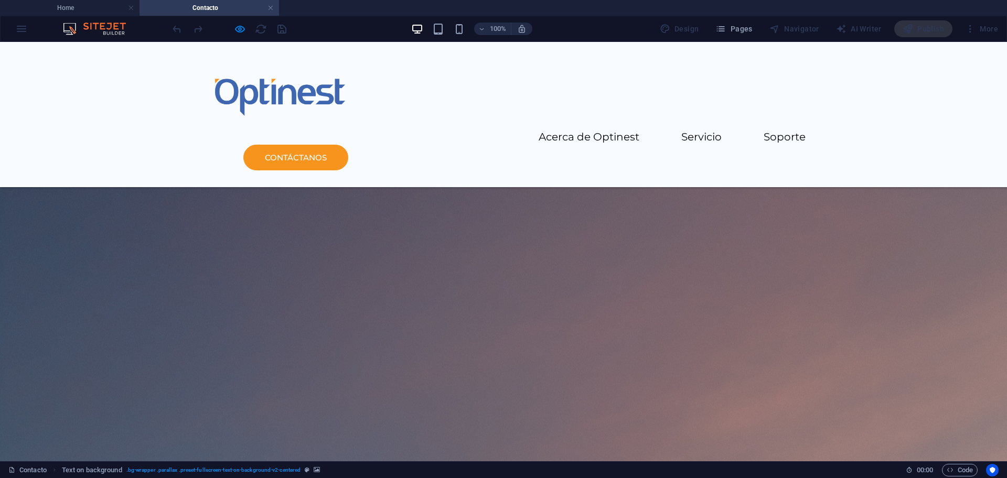
scroll to position [262, 0]
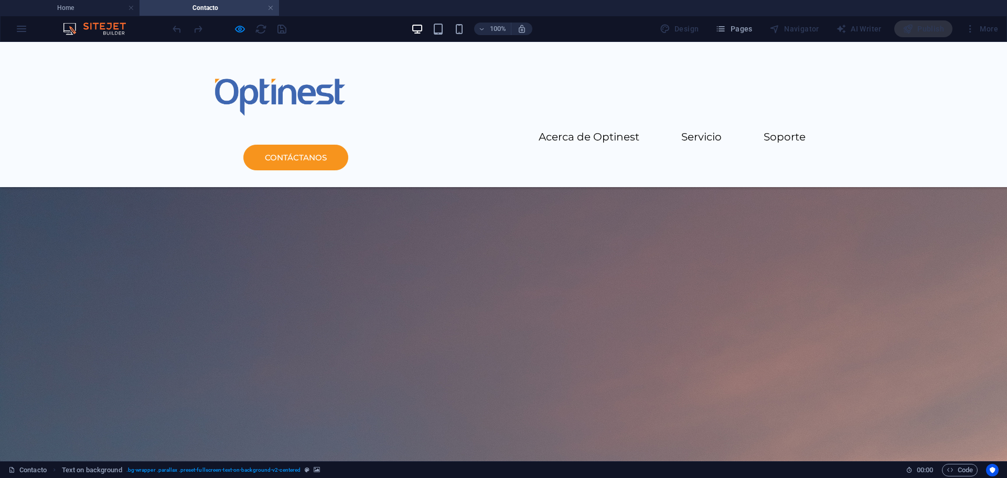
checkbox input "true"
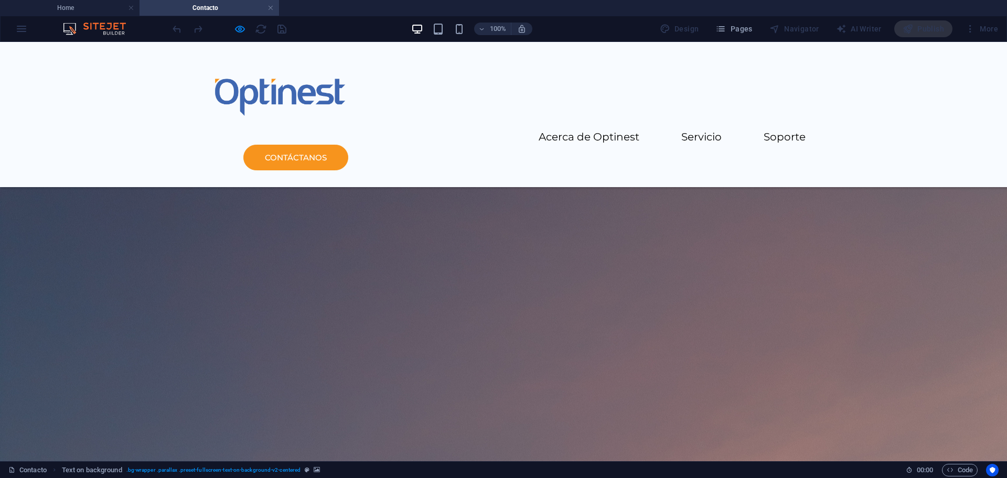
scroll to position [131, 0]
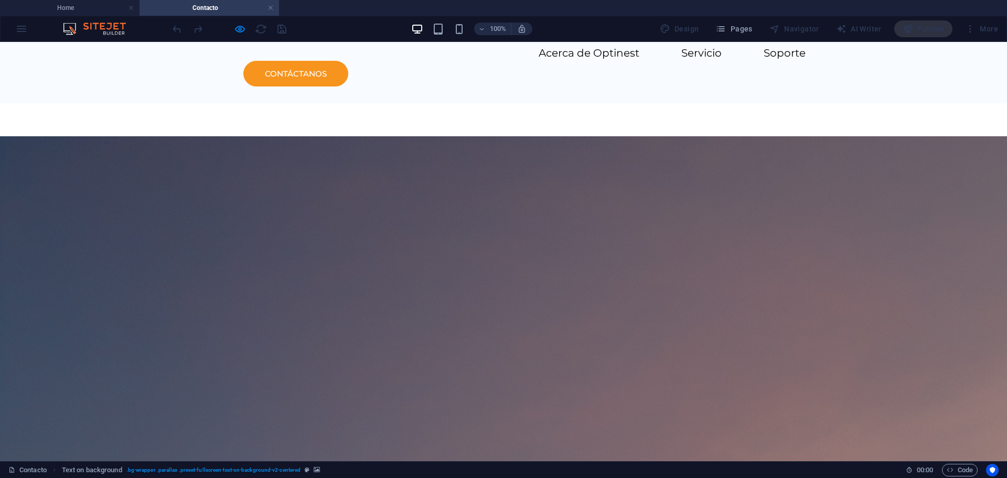
scroll to position [66, 0]
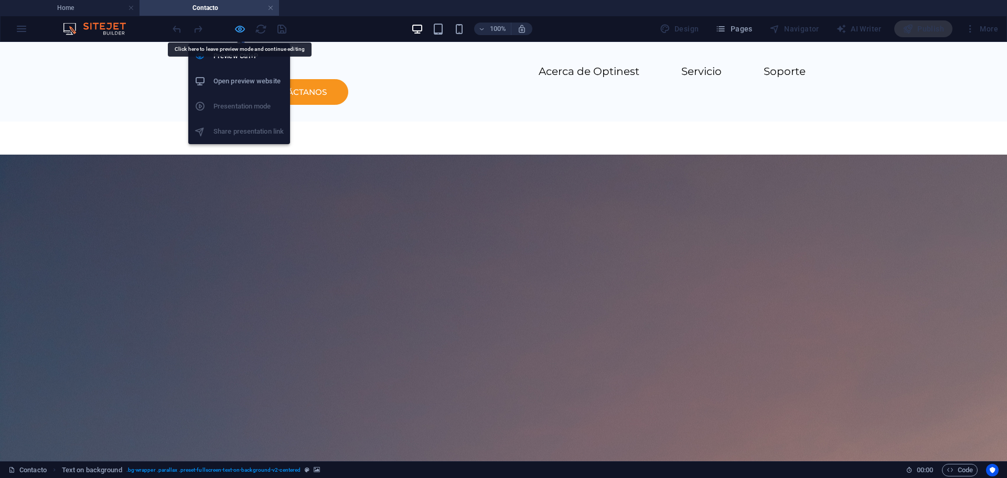
click at [239, 25] on icon "button" at bounding box center [240, 29] width 12 height 12
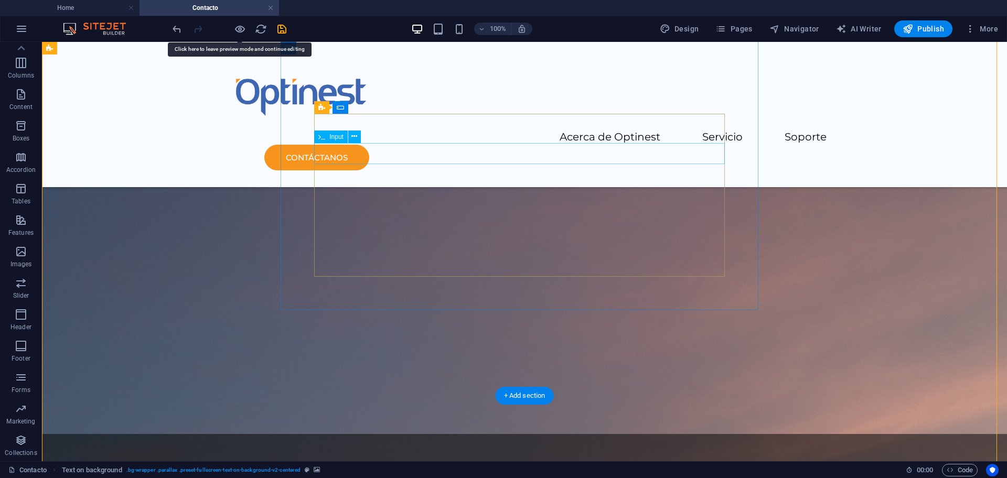
scroll to position [328, 0]
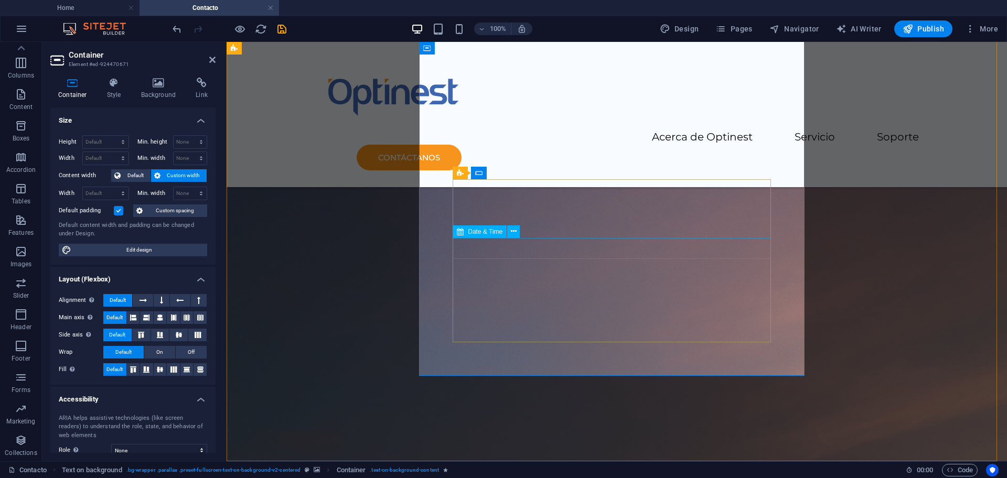
scroll to position [262, 0]
click at [487, 170] on span "Form" at bounding box center [494, 173] width 15 height 6
click at [481, 173] on icon at bounding box center [478, 173] width 7 height 13
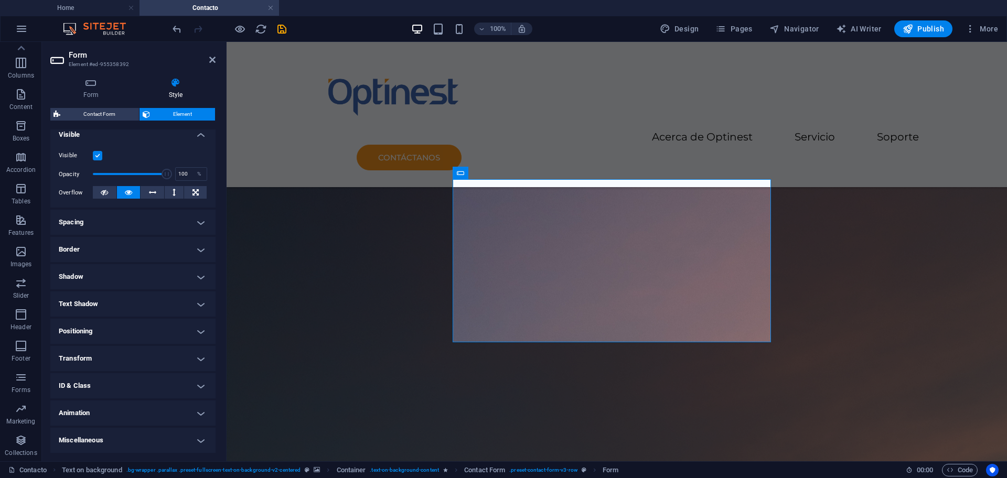
scroll to position [0, 0]
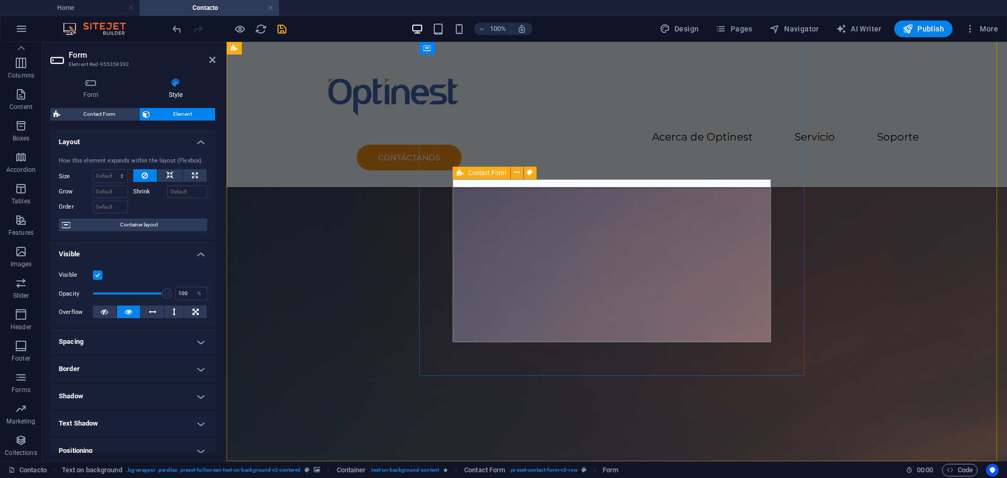
click at [473, 170] on span "Contact Form" at bounding box center [487, 173] width 38 height 6
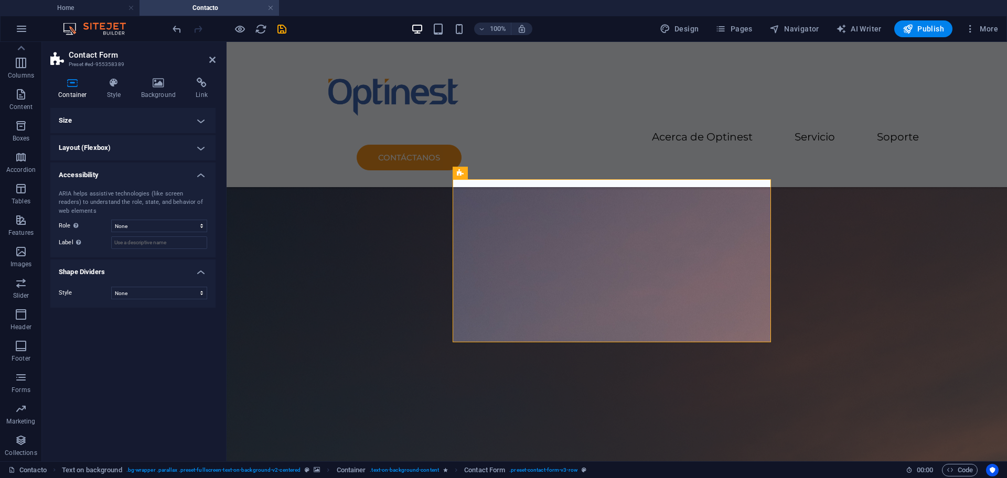
click at [135, 114] on h4 "Size" at bounding box center [132, 120] width 165 height 25
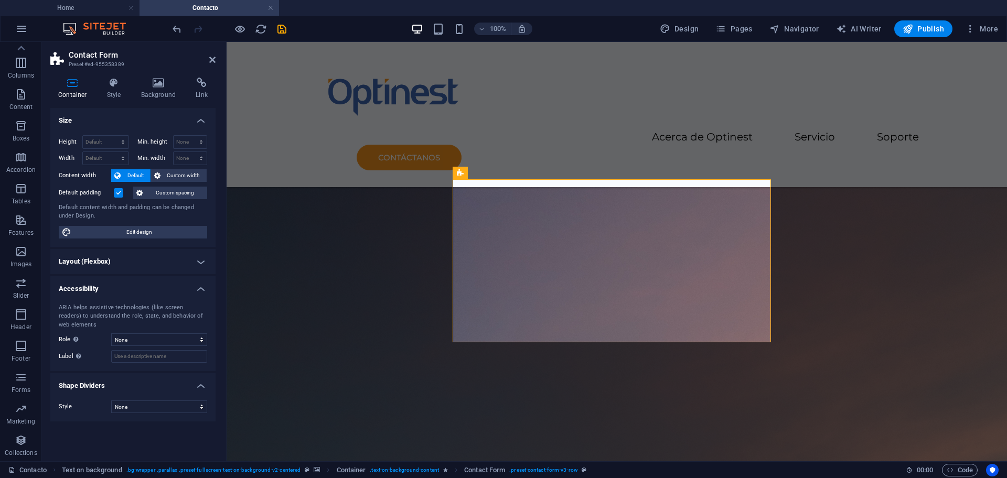
click at [179, 115] on h4 "Size" at bounding box center [132, 117] width 165 height 19
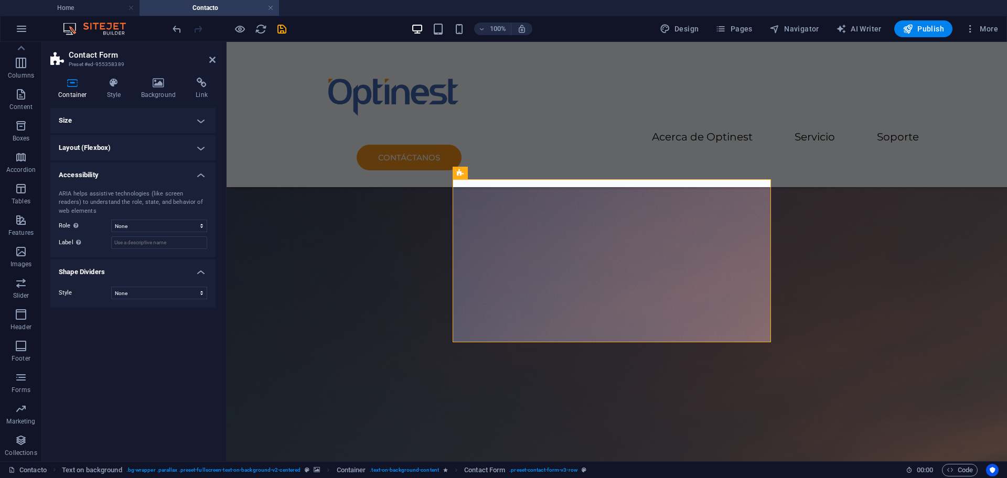
click at [170, 146] on h4 "Layout (Flexbox)" at bounding box center [132, 147] width 165 height 25
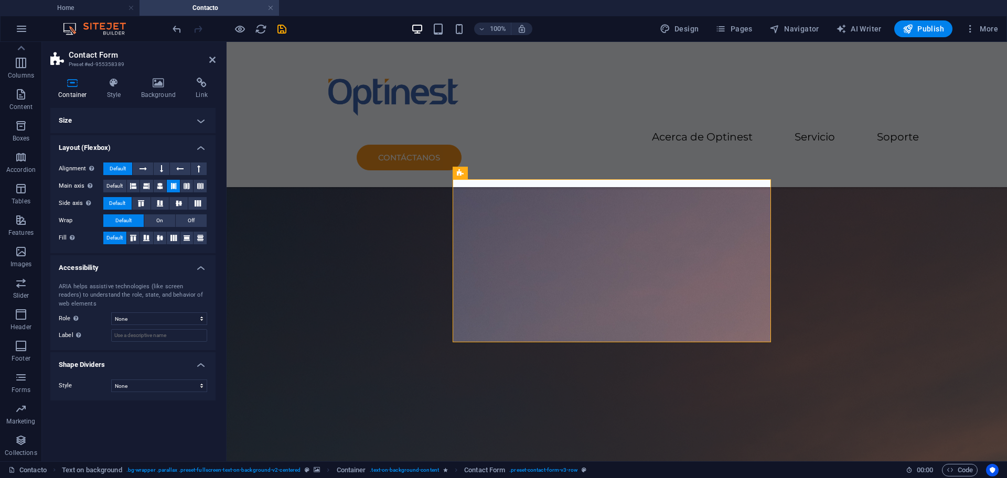
click at [170, 141] on h4 "Layout (Flexbox)" at bounding box center [132, 144] width 165 height 19
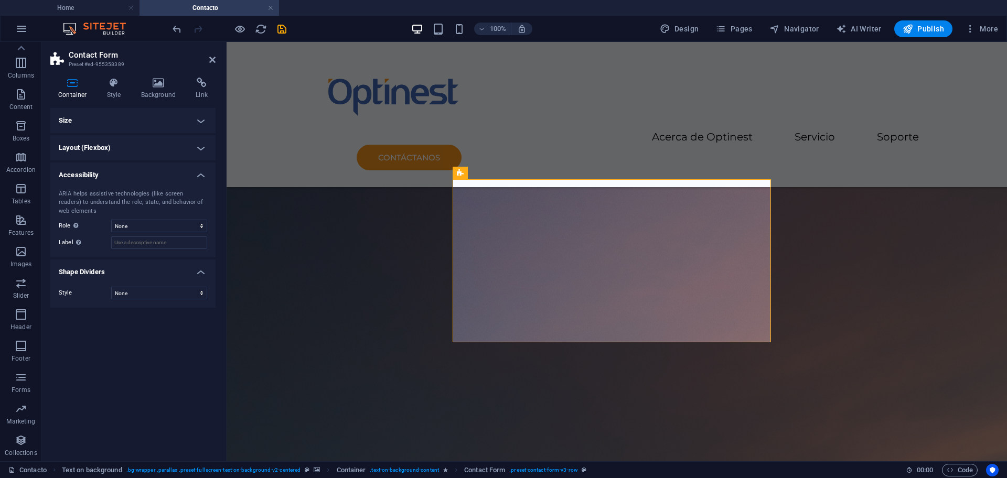
click at [164, 169] on h4 "Accessibility" at bounding box center [132, 172] width 165 height 19
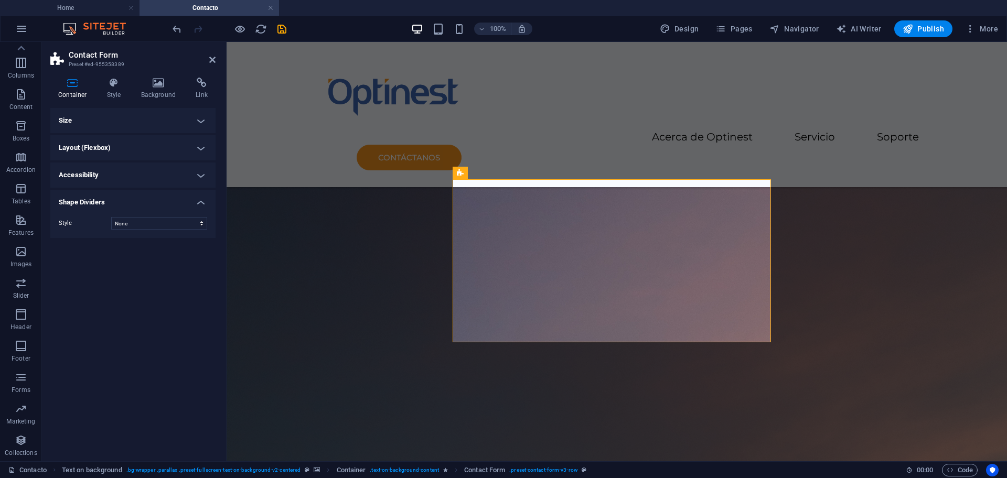
click at [164, 169] on h4 "Accessibility" at bounding box center [132, 175] width 165 height 25
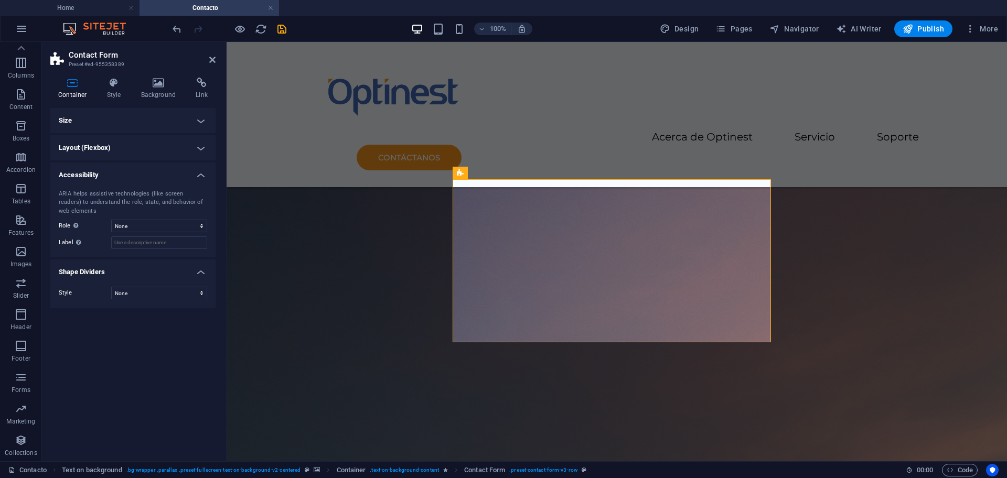
click at [117, 121] on h4 "Size" at bounding box center [132, 120] width 165 height 25
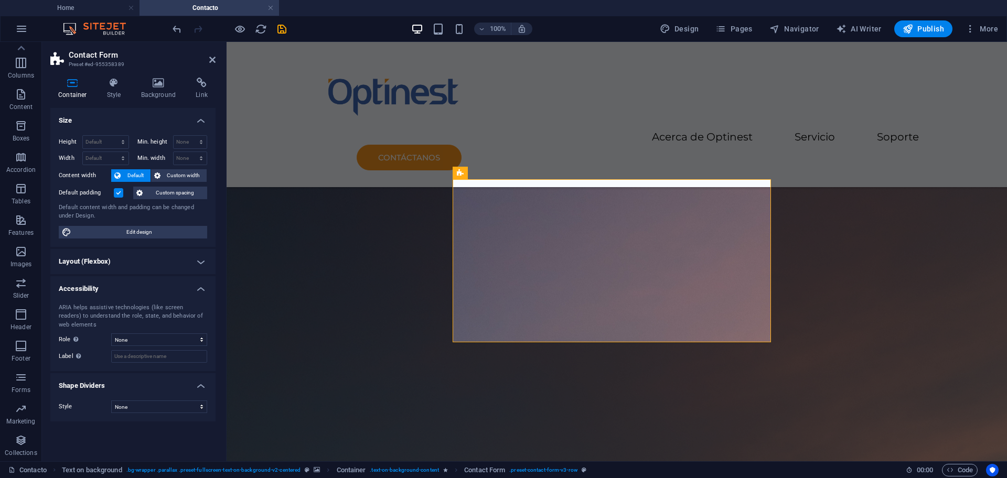
click at [149, 262] on h4 "Layout (Flexbox)" at bounding box center [132, 261] width 165 height 25
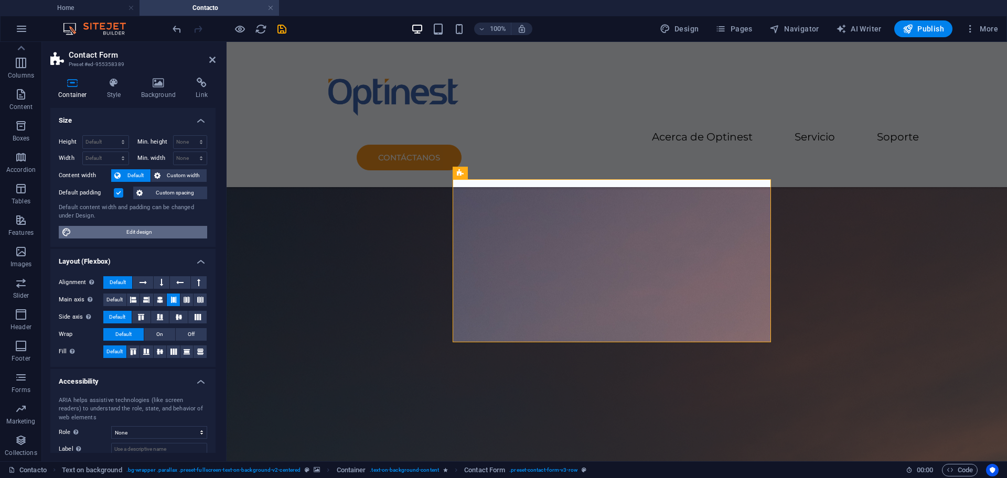
click at [149, 233] on span "Edit design" at bounding box center [139, 232] width 130 height 13
select select "rem"
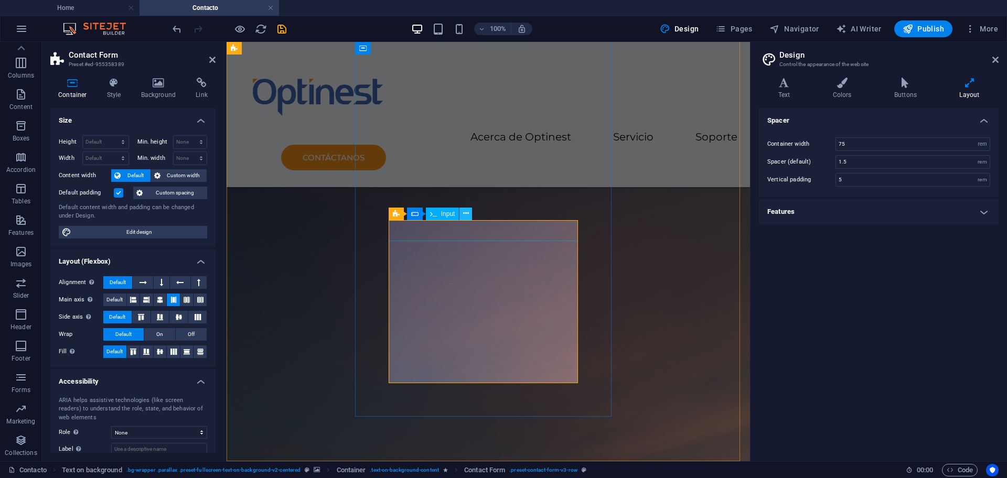
click at [464, 212] on icon at bounding box center [466, 213] width 6 height 11
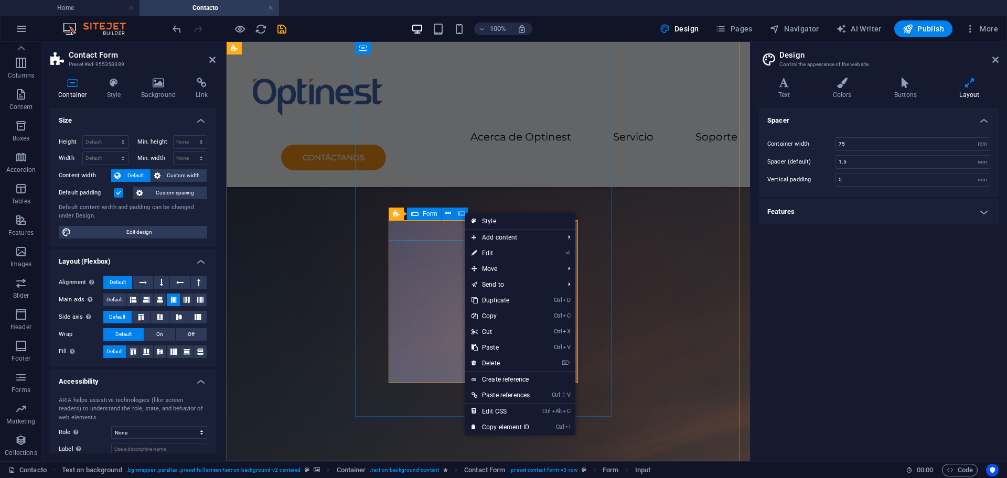
click at [415, 211] on icon at bounding box center [414, 214] width 7 height 13
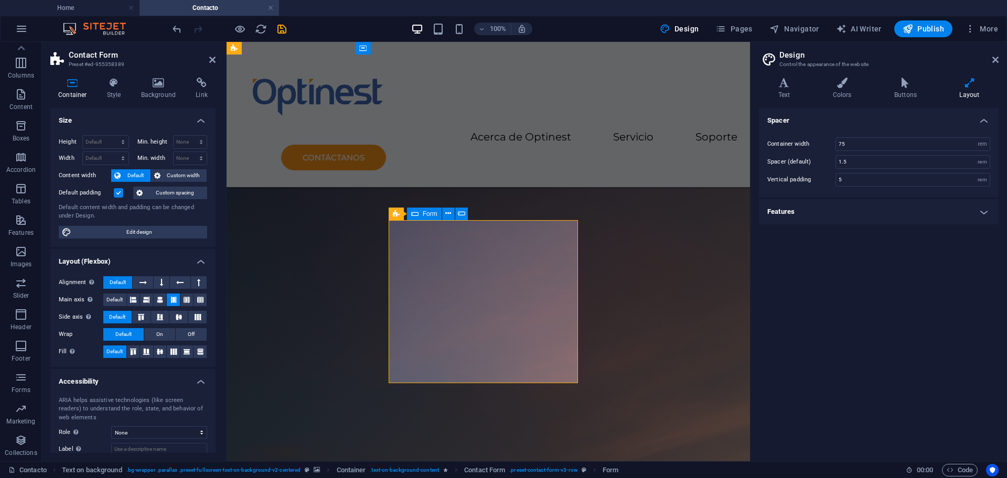
click at [415, 211] on icon at bounding box center [414, 214] width 7 height 13
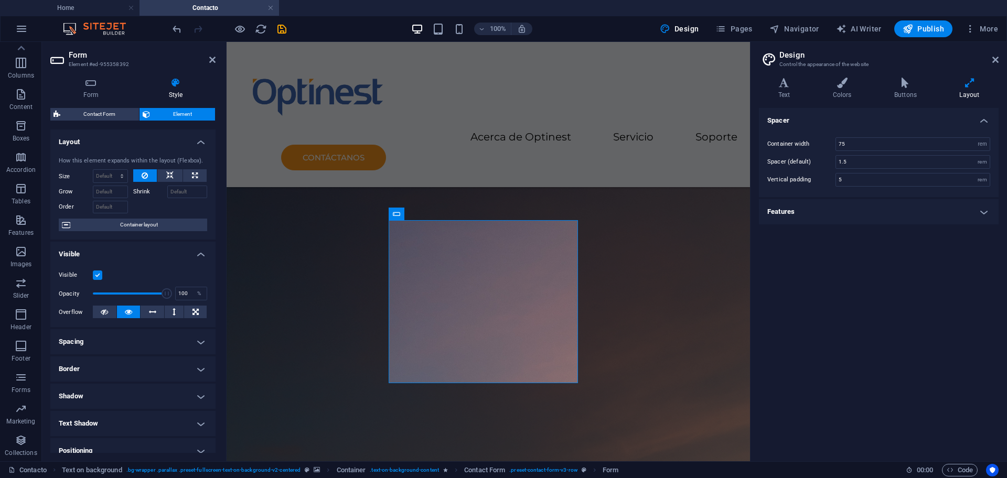
click at [81, 55] on h2 "Form" at bounding box center [142, 54] width 147 height 9
click at [100, 111] on span "Contact Form" at bounding box center [99, 114] width 72 height 13
select select "rem"
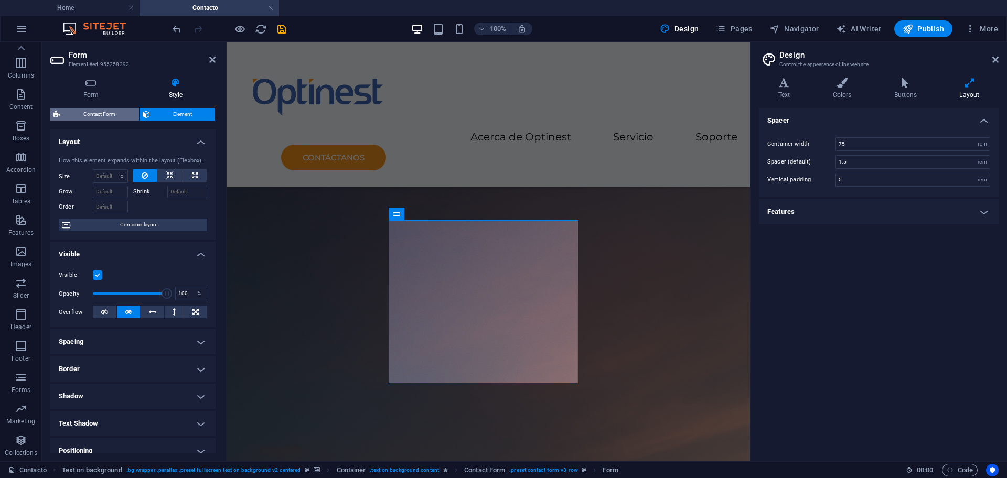
select select "rem"
select select "px"
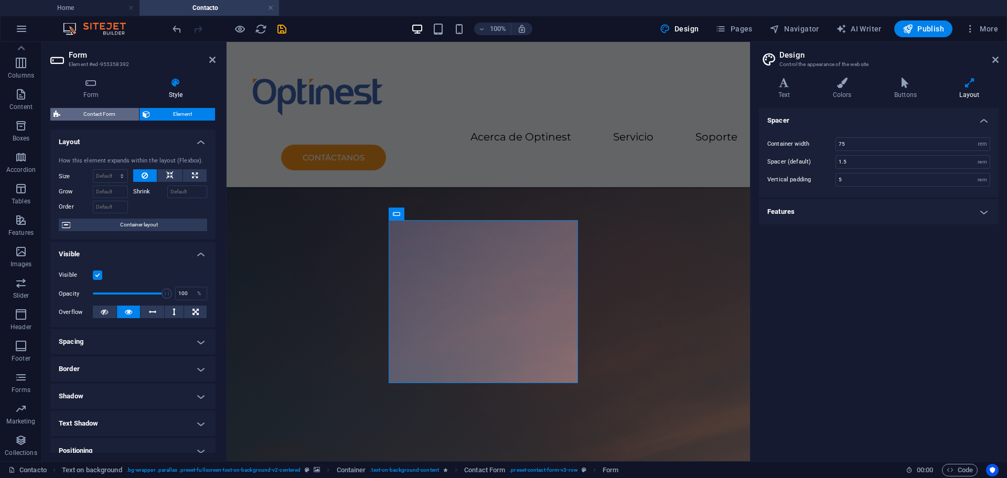
select select "rem"
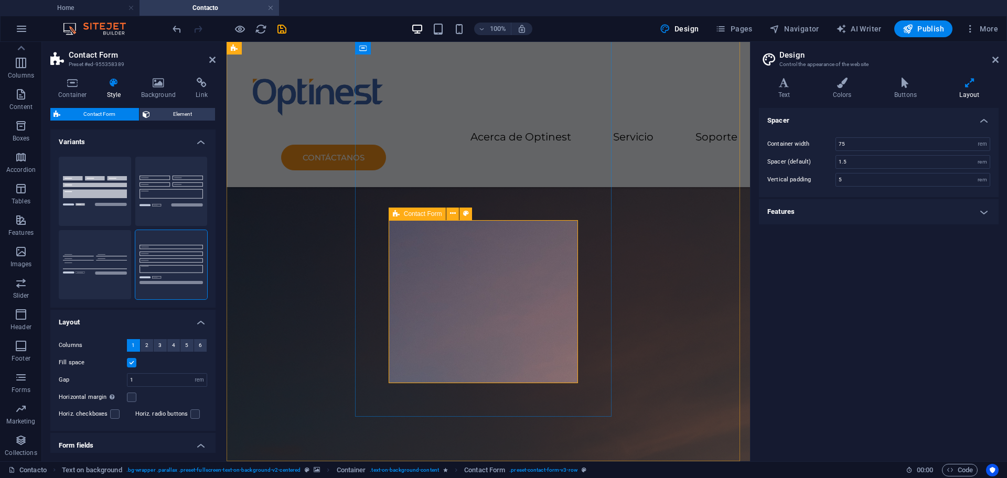
click at [400, 212] on div "Contact Form" at bounding box center [418, 214] width 58 height 13
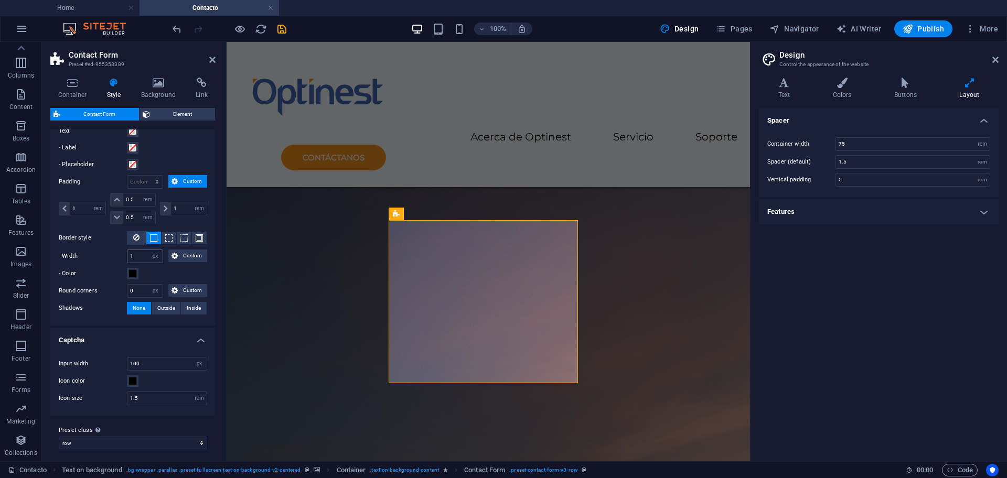
scroll to position [398, 0]
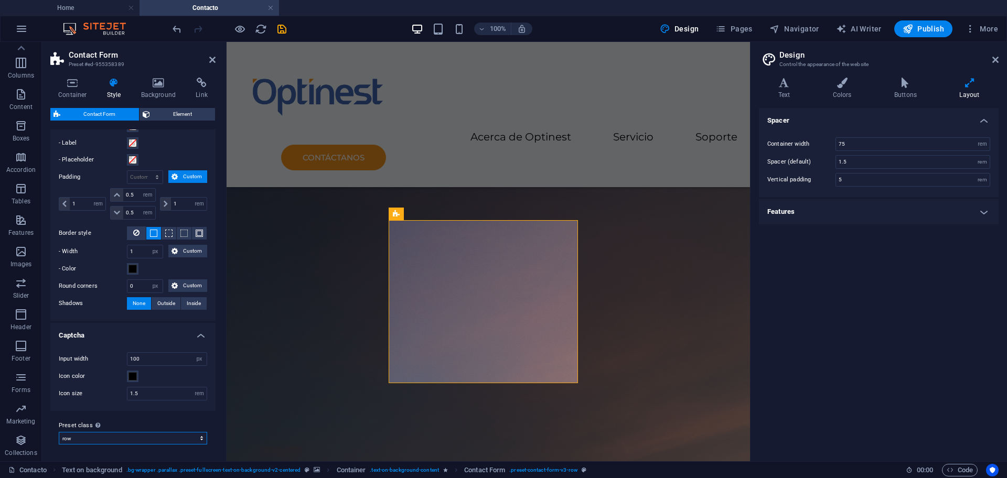
click at [153, 436] on select "transport background default row Add preset class" at bounding box center [133, 438] width 148 height 13
click at [59, 432] on select "transport background default row Add preset class" at bounding box center [133, 438] width 148 height 13
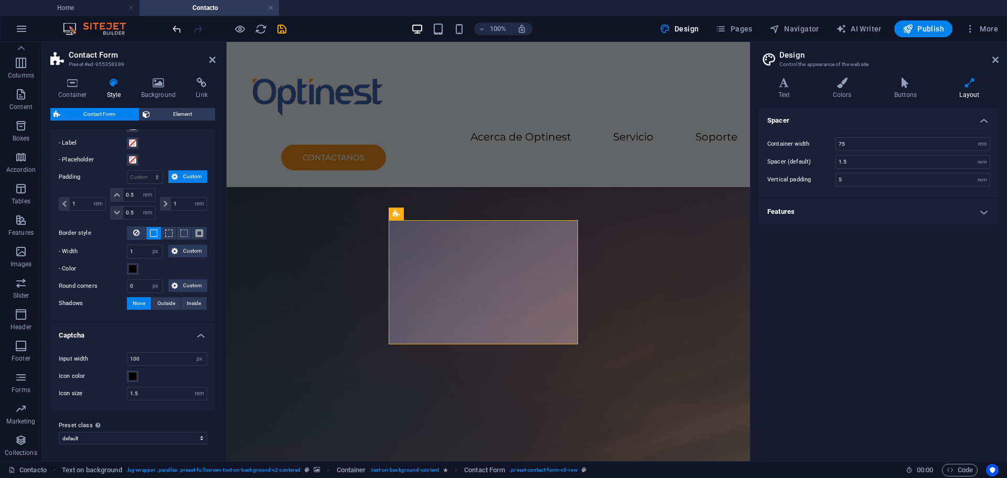
click at [180, 24] on icon "undo" at bounding box center [177, 29] width 12 height 12
select select "preset-contact-form-v3-row"
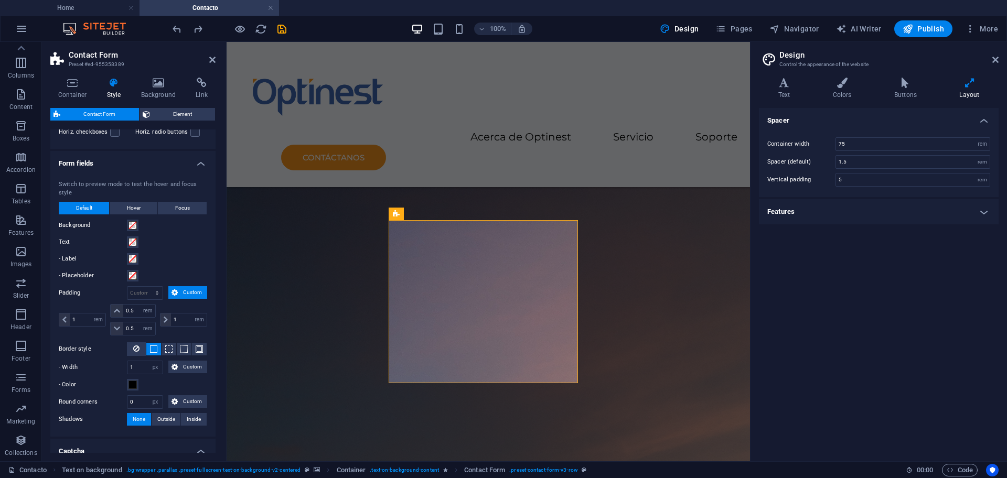
scroll to position [262, 0]
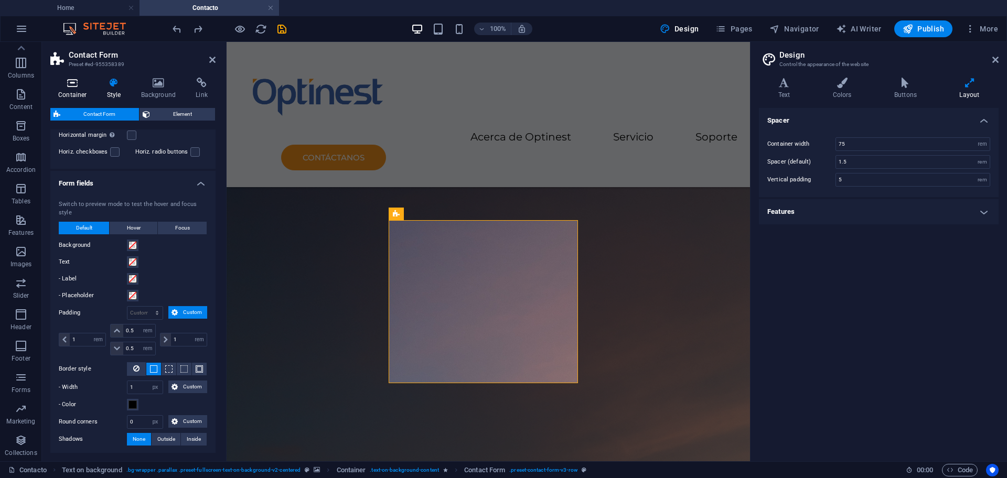
click at [75, 94] on h4 "Container" at bounding box center [74, 89] width 49 height 22
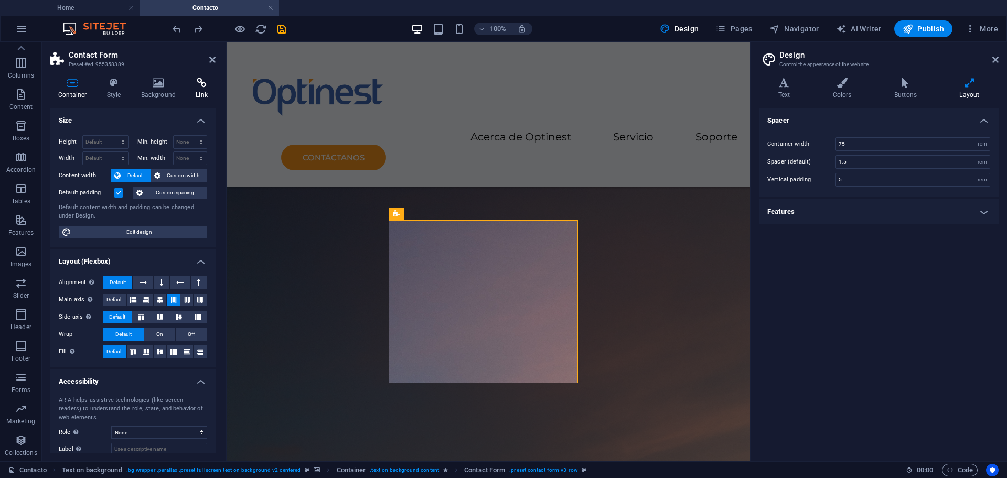
click at [200, 98] on h4 "Link" at bounding box center [202, 89] width 28 height 22
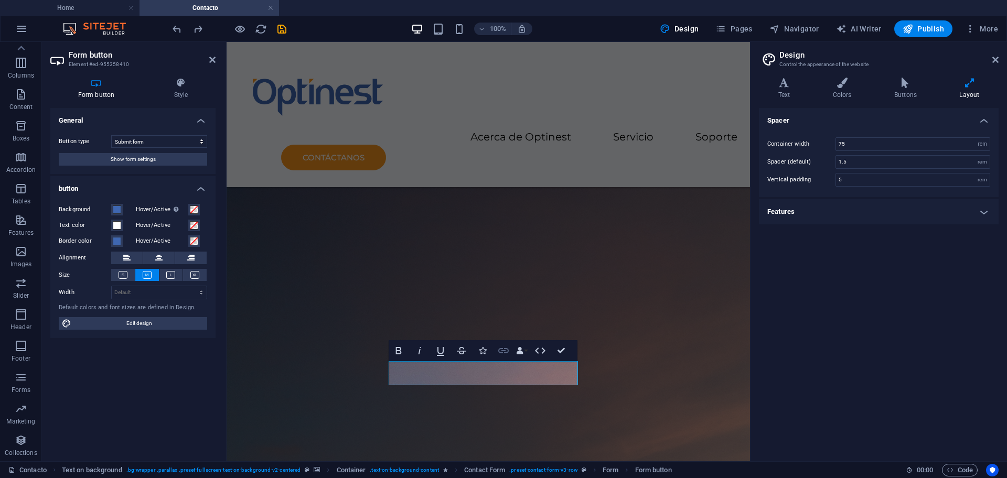
click at [504, 352] on icon "button" at bounding box center [503, 350] width 10 height 5
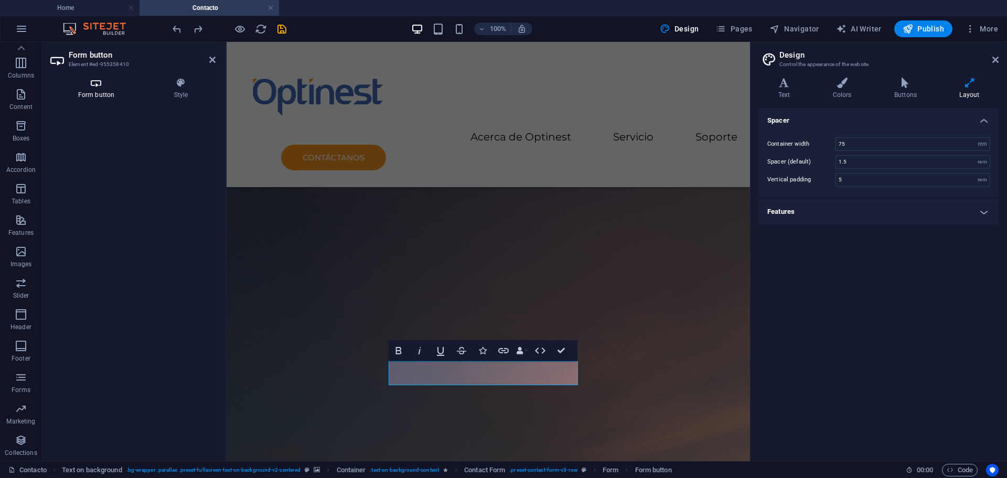
click at [103, 81] on icon at bounding box center [96, 83] width 92 height 10
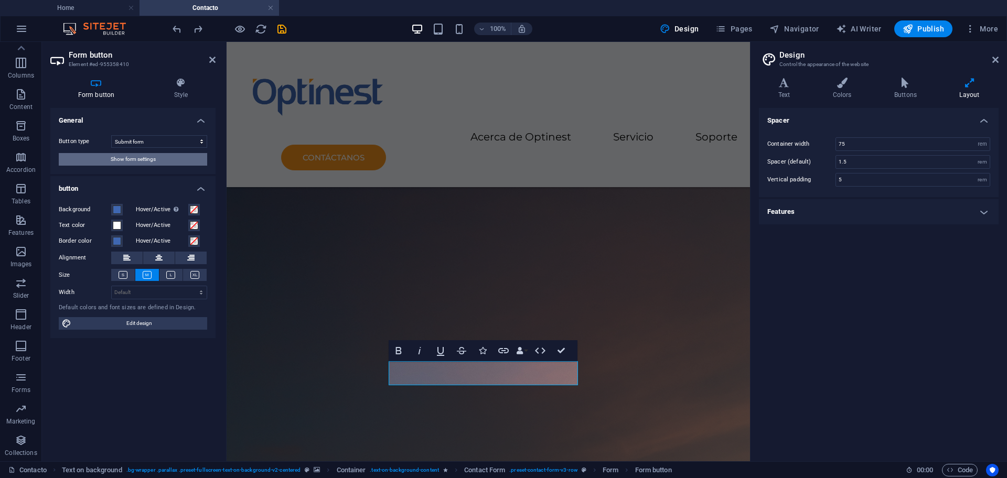
click at [168, 160] on button "Show form settings" at bounding box center [133, 159] width 148 height 13
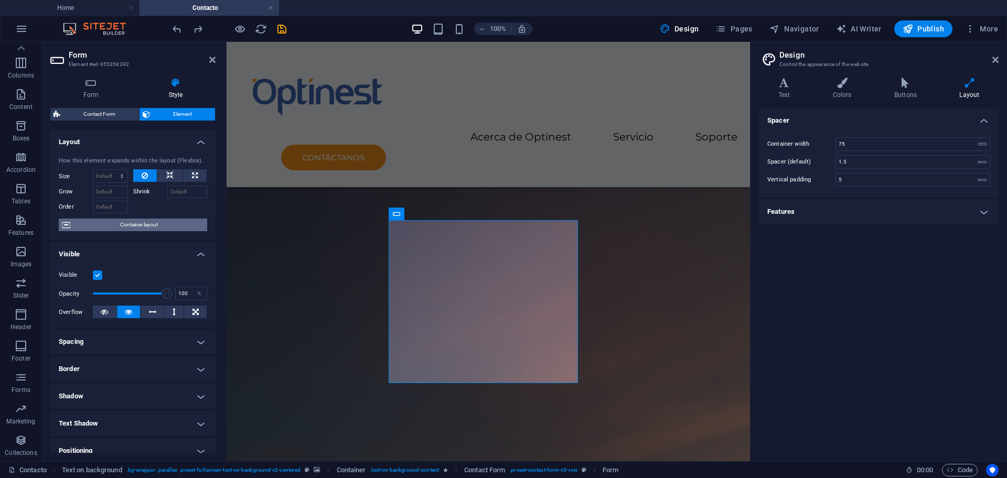
click at [160, 221] on span "Container layout" at bounding box center [138, 225] width 131 height 13
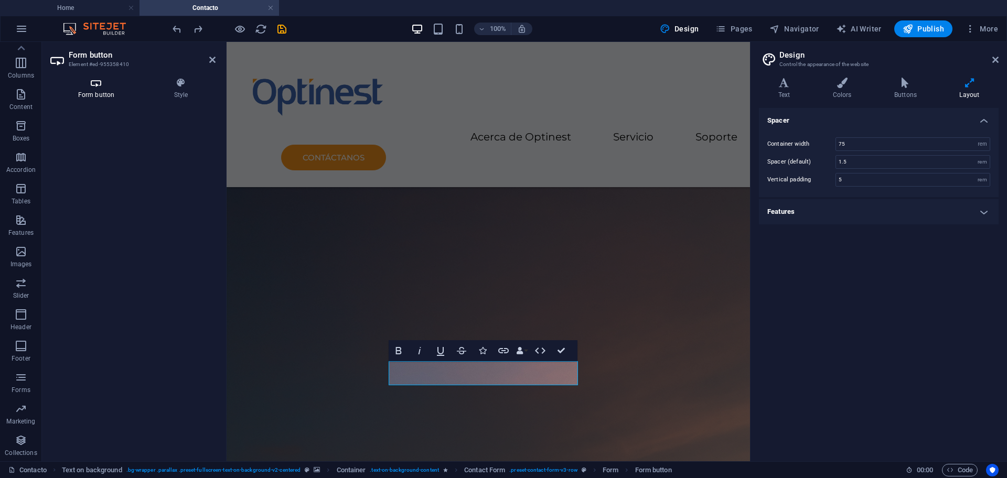
click at [102, 84] on icon at bounding box center [96, 83] width 92 height 10
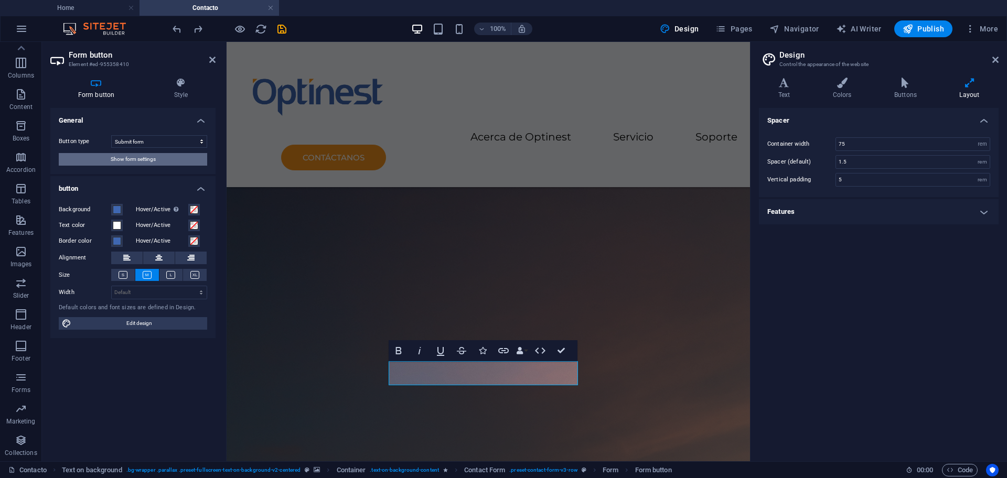
click at [135, 157] on span "Show form settings" at bounding box center [133, 159] width 45 height 13
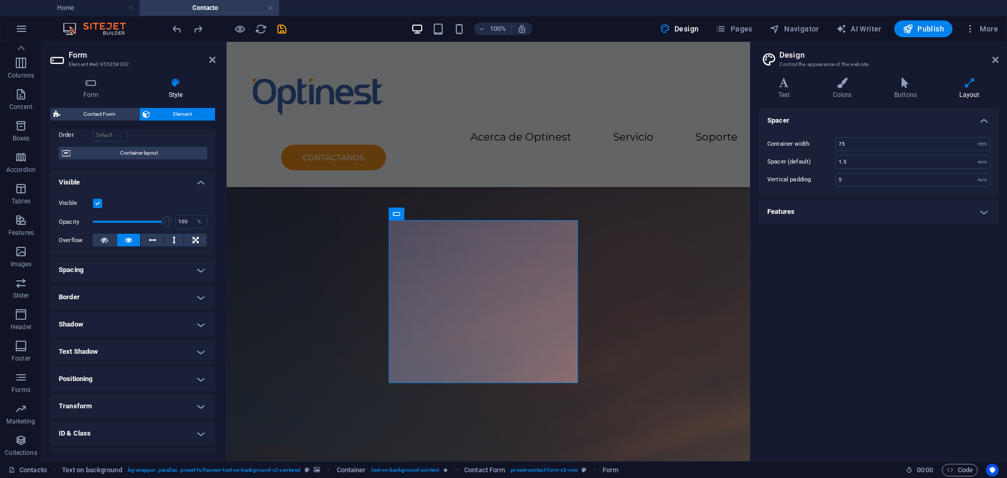
scroll to position [0, 0]
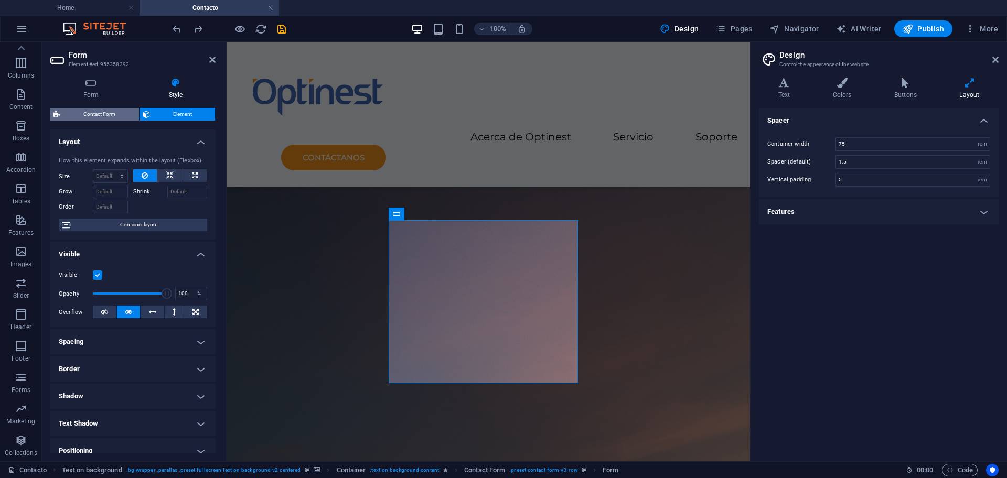
click at [111, 115] on span "Contact Form" at bounding box center [99, 114] width 72 height 13
select select "rem"
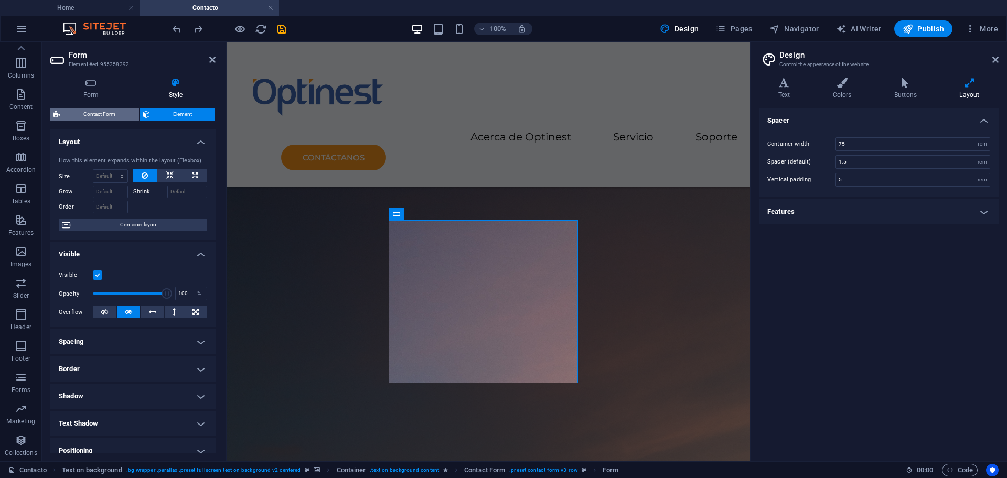
select select "rem"
select select "px"
select select "rem"
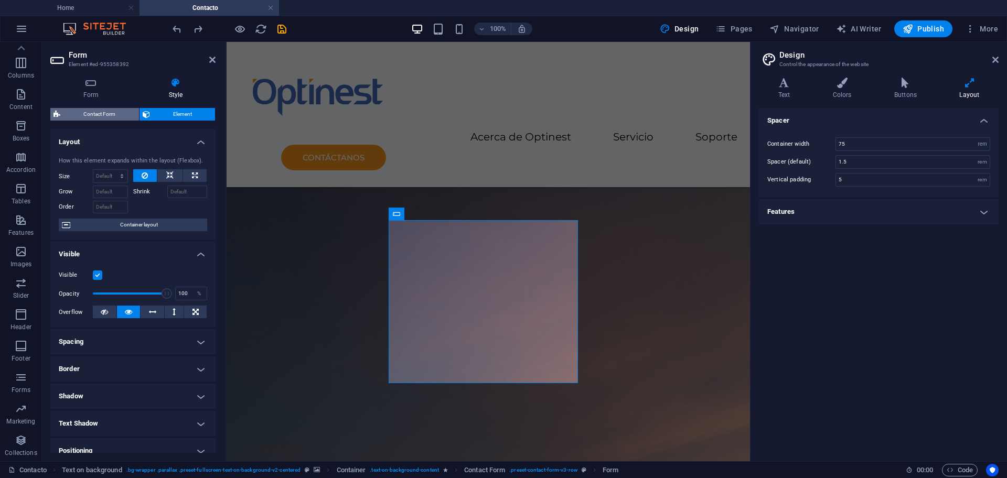
select select "preset-contact-form-v3-row"
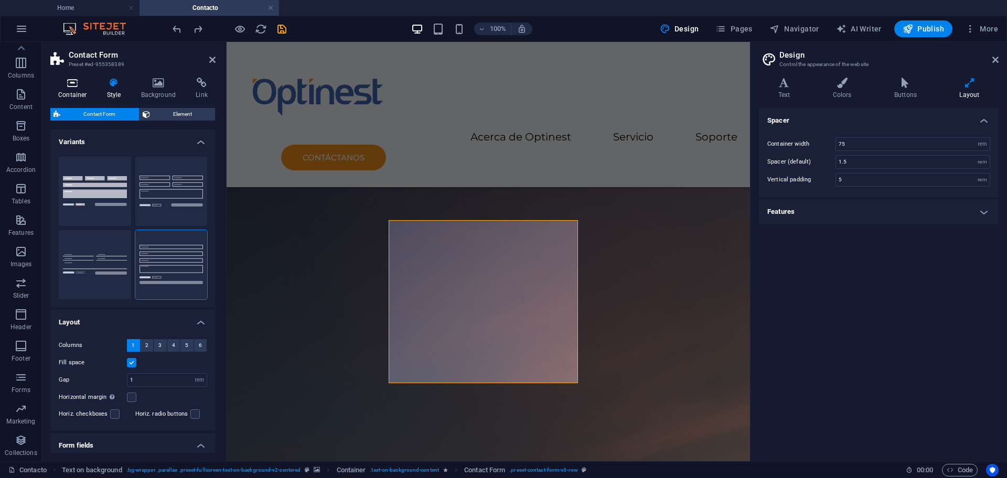
click at [76, 95] on h4 "Container" at bounding box center [74, 89] width 49 height 22
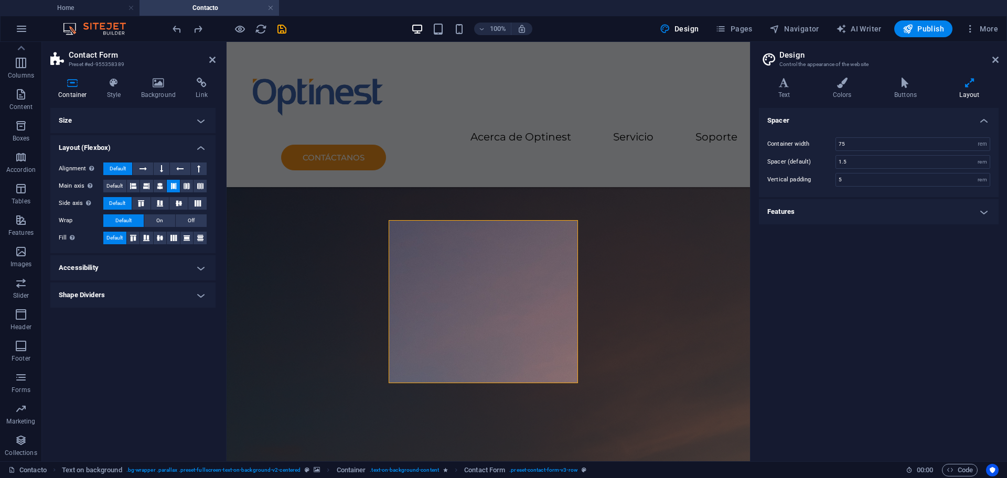
click at [171, 113] on h4 "Size" at bounding box center [132, 120] width 165 height 25
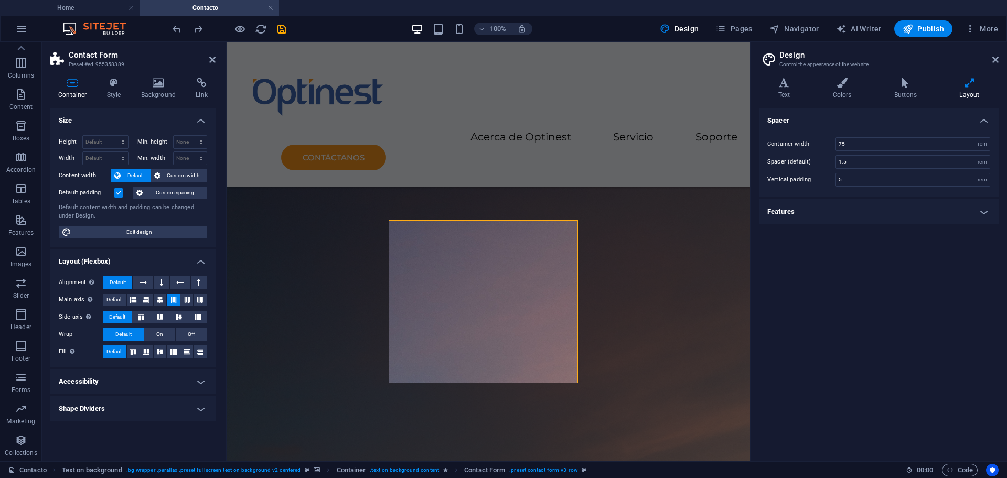
click at [171, 113] on h4 "Size" at bounding box center [132, 117] width 165 height 19
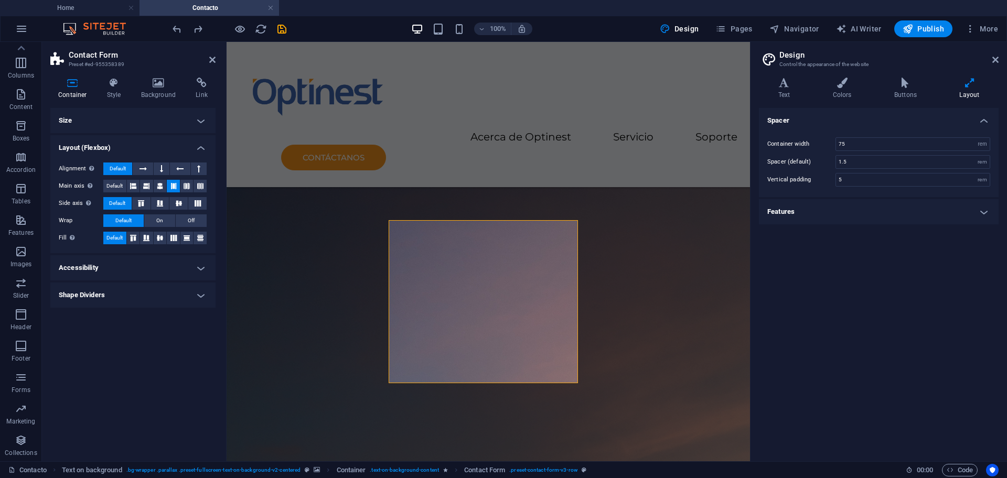
click at [190, 143] on h4 "Layout (Flexbox)" at bounding box center [132, 144] width 165 height 19
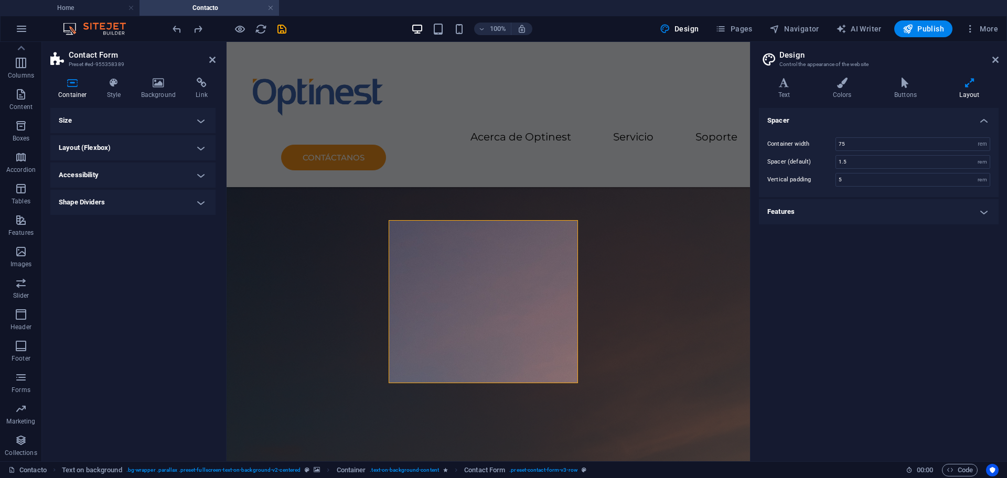
click at [145, 195] on h4 "Shape Dividers" at bounding box center [132, 202] width 165 height 25
click at [145, 196] on h4 "Shape Dividers" at bounding box center [132, 199] width 165 height 19
click at [152, 178] on h4 "Accessibility" at bounding box center [132, 175] width 165 height 25
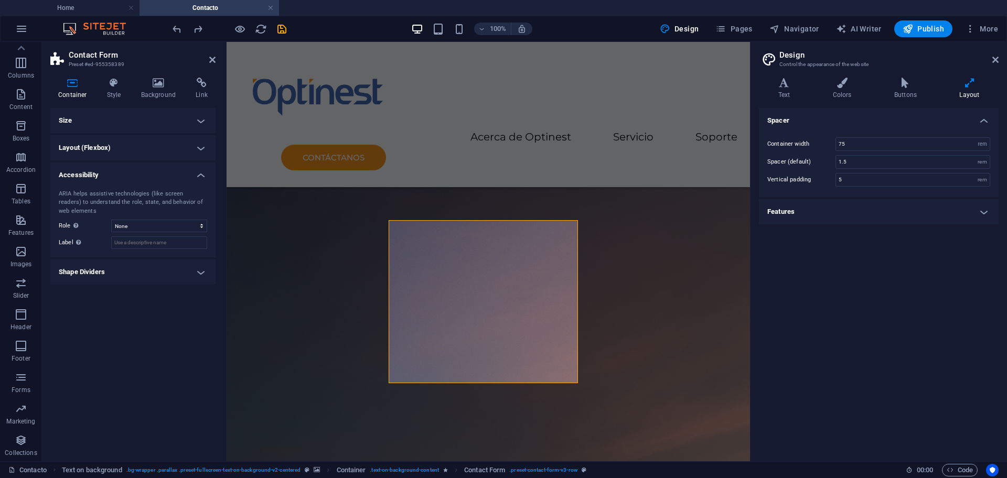
click at [152, 175] on h4 "Accessibility" at bounding box center [132, 172] width 165 height 19
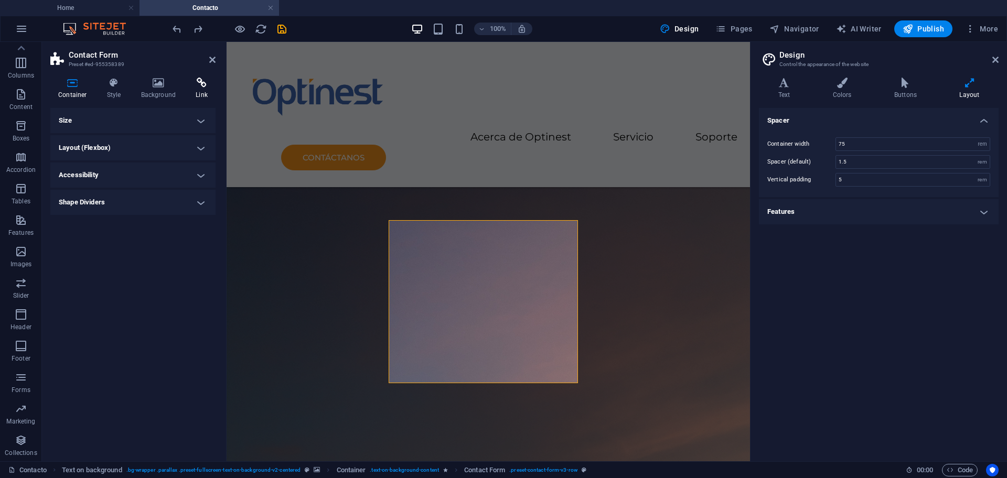
click at [208, 82] on icon at bounding box center [202, 83] width 28 height 10
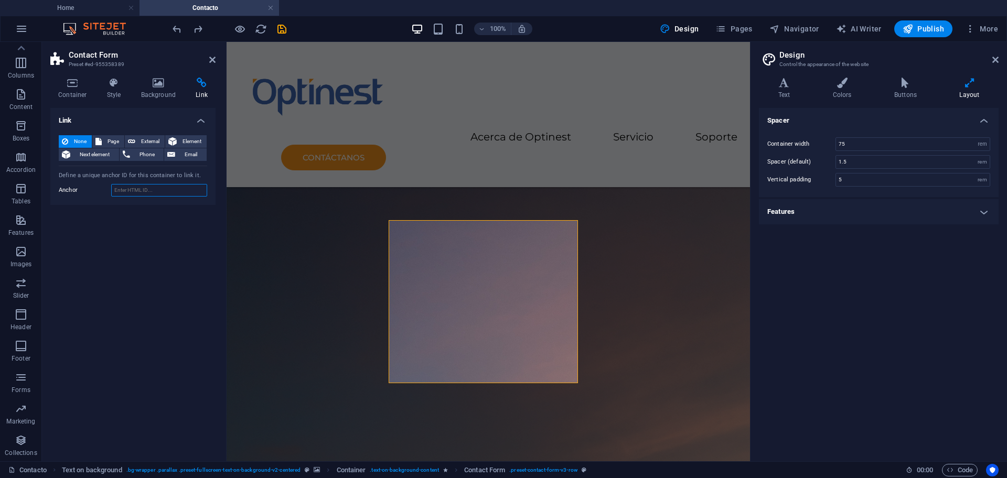
click at [128, 192] on input "Anchor" at bounding box center [159, 190] width 96 height 13
drag, startPoint x: 257, startPoint y: 26, endPoint x: 493, endPoint y: 33, distance: 236.6
click at [257, 26] on icon "reload" at bounding box center [261, 29] width 12 height 12
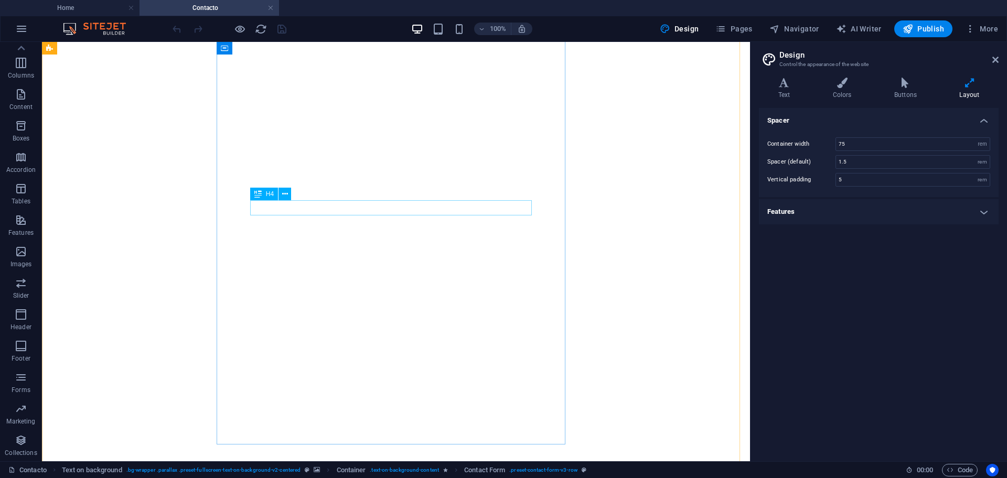
scroll to position [262, 0]
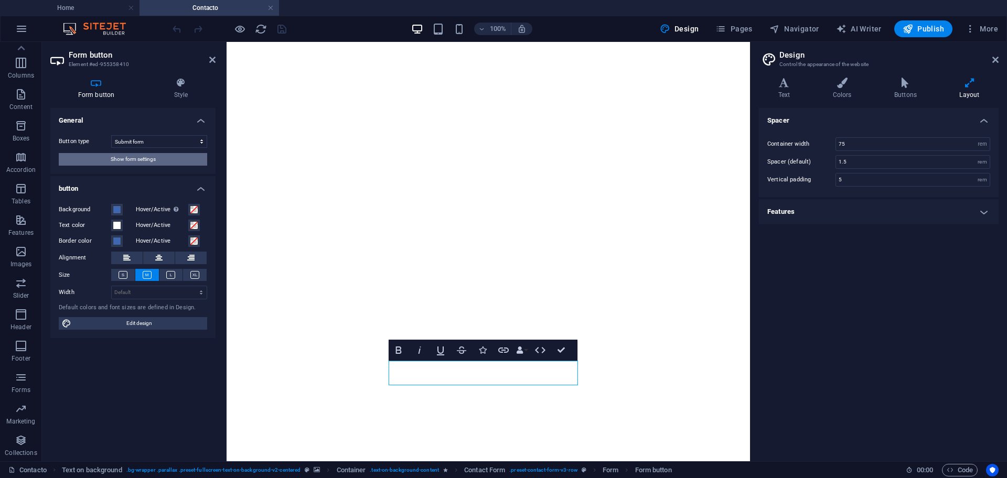
click at [164, 161] on button "Show form settings" at bounding box center [133, 159] width 148 height 13
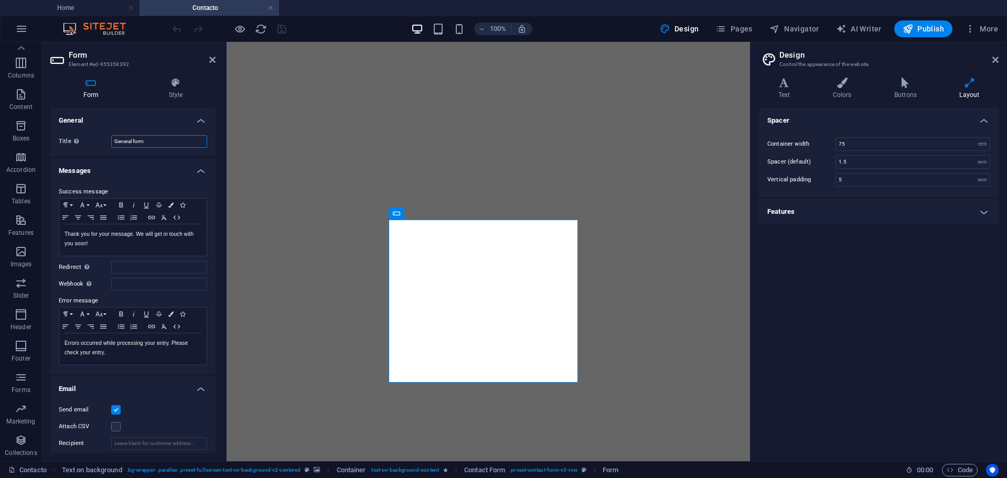
click at [161, 143] on input "General form" at bounding box center [159, 141] width 96 height 13
type input "G"
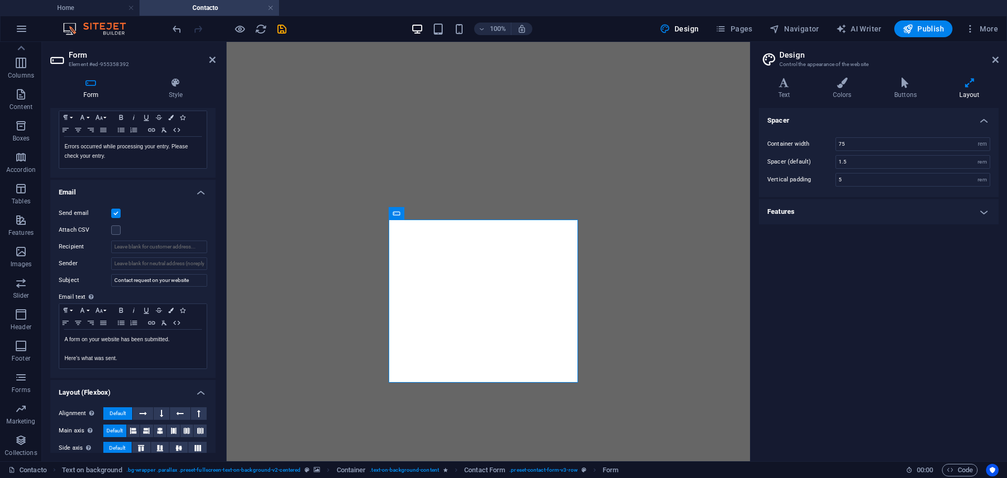
scroll to position [242, 0]
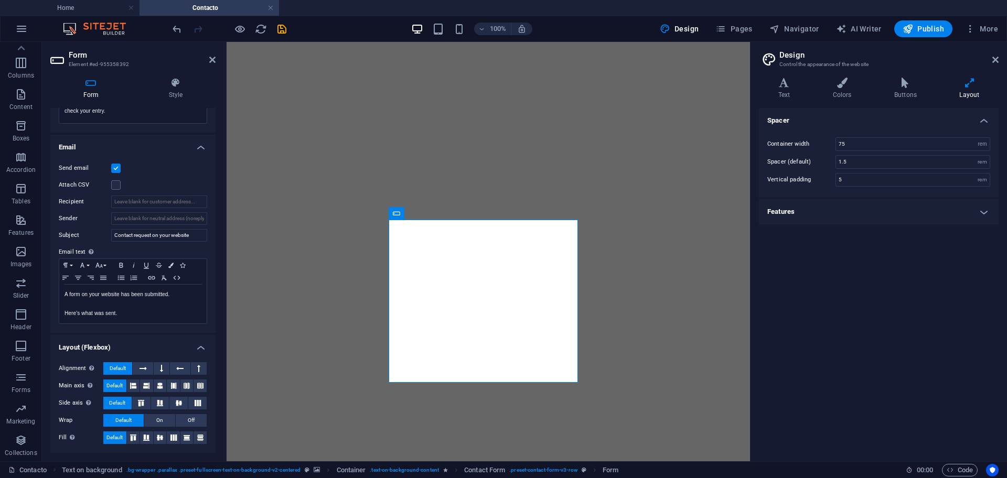
type input "Form contacto"
click at [142, 203] on input "Recipient" at bounding box center [159, 202] width 96 height 13
paste input "[EMAIL_ADDRESS][DOMAIN_NAME]"
type input "[EMAIL_ADDRESS][DOMAIN_NAME]"
click at [167, 214] on input "Sender" at bounding box center [159, 218] width 96 height 13
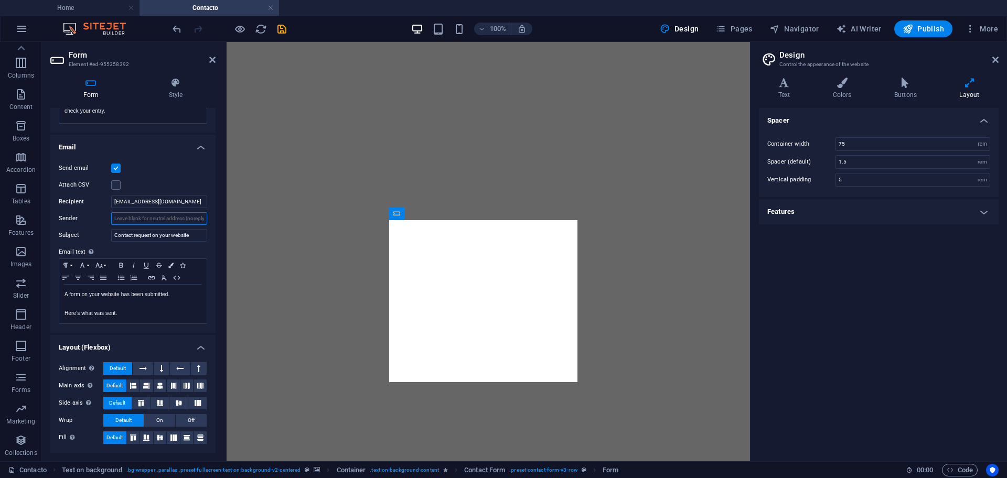
click at [132, 217] on input "Sender" at bounding box center [159, 218] width 96 height 13
type input "Nuevio informe--Solicitud contacto"
click at [284, 29] on icon "save" at bounding box center [282, 29] width 12 height 12
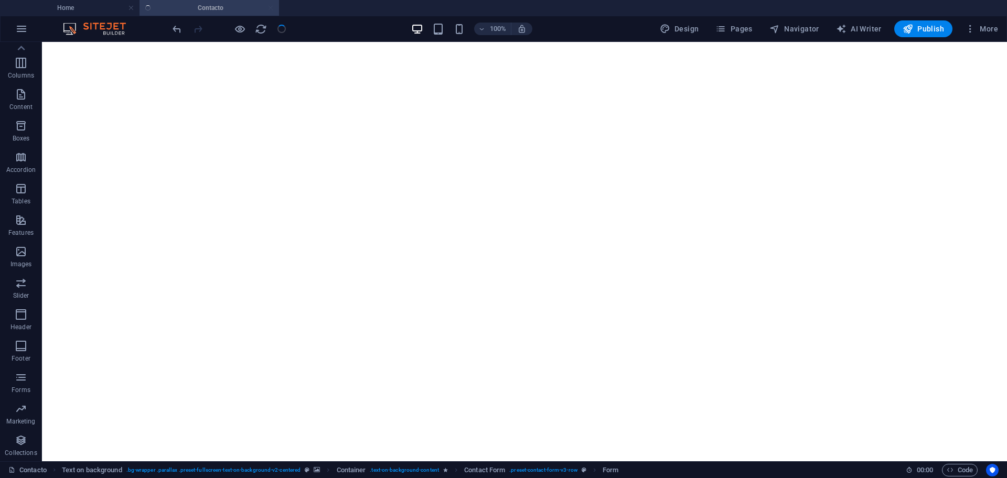
checkbox input "false"
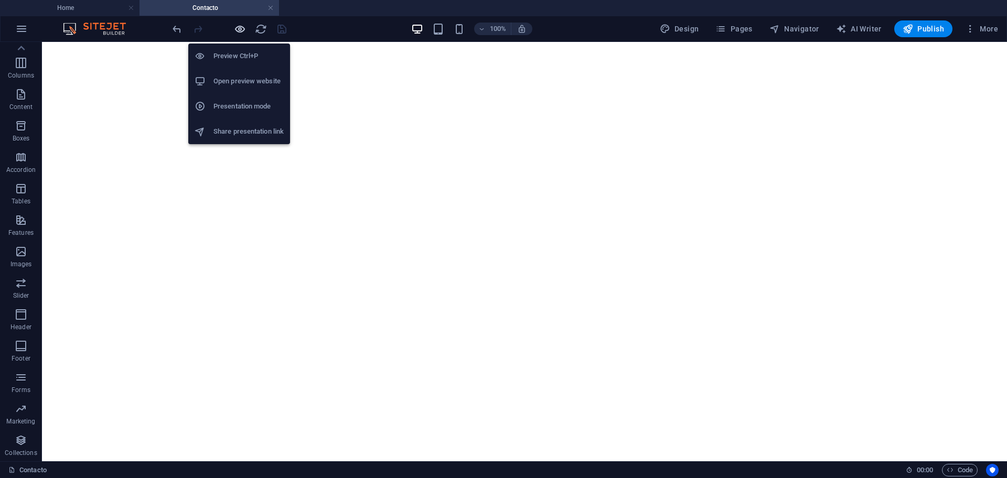
click at [239, 23] on icon "button" at bounding box center [240, 29] width 12 height 12
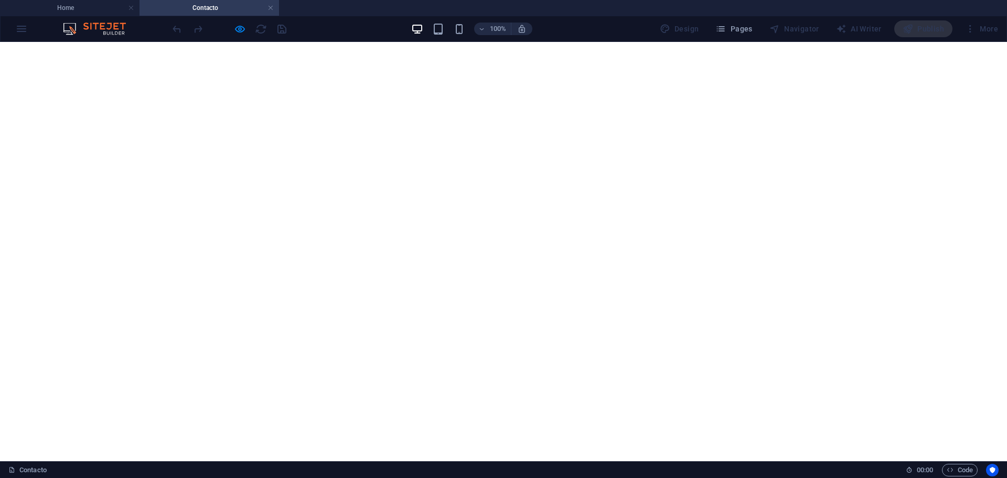
type input "Diego"
type input "5636050043"
click at [338, 323] on span "7" at bounding box center [341, 323] width 20 height 20
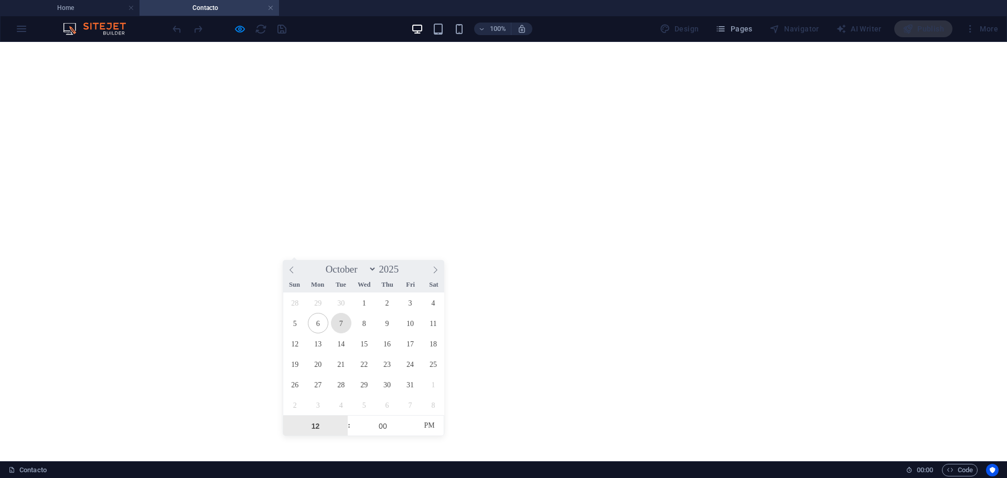
type input "[DATE] 12:00 PM"
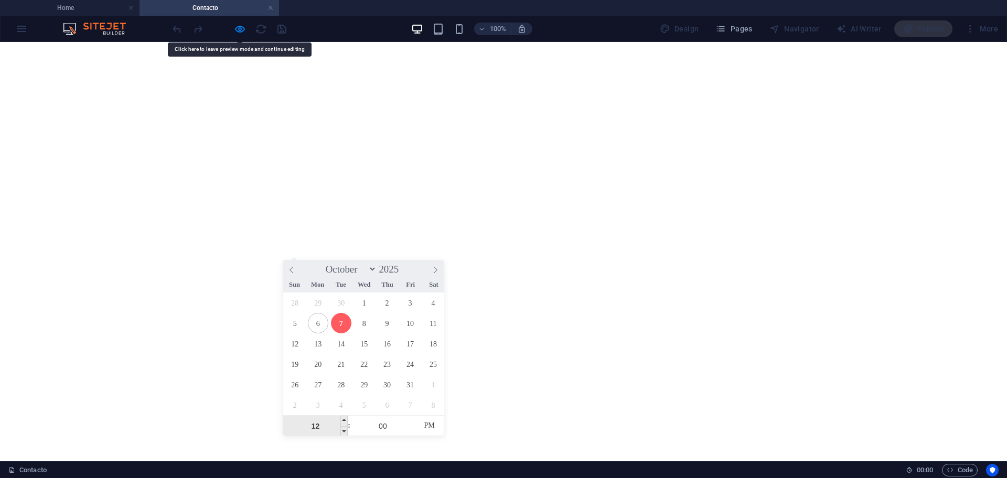
click at [326, 421] on input "12" at bounding box center [315, 426] width 64 height 21
type input "1"
type input "[DATE] 1:00 PM"
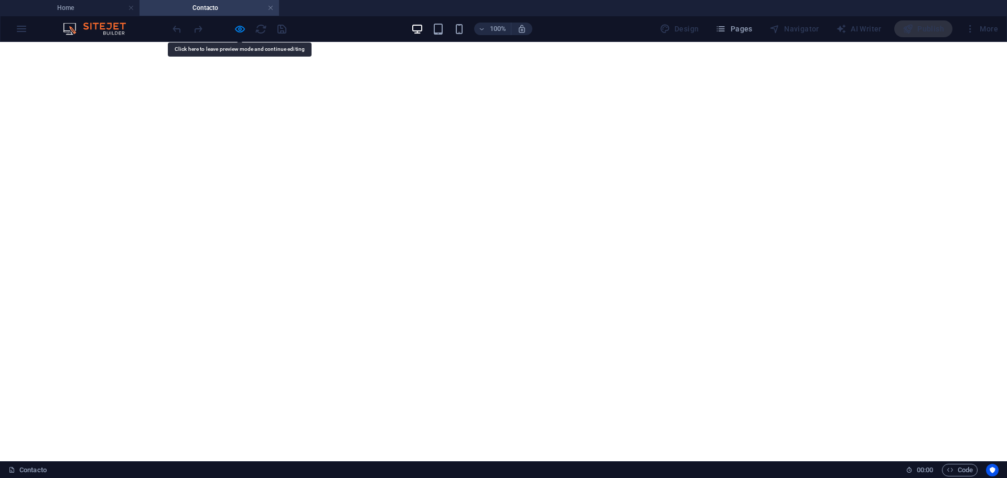
checkbox input "true"
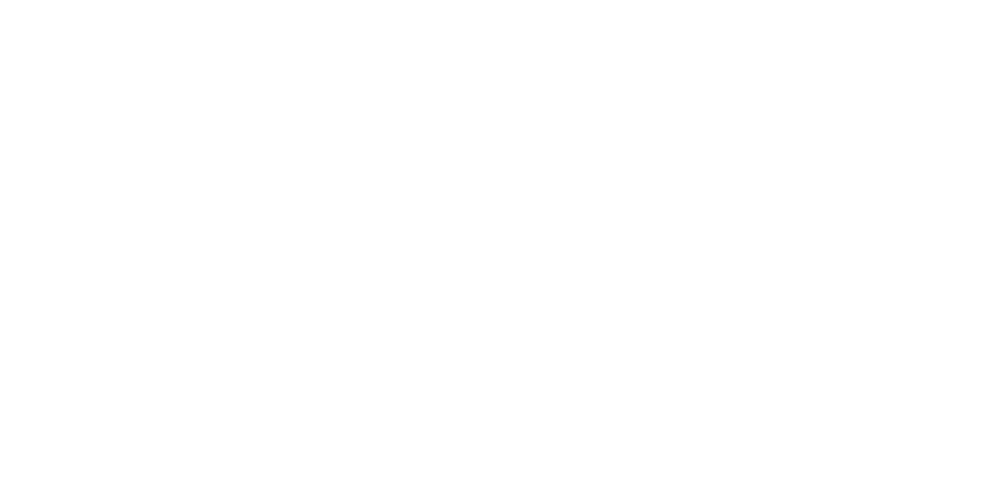
scroll to position [0, 2]
type input "P8D356"
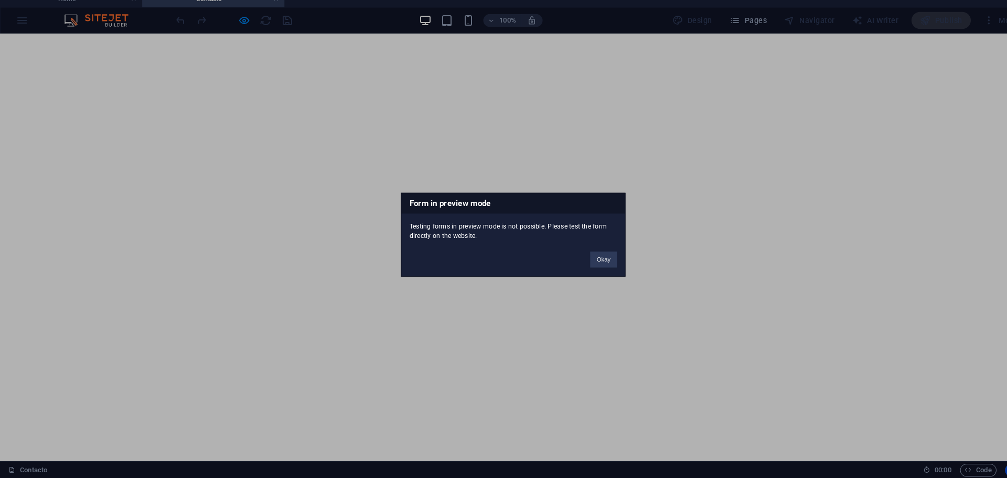
scroll to position [0, 0]
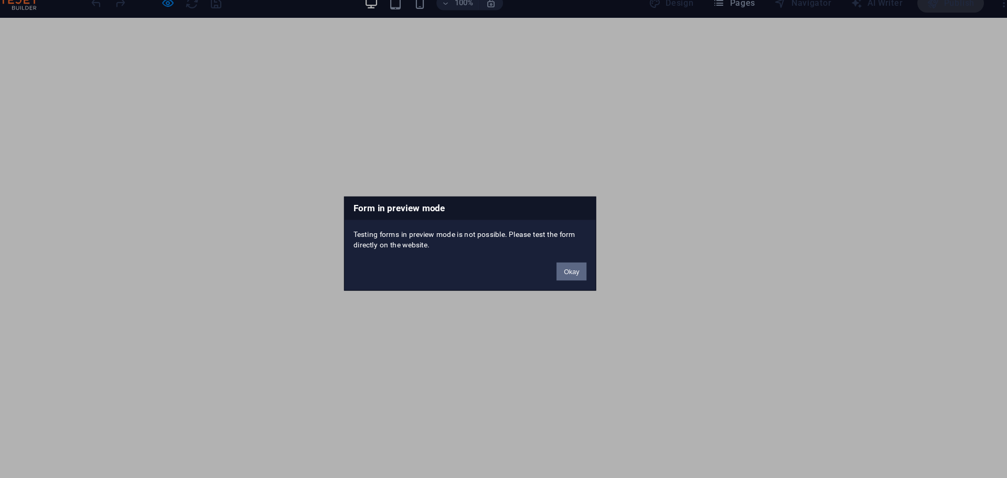
click at [587, 256] on button "Okay" at bounding box center [592, 264] width 26 height 16
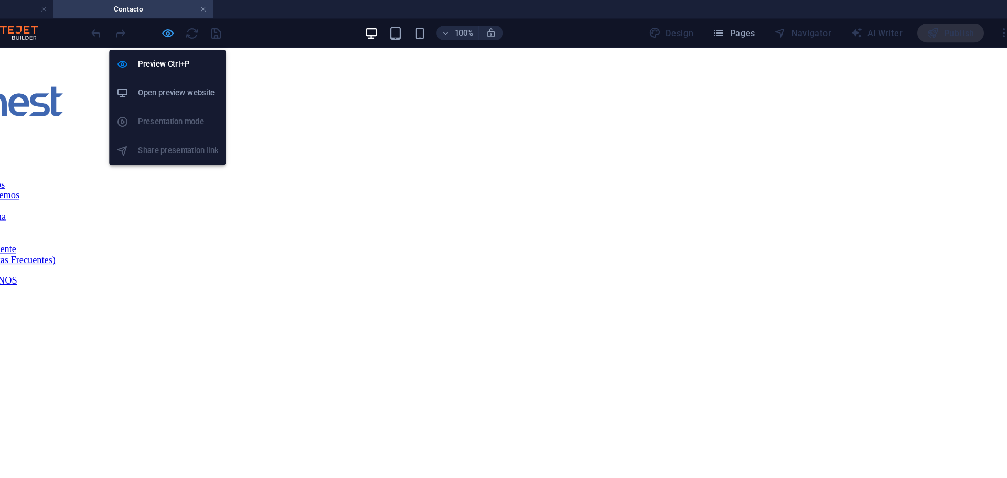
click at [238, 31] on icon "button" at bounding box center [240, 29] width 12 height 12
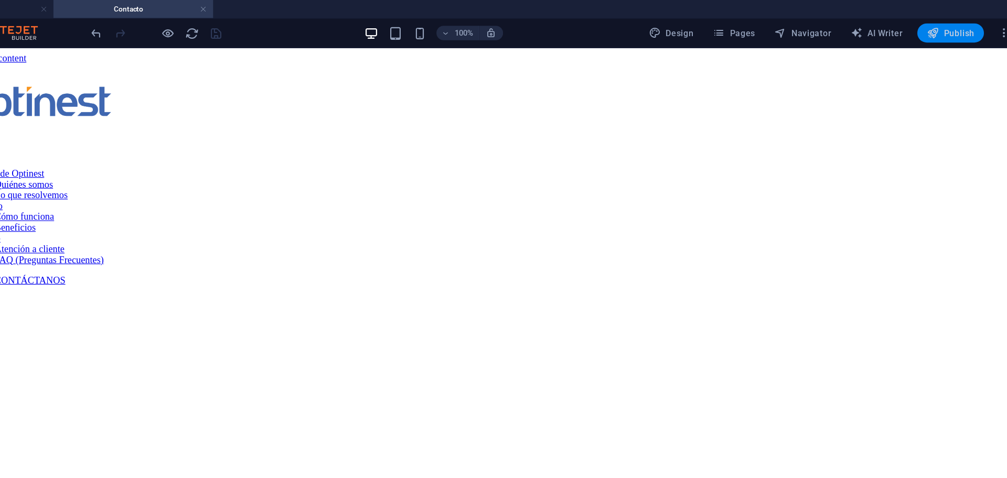
click at [927, 29] on span "Publish" at bounding box center [922, 29] width 41 height 10
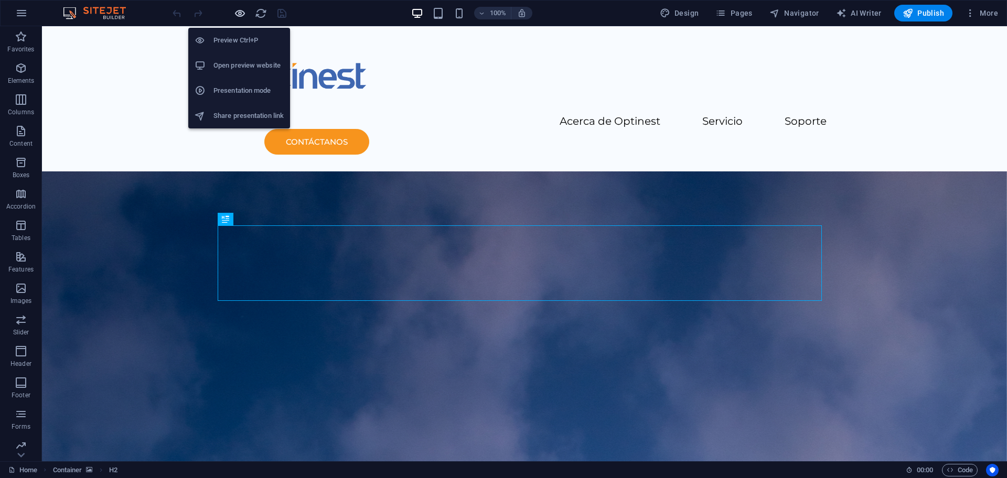
click at [243, 10] on icon "button" at bounding box center [240, 13] width 12 height 12
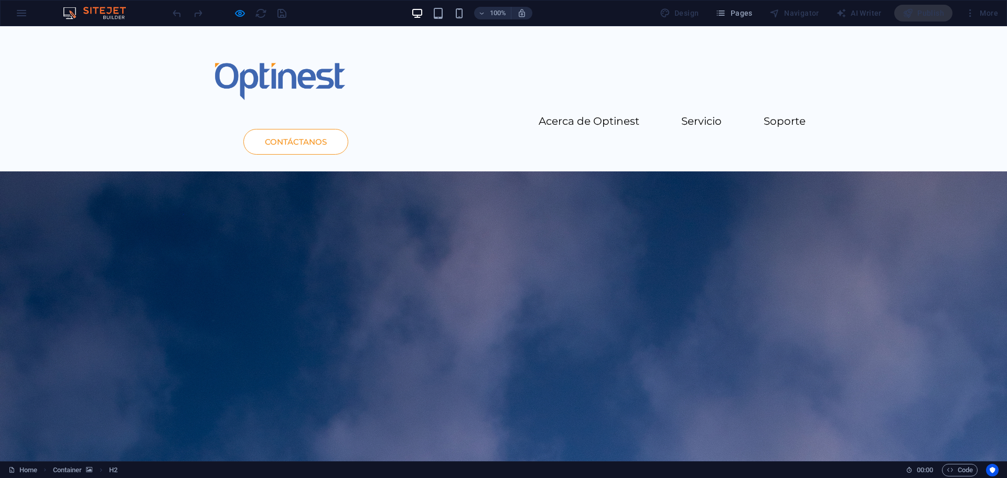
click at [348, 129] on link "CONTÁCTANOS" at bounding box center [295, 142] width 105 height 26
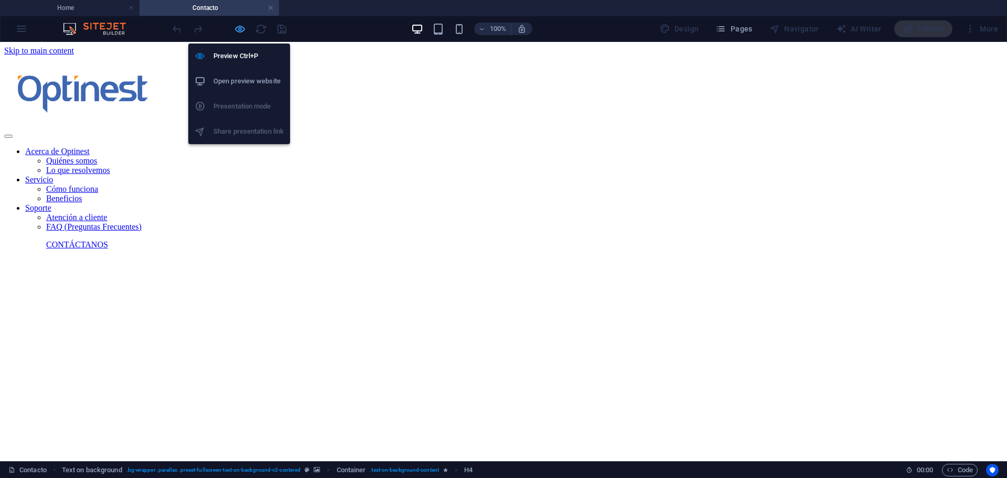
click at [243, 33] on icon "button" at bounding box center [240, 29] width 12 height 12
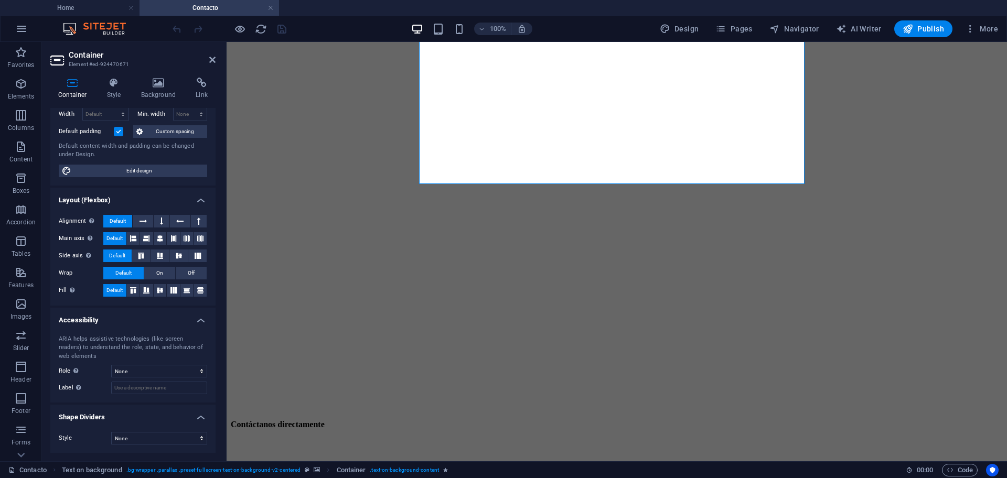
scroll to position [318, 0]
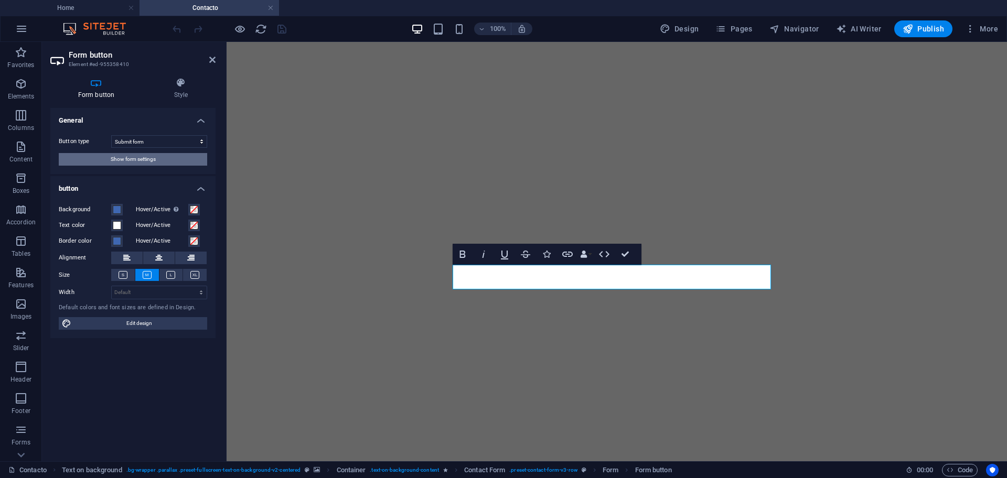
click at [133, 152] on div "Button type Submit form Reset form No action Show form settings" at bounding box center [132, 150] width 165 height 47
click at [133, 154] on span "Show form settings" at bounding box center [133, 159] width 45 height 13
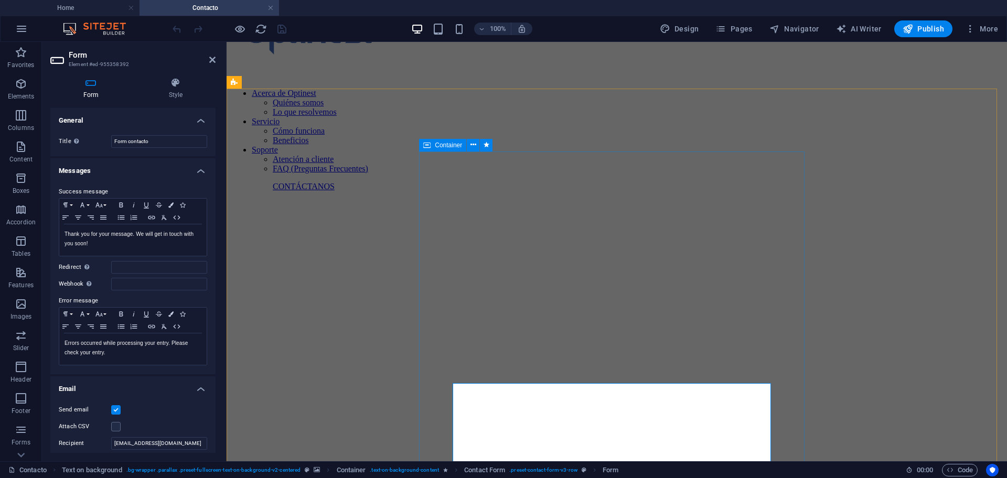
scroll to position [63, 0]
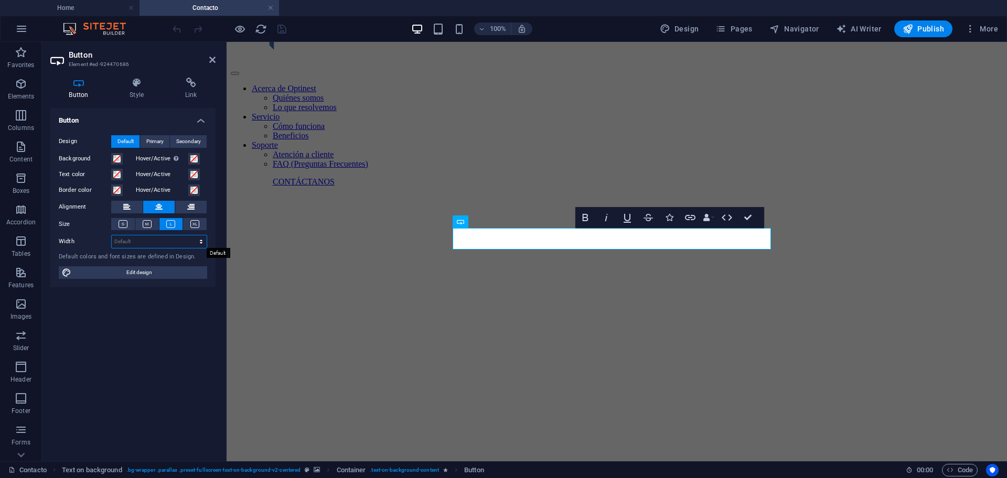
click at [168, 241] on select "Default px rem % em vh vw" at bounding box center [159, 241] width 95 height 13
click at [148, 269] on span "Edit design" at bounding box center [139, 272] width 130 height 13
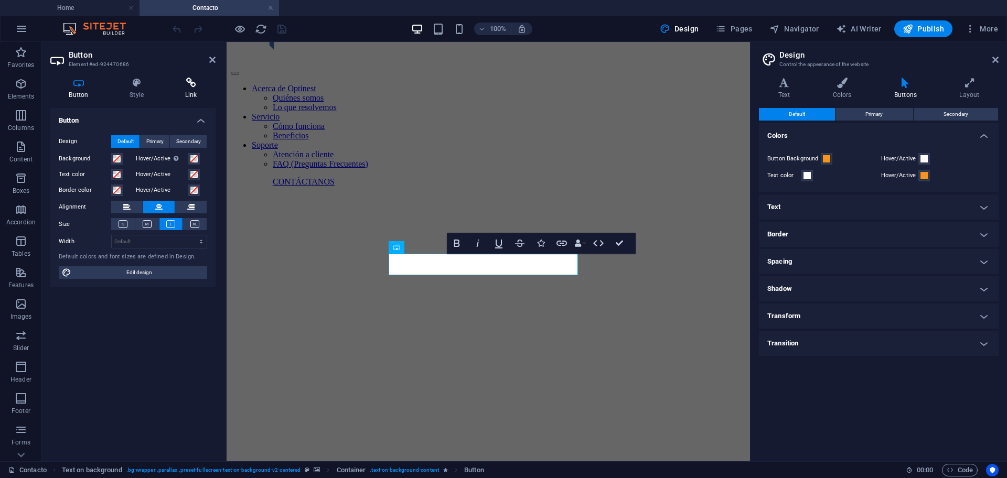
click at [191, 87] on icon at bounding box center [190, 83] width 49 height 10
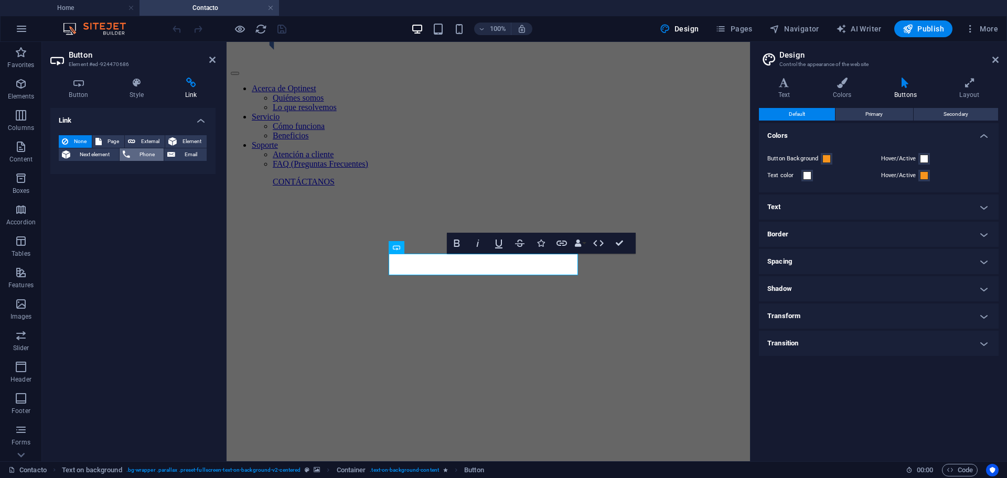
click at [148, 153] on span "Phone" at bounding box center [147, 154] width 28 height 13
type input "553856087"
click at [148, 192] on input "Title Additional link description, should not be the same as the link text. The…" at bounding box center [159, 188] width 96 height 13
click at [276, 28] on icon "save" at bounding box center [282, 29] width 12 height 12
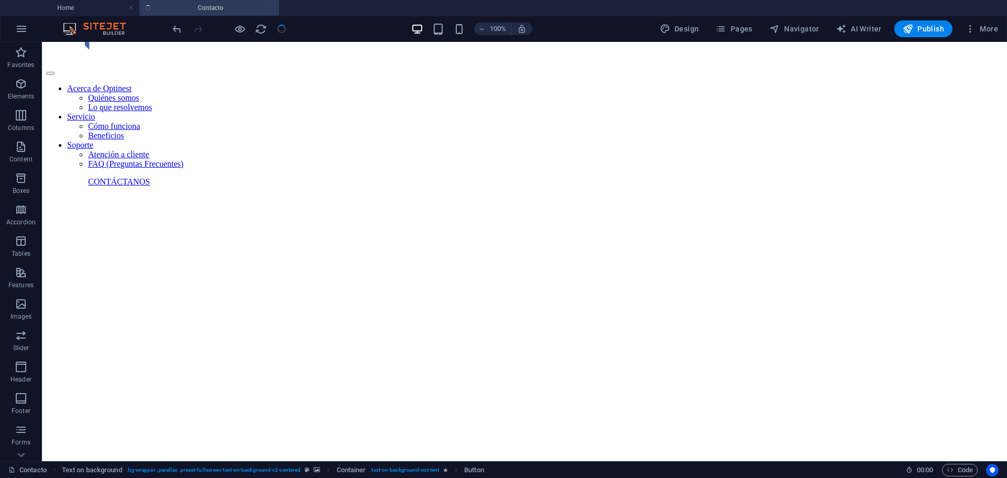
checkbox input "false"
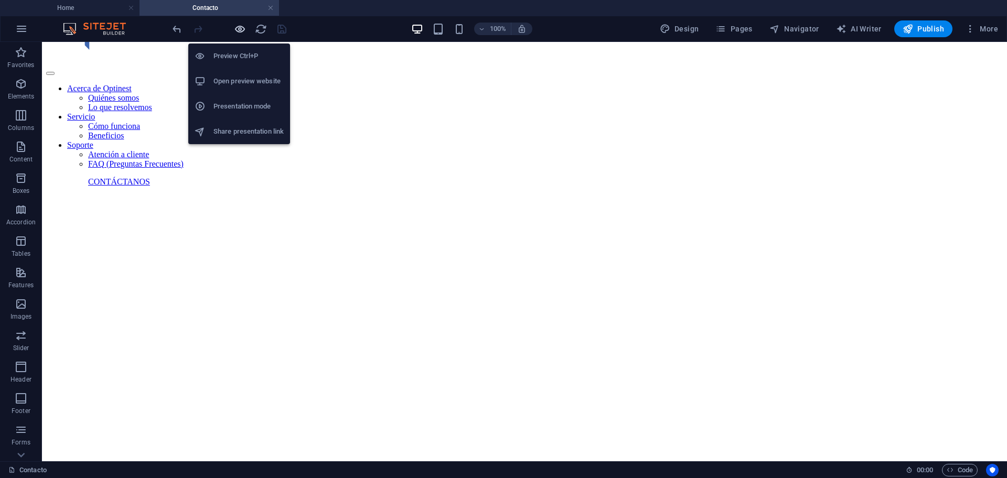
click at [238, 25] on icon "button" at bounding box center [240, 29] width 12 height 12
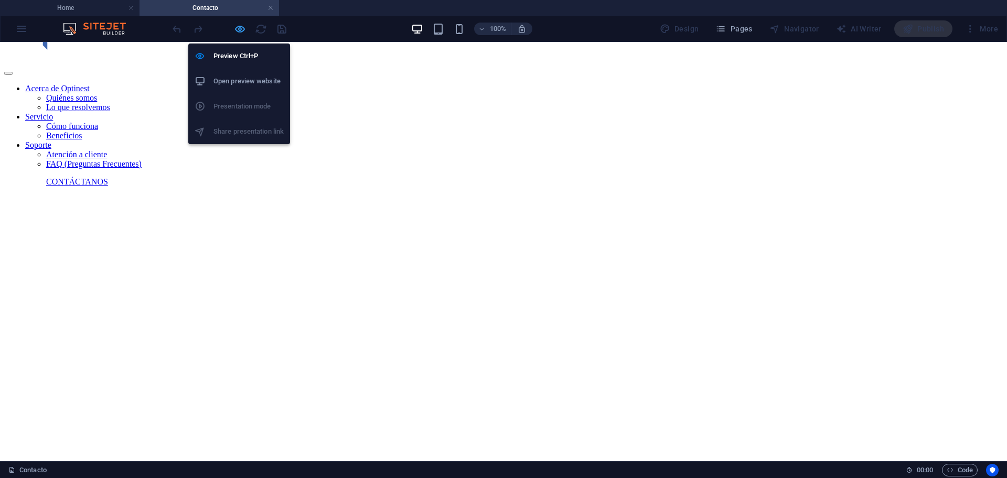
click at [237, 34] on icon "button" at bounding box center [240, 29] width 12 height 12
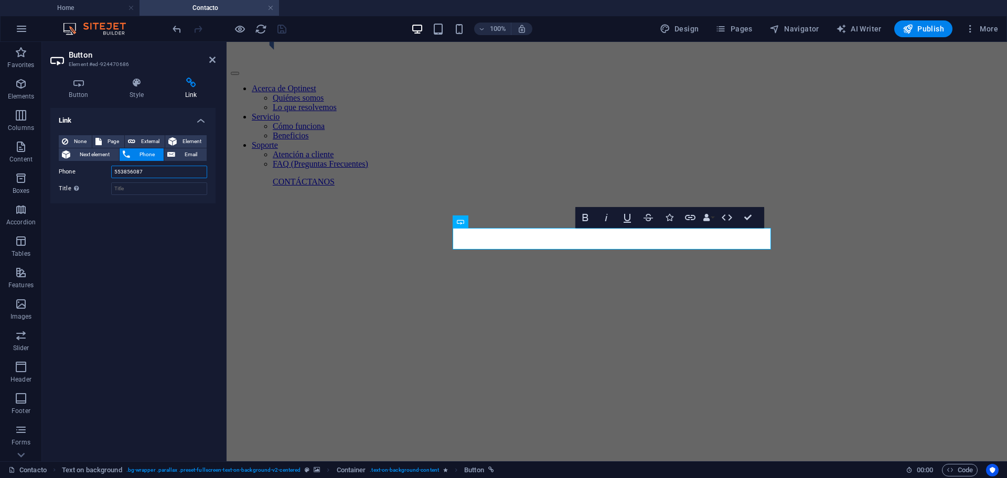
click at [155, 172] on input "553856087" at bounding box center [159, 172] width 96 height 13
type input "5"
type input "(55)35682739"
click at [281, 28] on icon "save" at bounding box center [282, 29] width 12 height 12
checkbox input "false"
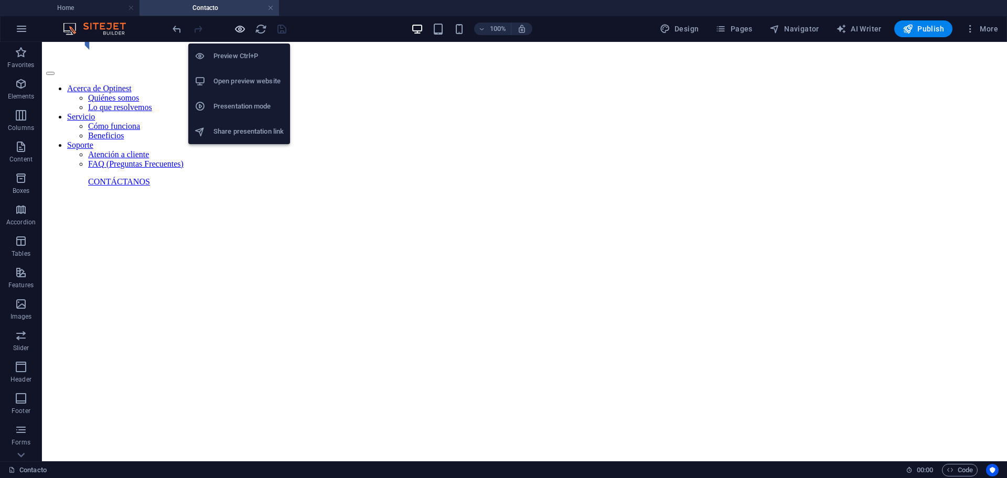
click at [241, 28] on icon "button" at bounding box center [240, 29] width 12 height 12
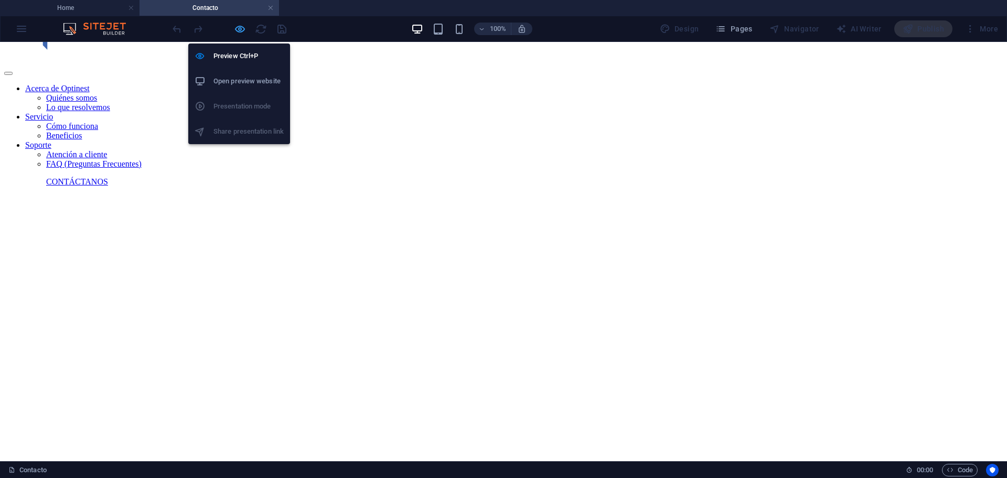
click at [241, 26] on icon "button" at bounding box center [240, 29] width 12 height 12
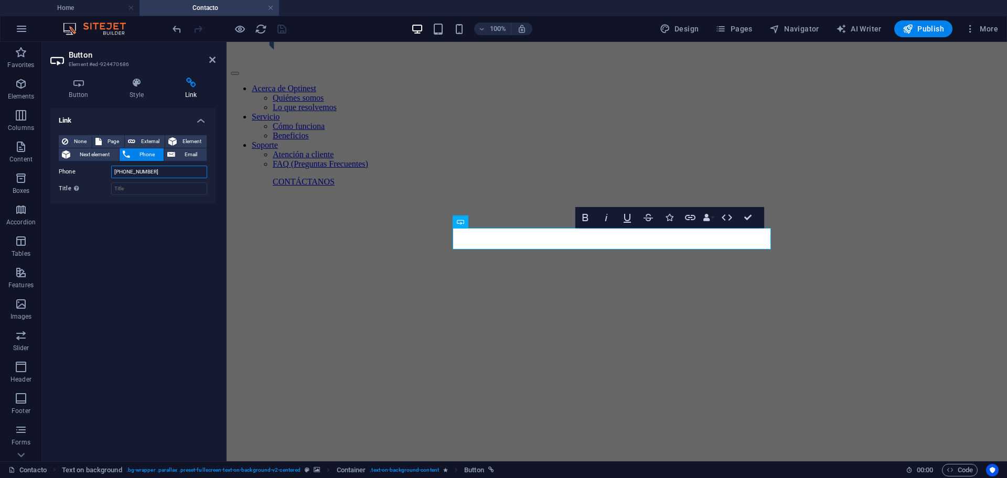
click at [115, 174] on input "(55)35682739" at bounding box center [159, 172] width 96 height 13
type input "+52(55)35682739"
click at [277, 27] on icon "save" at bounding box center [282, 29] width 12 height 12
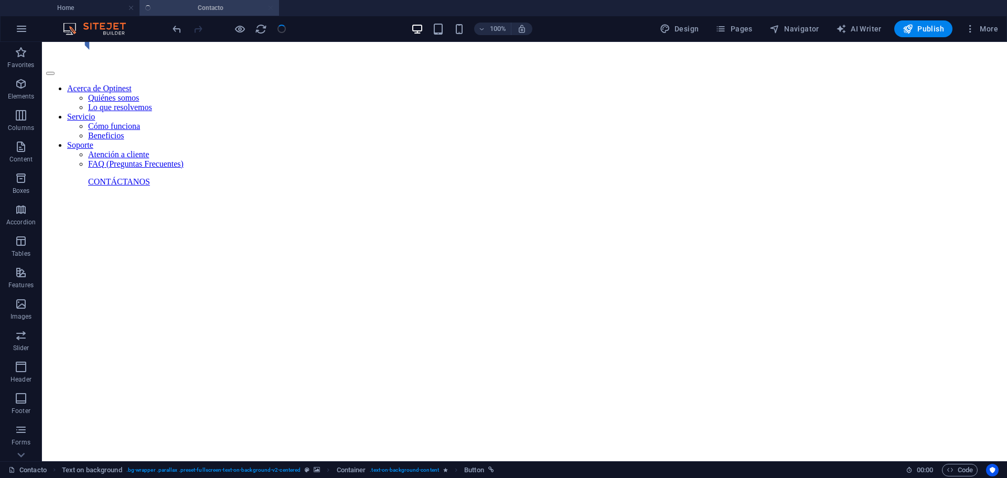
checkbox input "false"
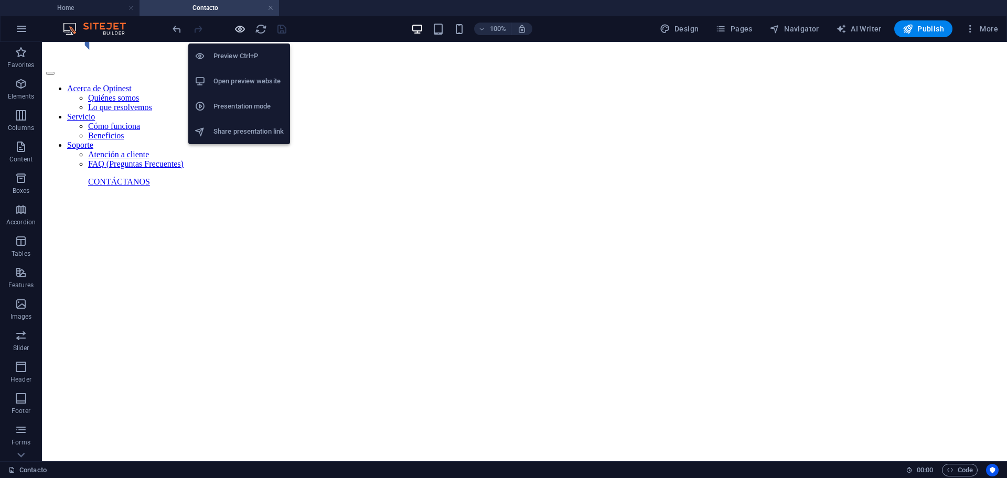
click at [239, 28] on icon "button" at bounding box center [240, 29] width 12 height 12
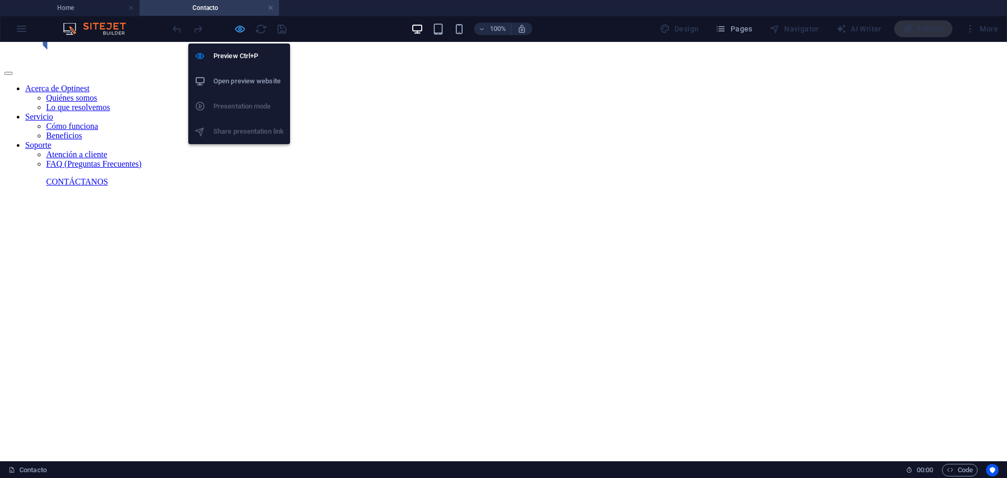
click at [241, 33] on icon "button" at bounding box center [240, 29] width 12 height 12
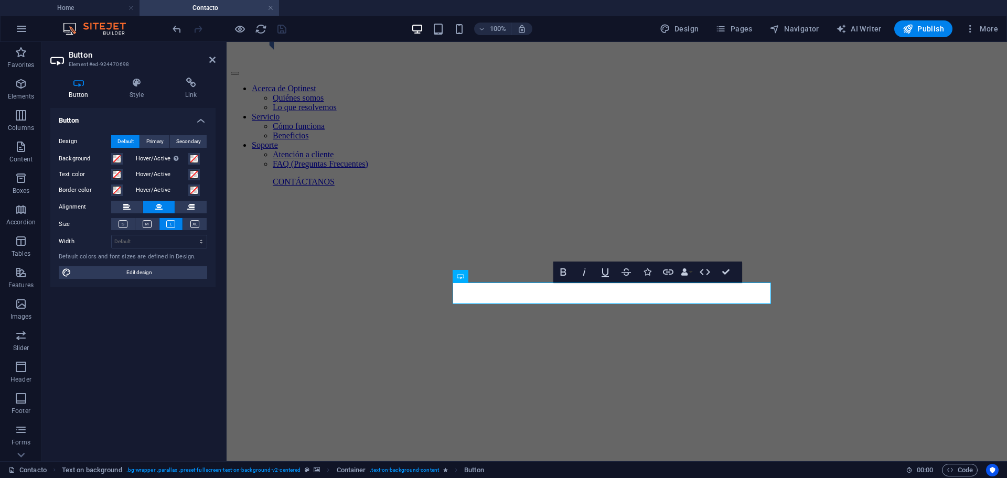
click at [176, 70] on div "Button Style Link Button Design Default Primary Secondary Background Hover/Acti…" at bounding box center [133, 265] width 182 height 392
click at [193, 95] on h4 "Link" at bounding box center [190, 89] width 49 height 22
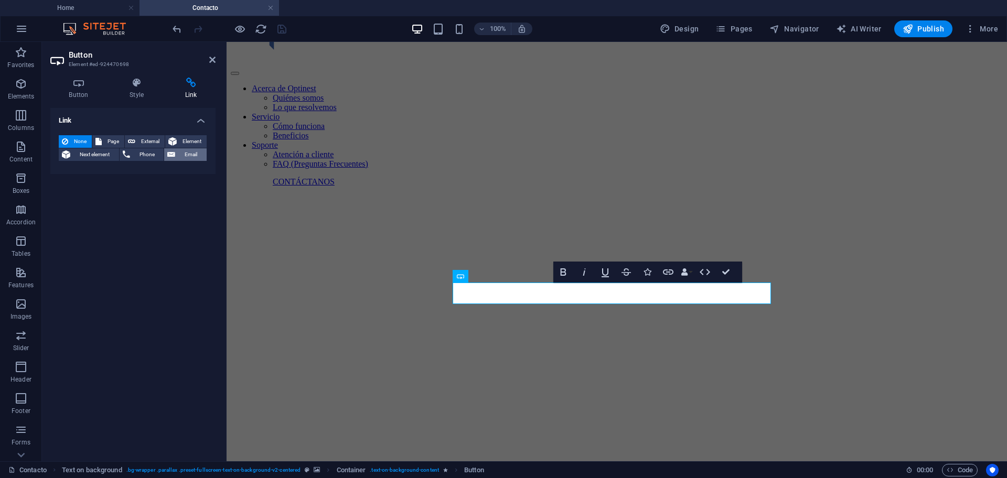
click at [190, 152] on span "Email" at bounding box center [190, 154] width 25 height 13
paste input "[EMAIL_ADDRESS][DOMAIN_NAME]"
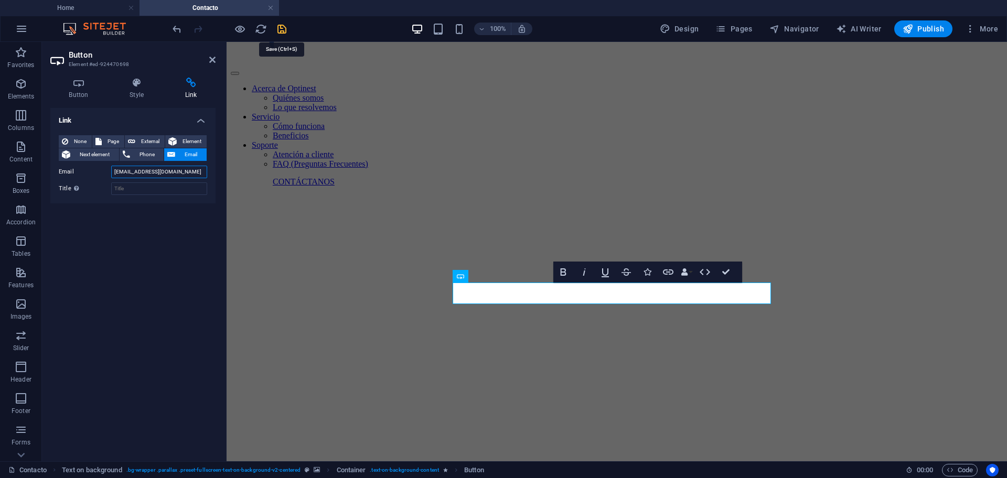
type input "[EMAIL_ADDRESS][DOMAIN_NAME]"
click at [282, 28] on icon "save" at bounding box center [282, 29] width 12 height 12
checkbox input "false"
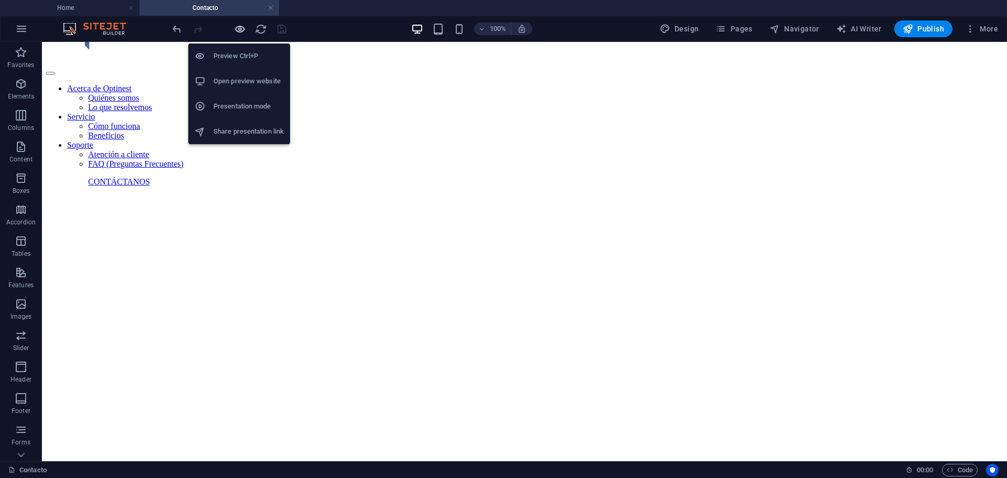
click at [234, 29] on icon "button" at bounding box center [240, 29] width 12 height 12
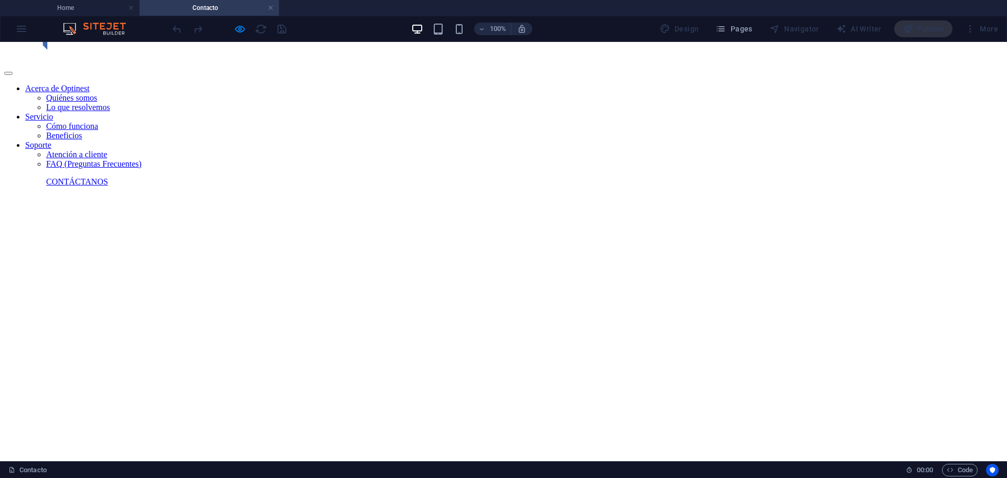
click at [876, 166] on div at bounding box center [503, 166] width 998 height 0
